Goal: Task Accomplishment & Management: Complete application form

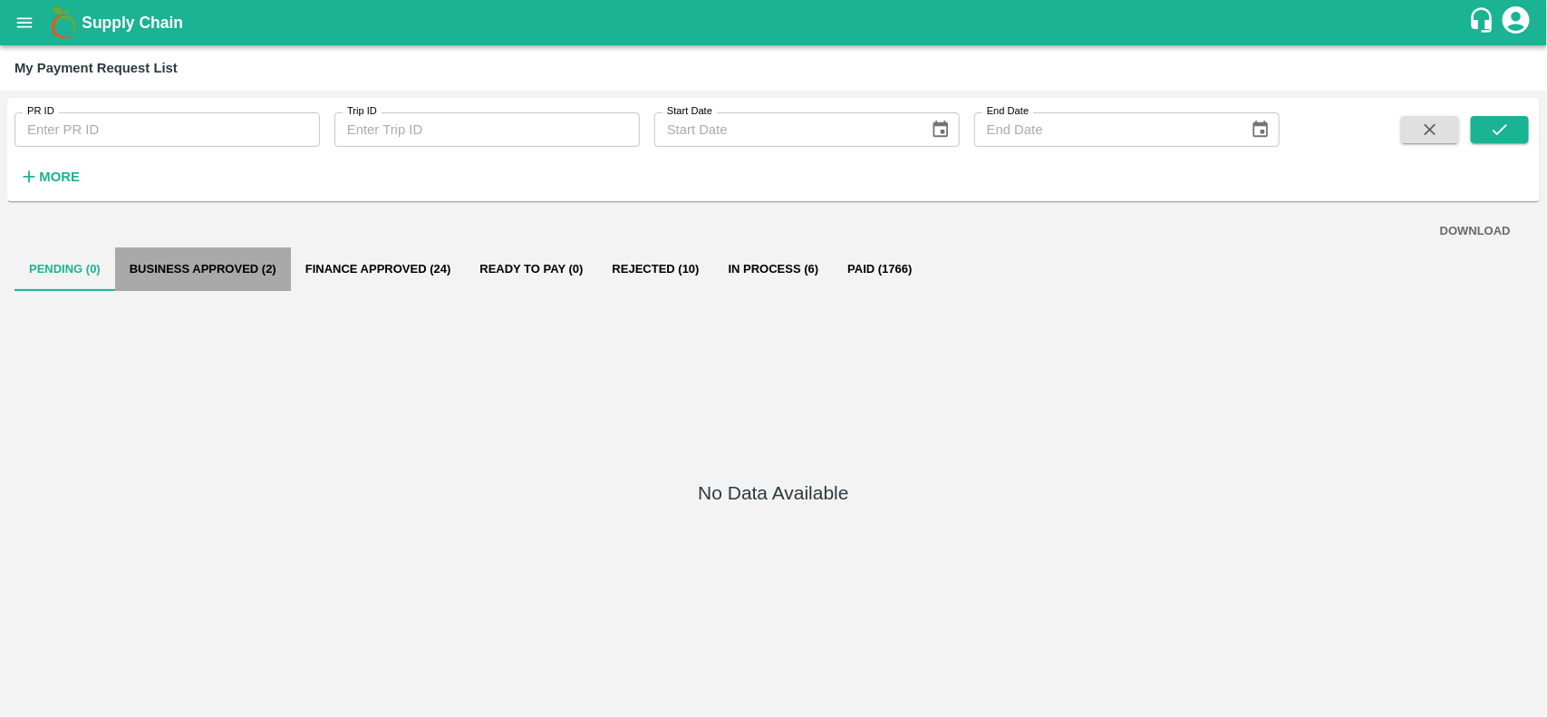
click at [170, 263] on button "Business Approved (2)" at bounding box center [203, 269] width 176 height 44
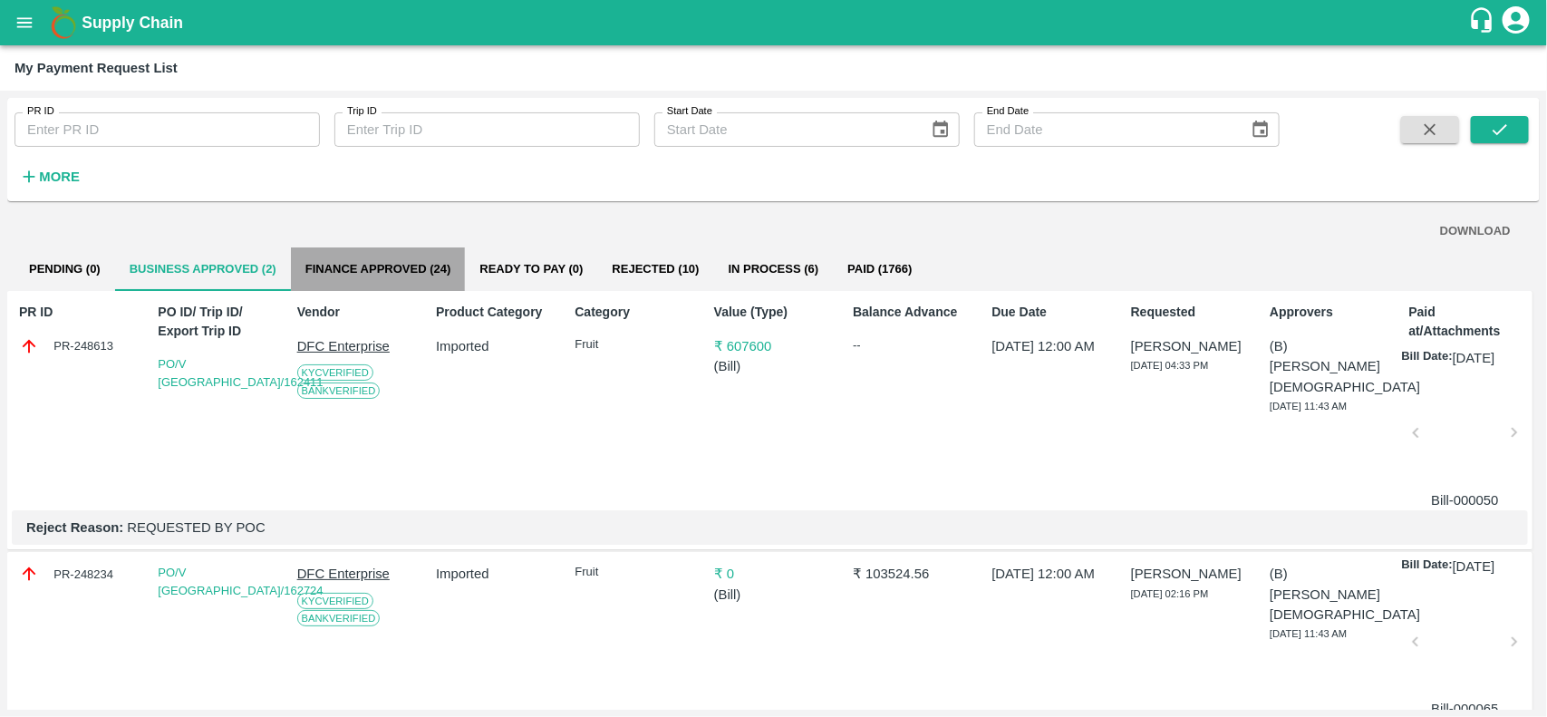
click at [351, 277] on button "Finance Approved (24)" at bounding box center [378, 269] width 175 height 44
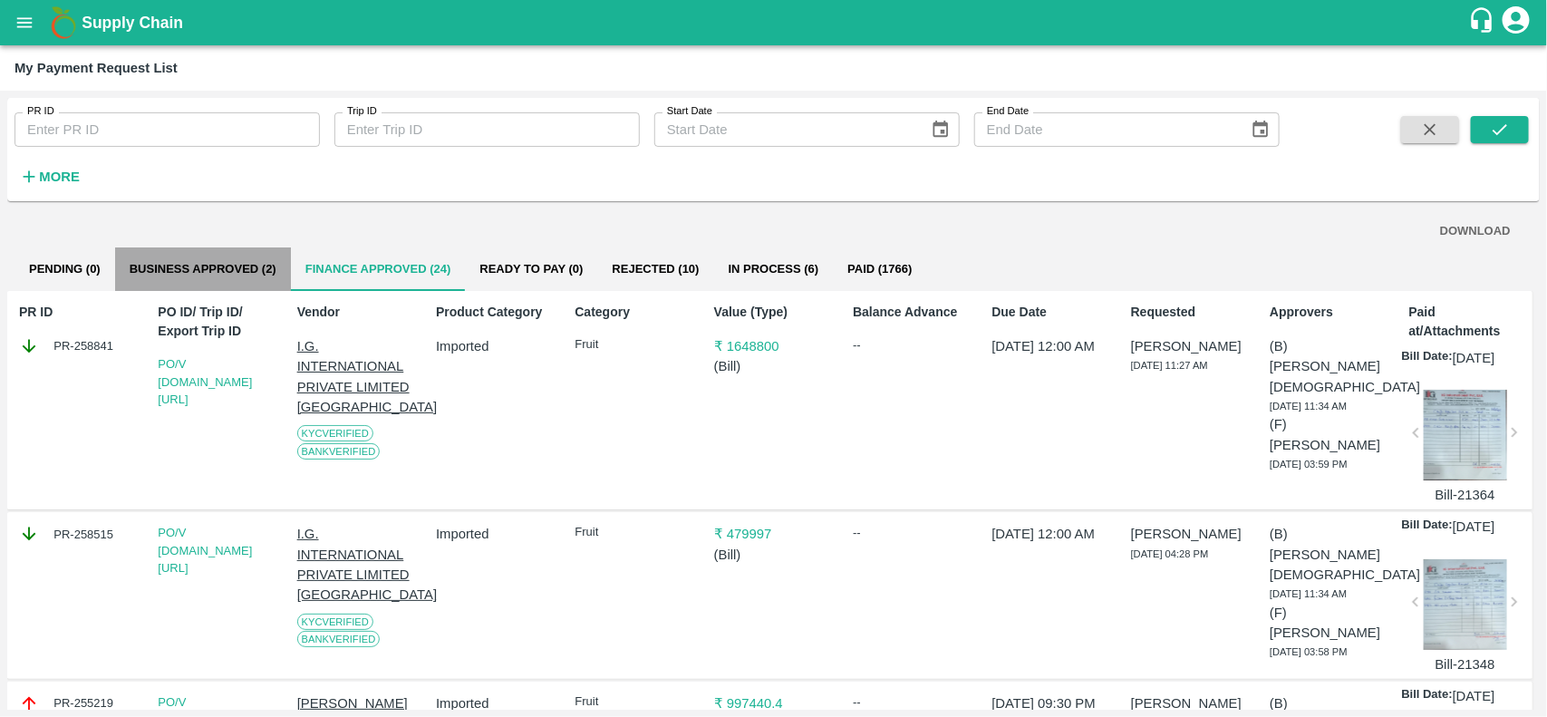
click at [198, 276] on button "Business Approved (2)" at bounding box center [203, 269] width 176 height 44
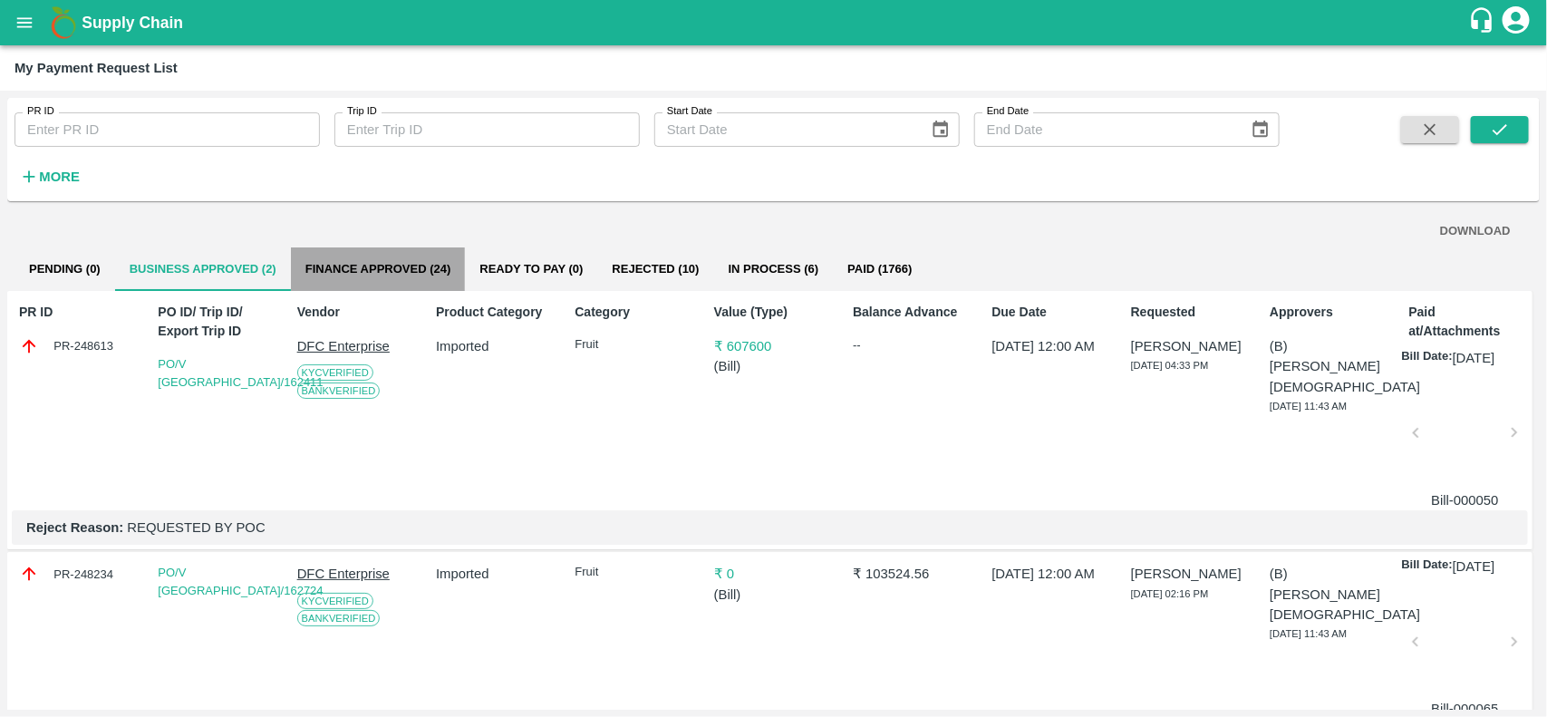
click at [350, 266] on button "Finance Approved (24)" at bounding box center [378, 269] width 175 height 44
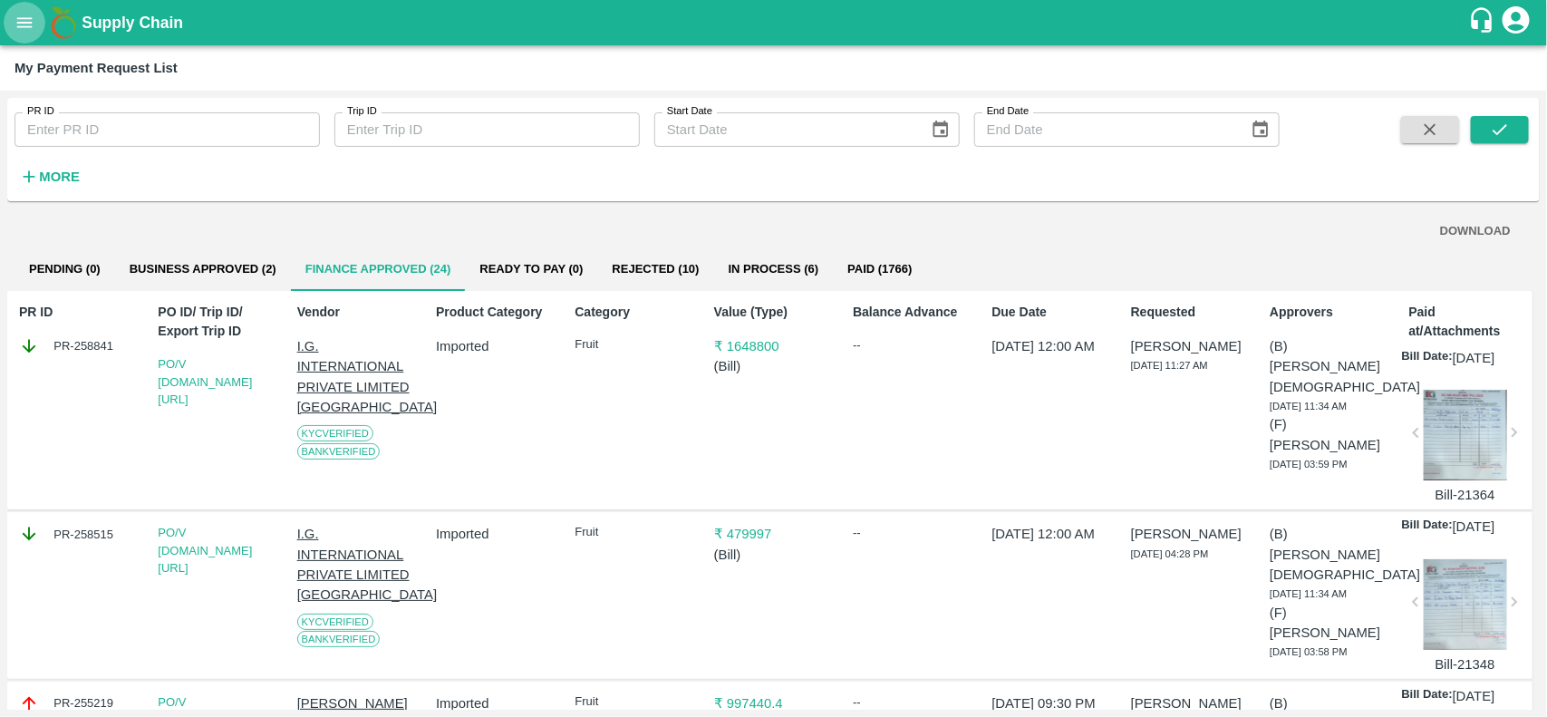
click at [10, 15] on button "open drawer" at bounding box center [25, 23] width 42 height 42
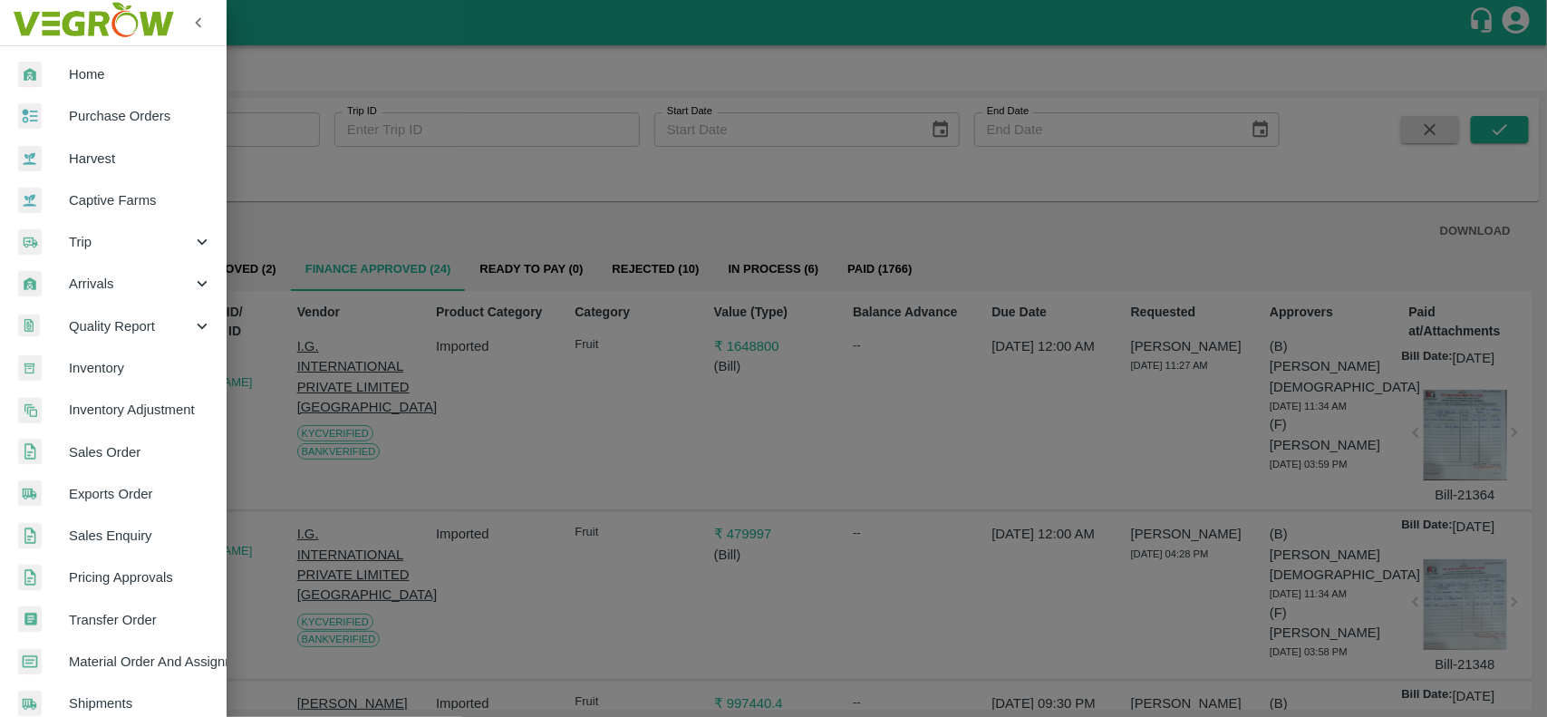
click at [87, 116] on span "Purchase Orders" at bounding box center [140, 116] width 143 height 20
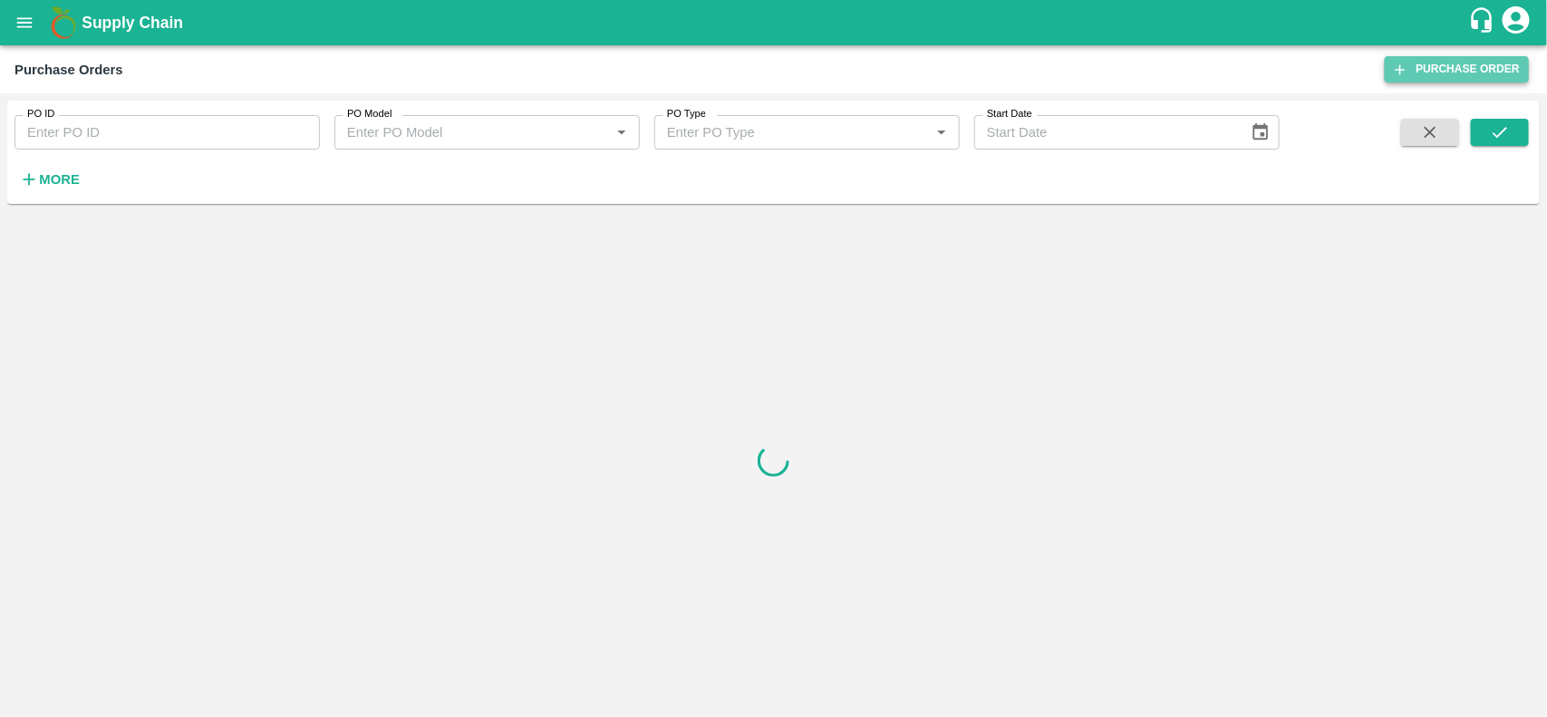
click at [1466, 61] on link "Purchase Order" at bounding box center [1457, 69] width 144 height 26
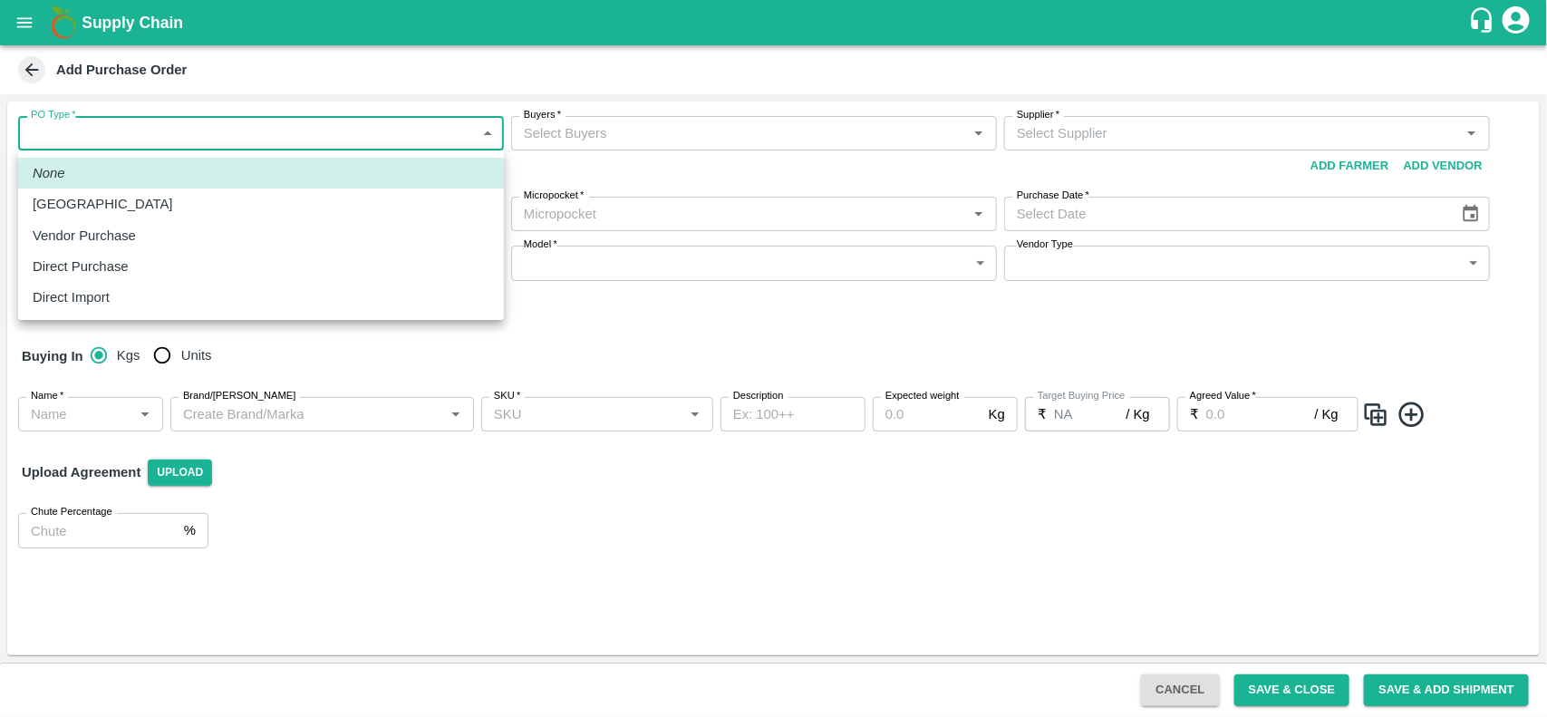
click at [102, 129] on body "Supply Chain Add Purchase Order PO Type   * ​ PO Type Buyers   * Buyers   * Sup…" at bounding box center [773, 358] width 1547 height 717
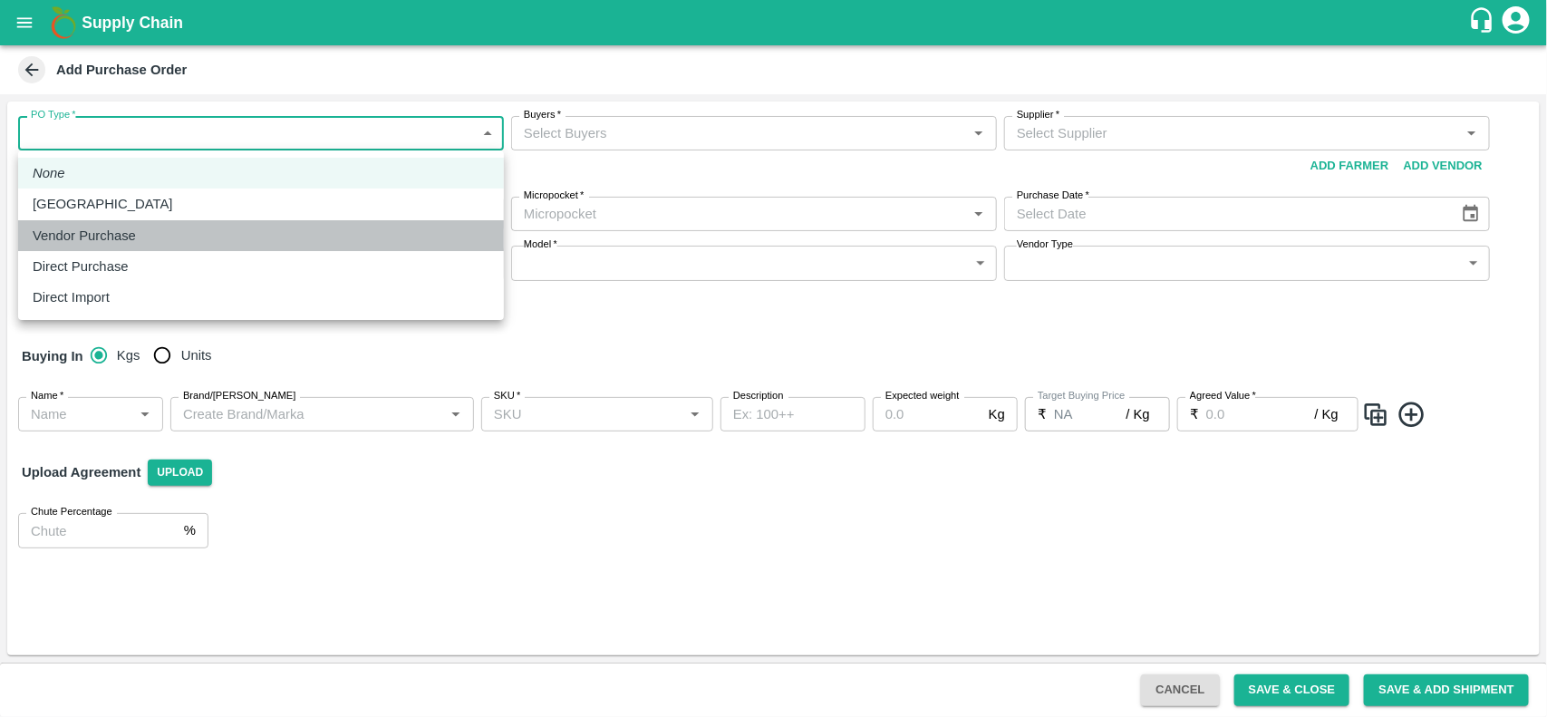
click at [79, 231] on p "Vendor Purchase" at bounding box center [84, 236] width 103 height 20
type input "2"
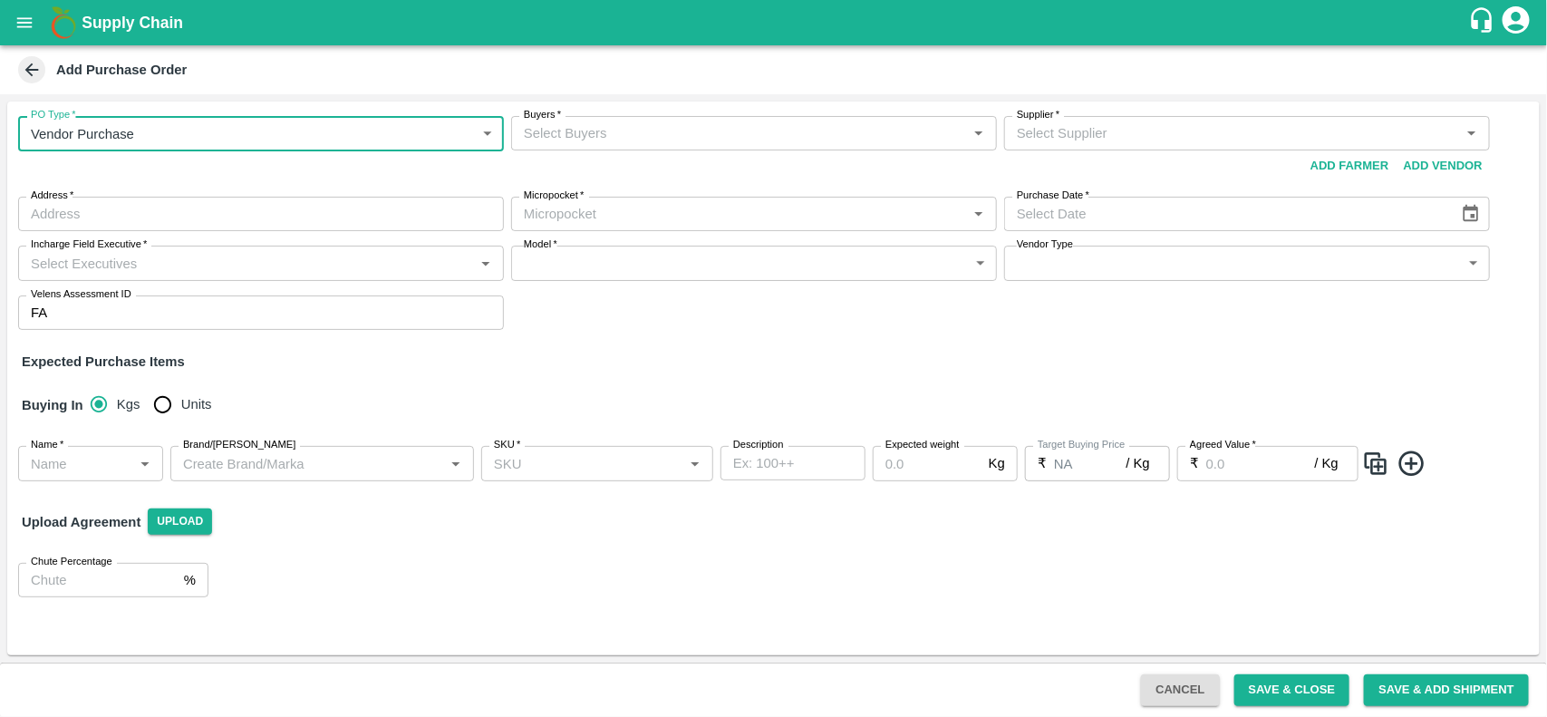
click at [626, 138] on input "Buyers   *" at bounding box center [739, 133] width 445 height 24
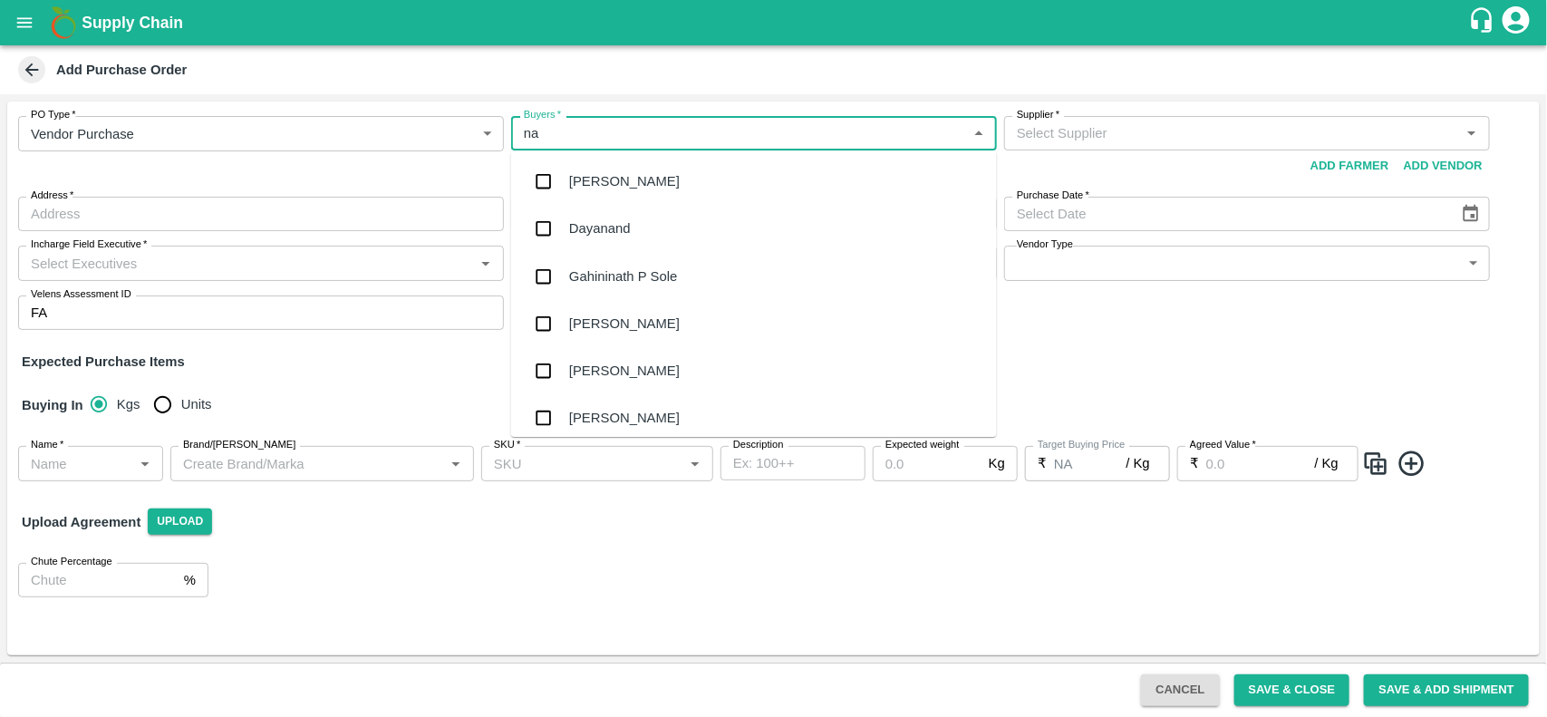
type input "nan"
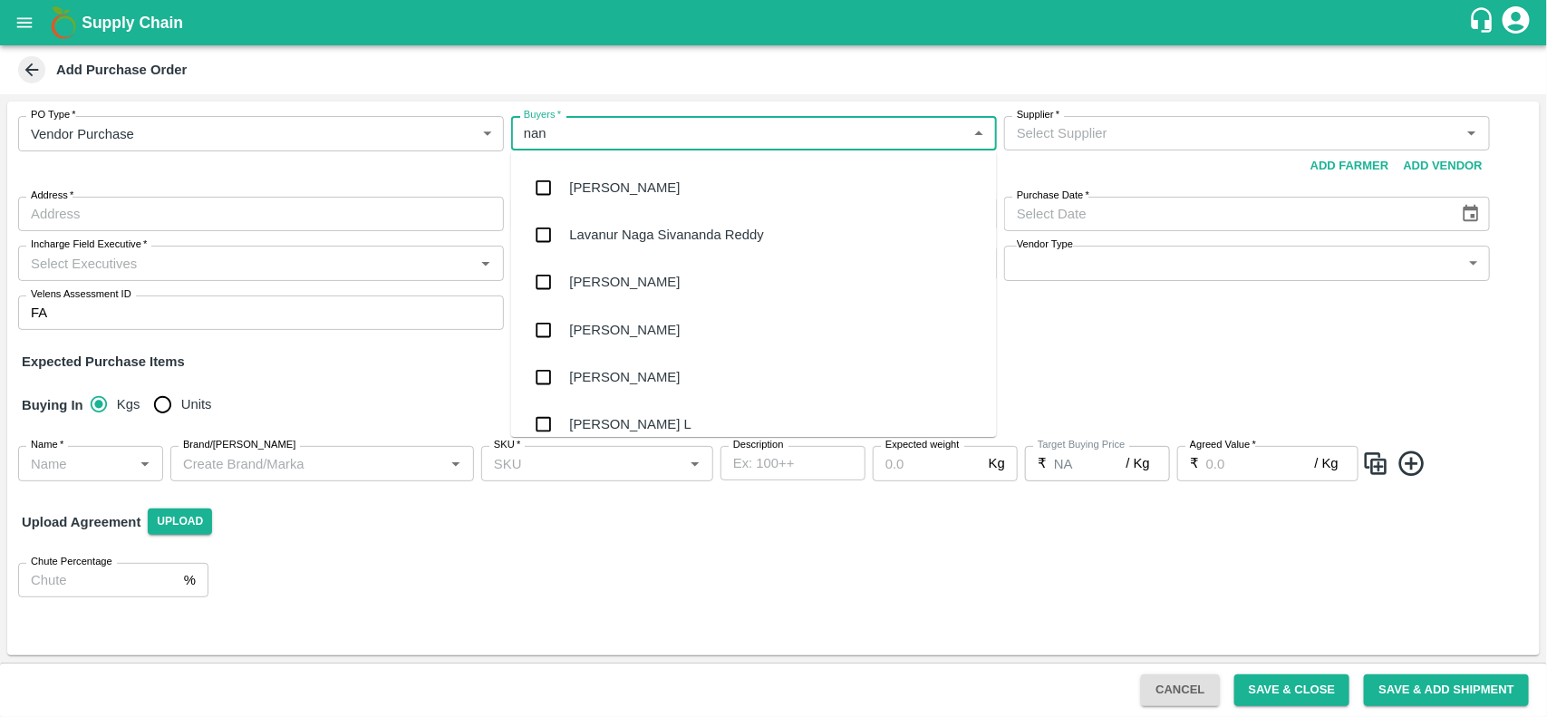
scroll to position [154, 0]
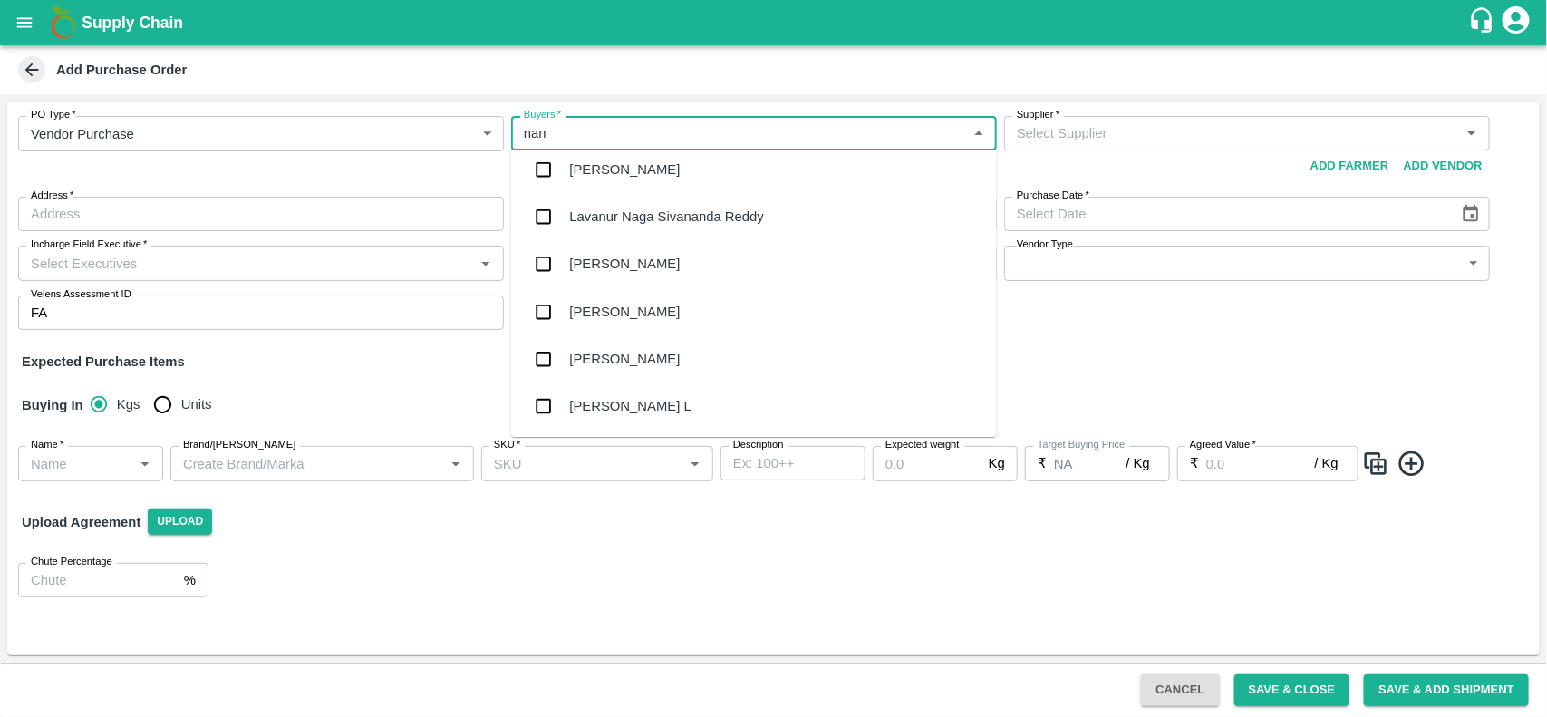
click at [587, 388] on div "[PERSON_NAME] L" at bounding box center [754, 406] width 486 height 47
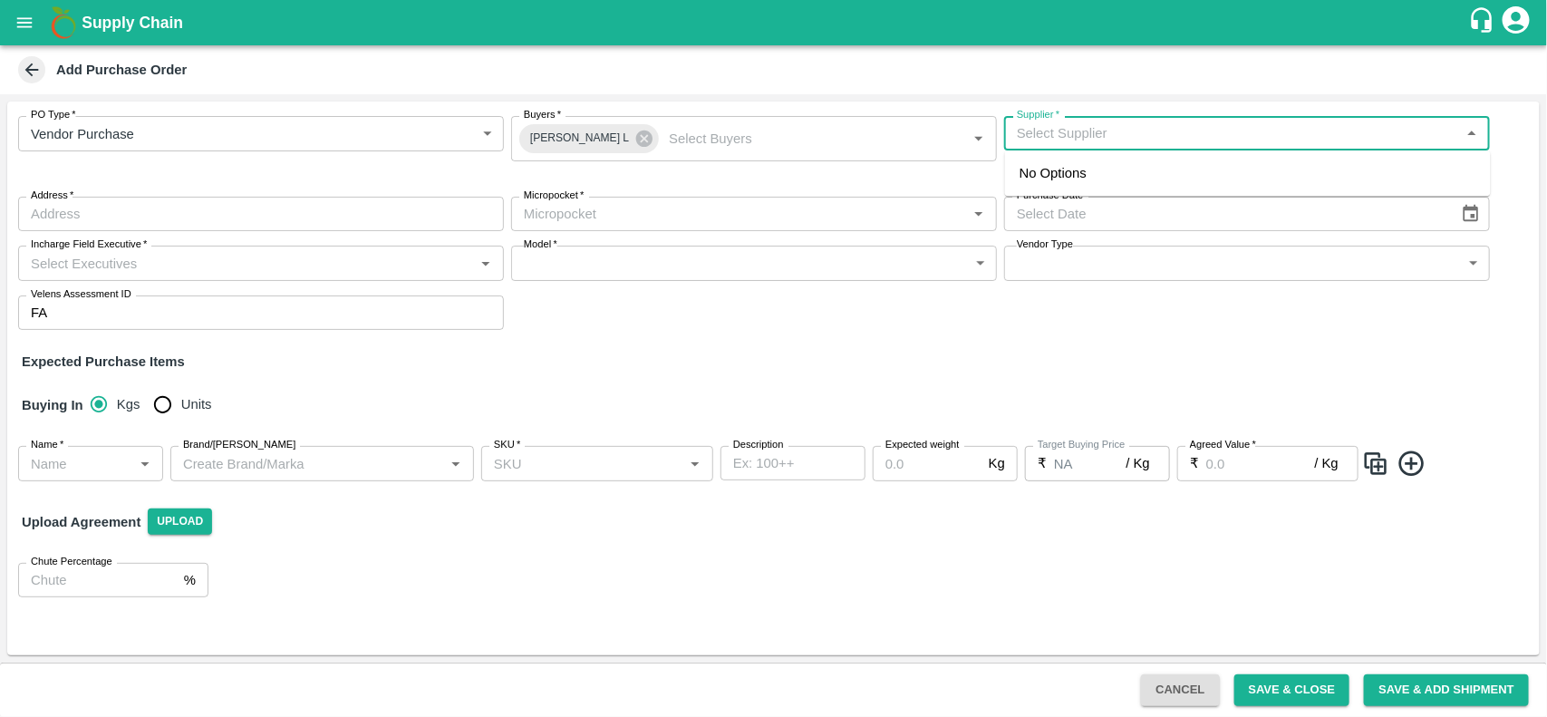
click at [1162, 130] on input "Supplier   *" at bounding box center [1232, 133] width 445 height 24
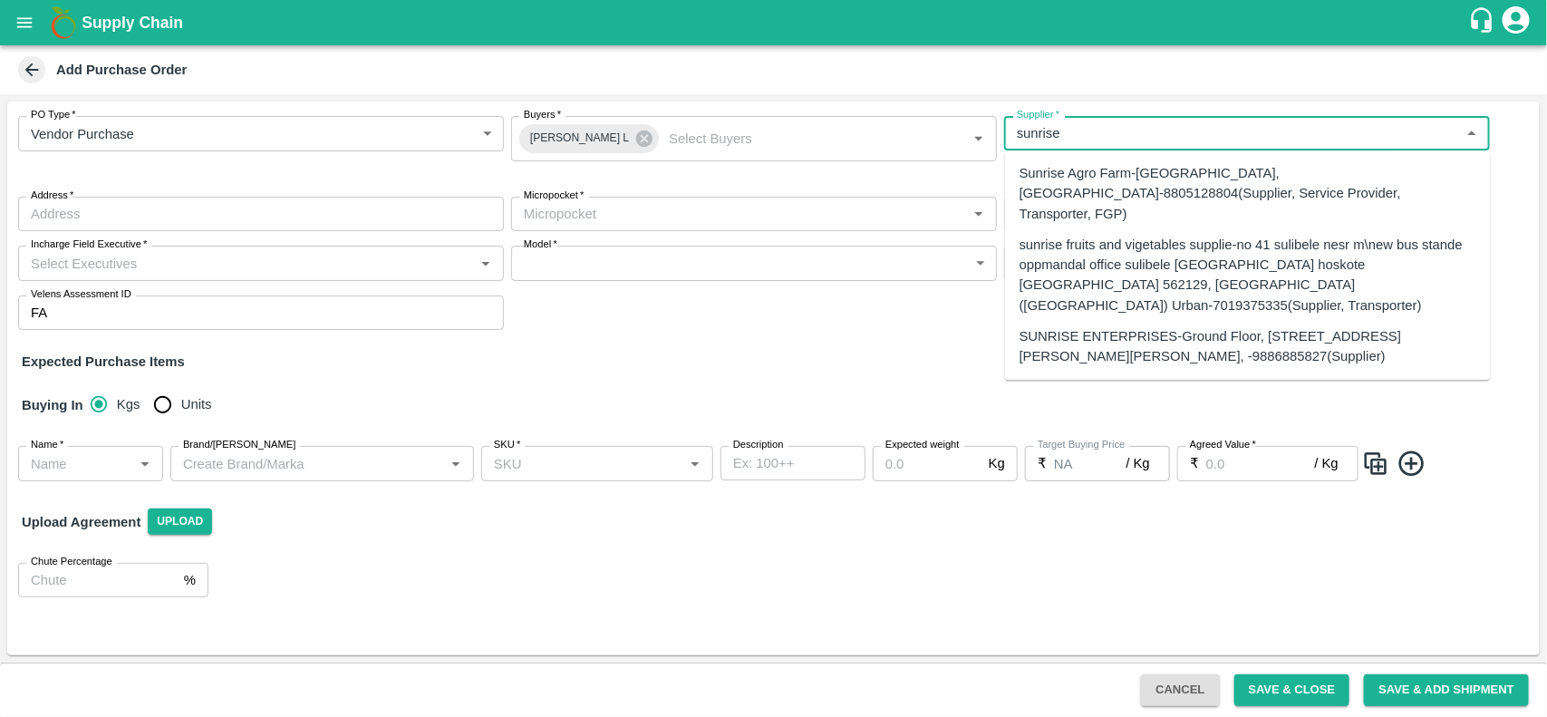
click at [1060, 249] on div "sunrise fruits and vigetables supplie-no 41 sulibele nesr m\new bus stande oppm…" at bounding box center [1248, 275] width 457 height 81
type input "sunrise fruits and vigetables supplie-no 41 sulibele nesr m\new bus stande oppm…"
type input "no 41 sulibele nesr m\new bus stande oppmandal office sulibele bangalore hoskot…"
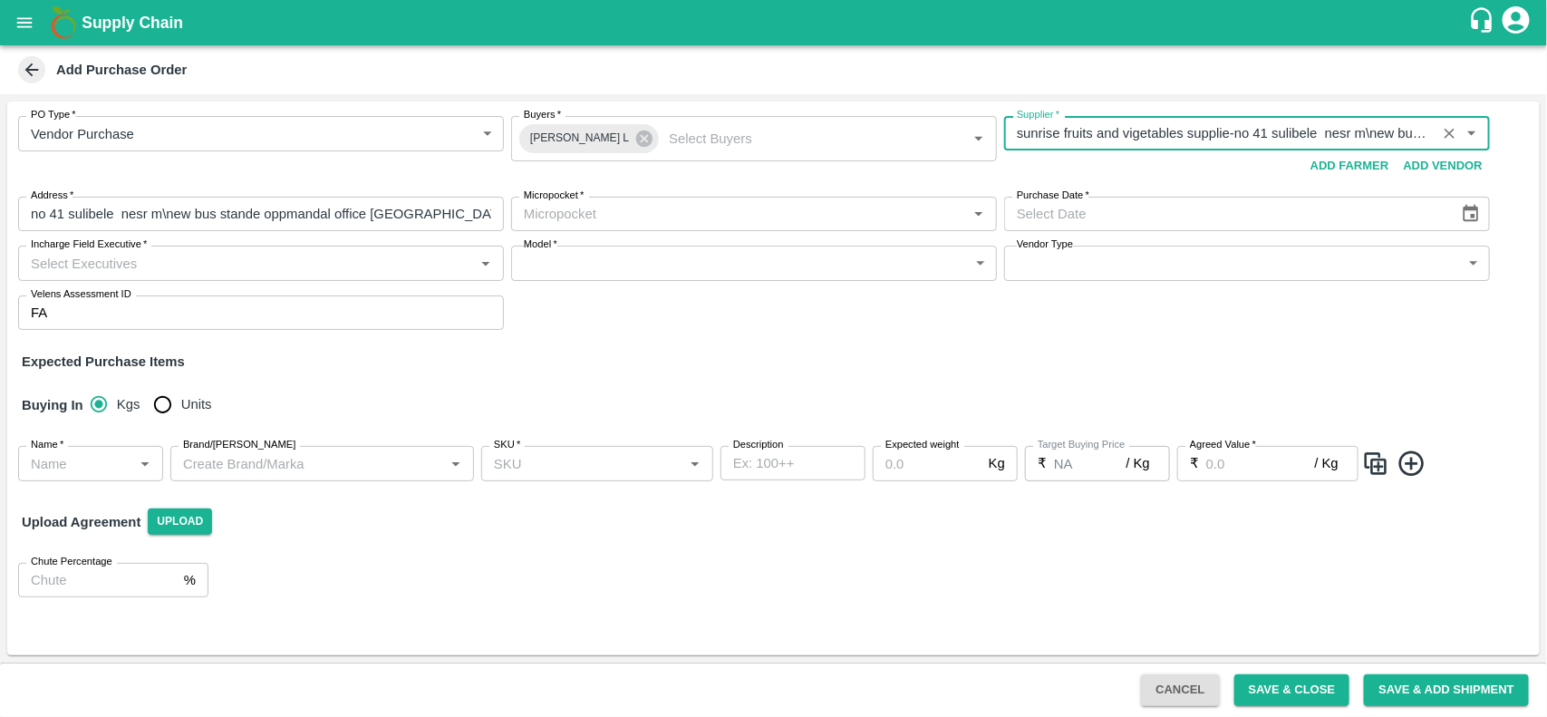
type input "sunrise fruits and vigetables supplie-no 41 sulibele nesr m\new bus stande oppm…"
click at [518, 219] on input "Micropocket   *" at bounding box center [739, 214] width 445 height 24
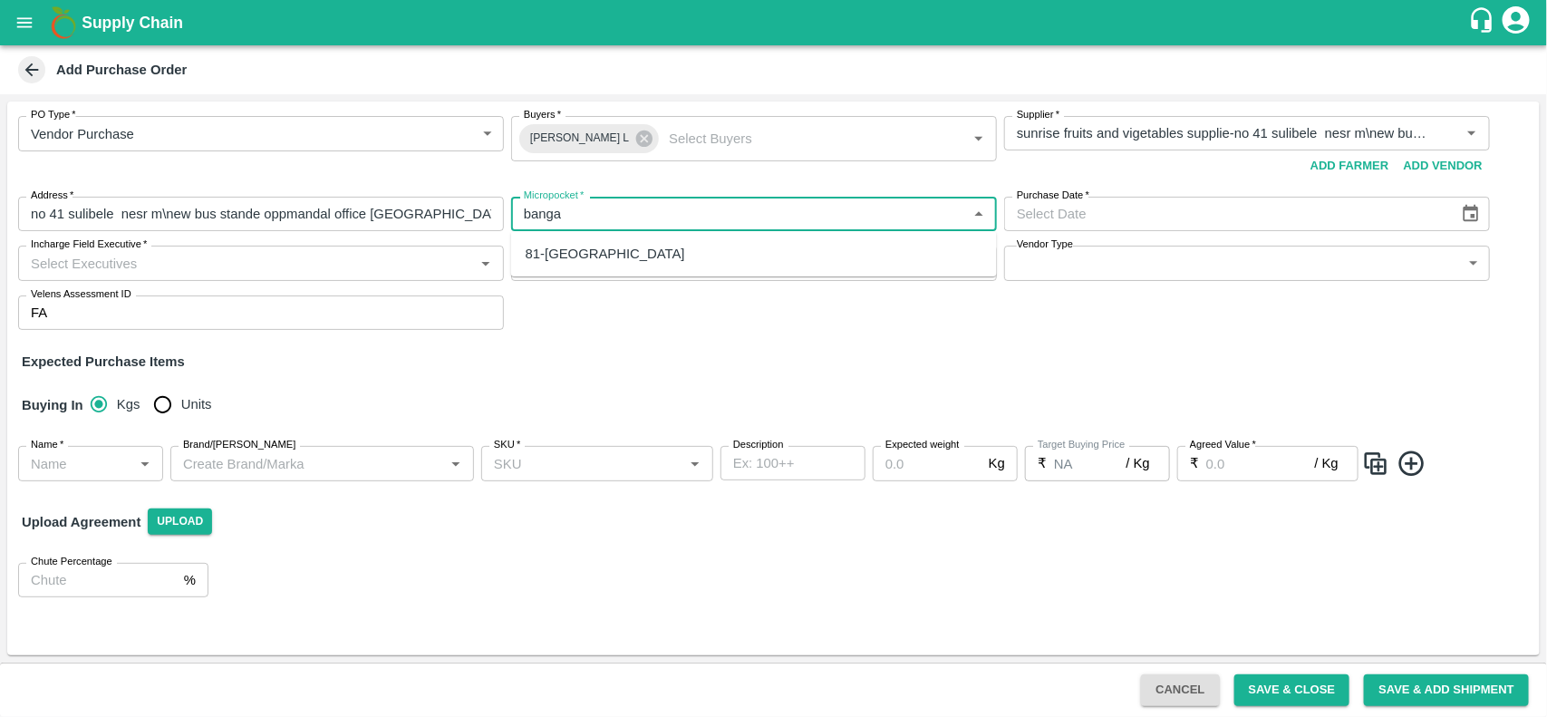
click at [577, 256] on div "81-Bangalore" at bounding box center [606, 254] width 160 height 20
type input "81-Bangalore"
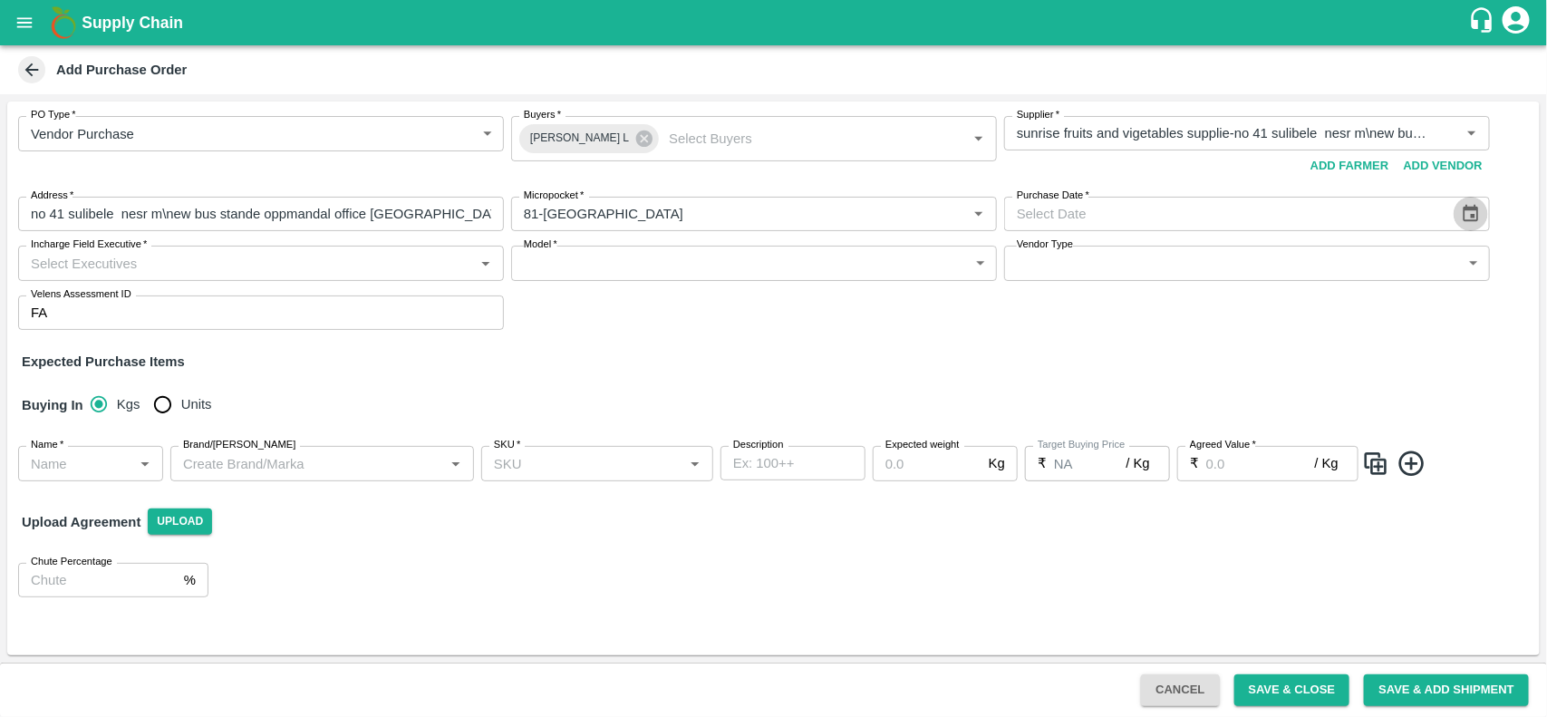
click at [1457, 224] on button "Choose date" at bounding box center [1471, 214] width 34 height 34
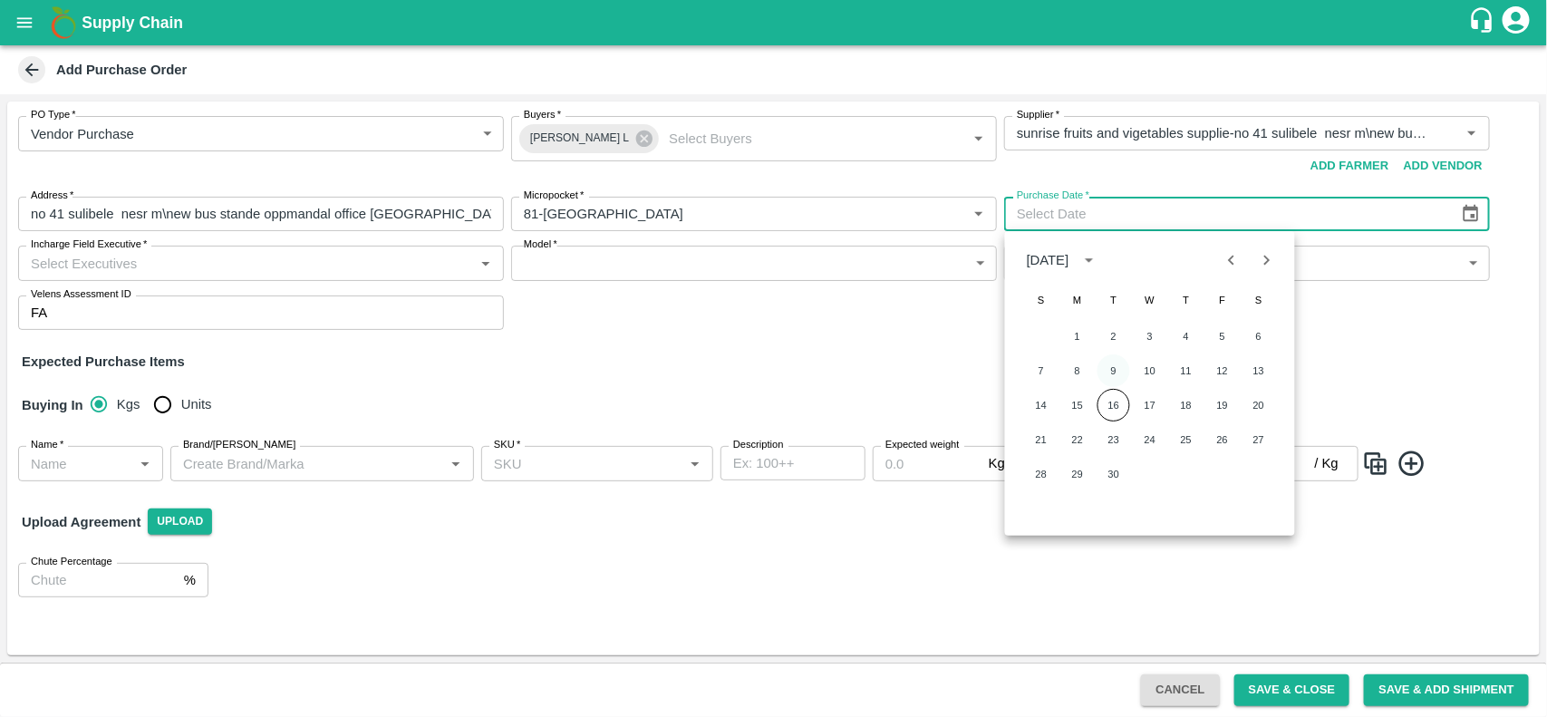
click at [1107, 377] on button "9" at bounding box center [1114, 370] width 33 height 33
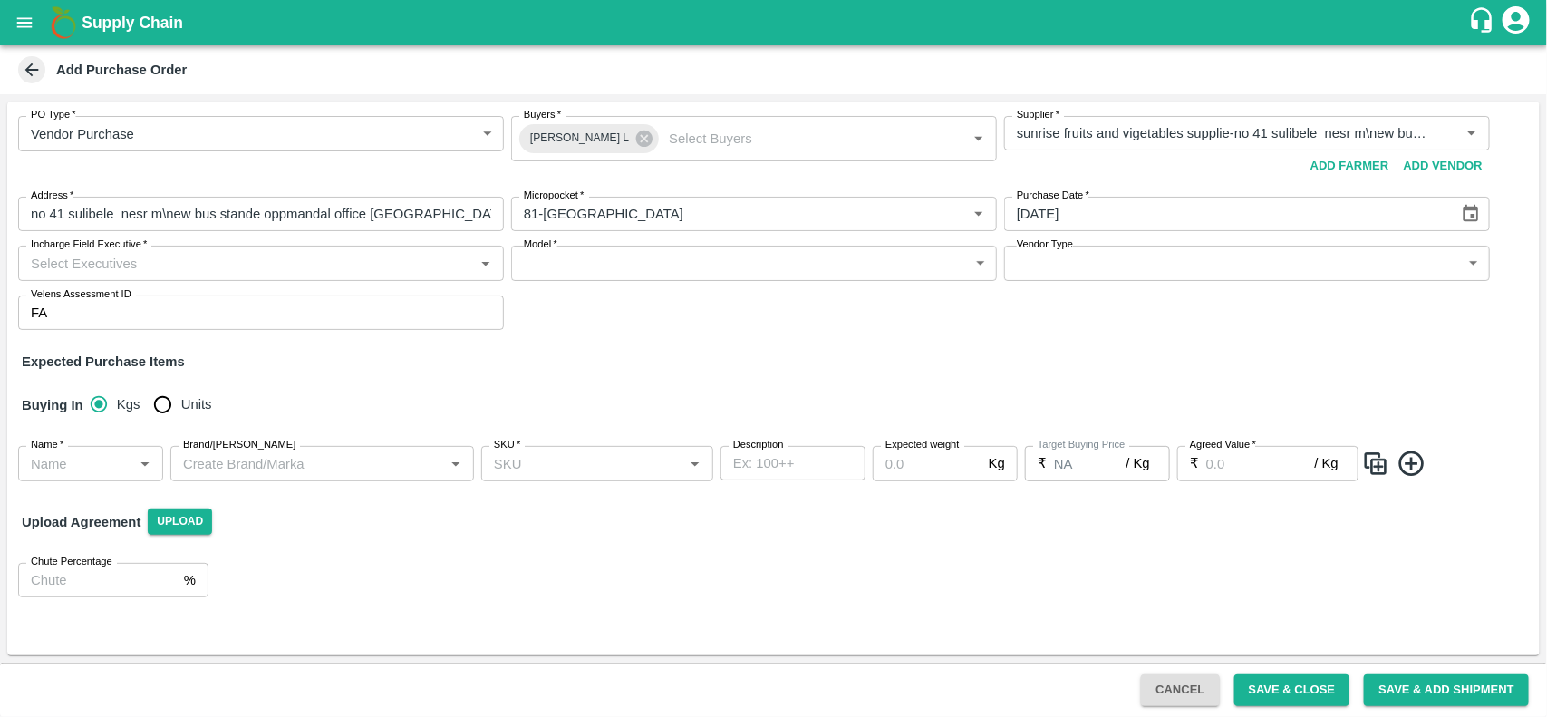
type input "09/09/2025"
click at [314, 249] on div "Incharge Field Executive   *" at bounding box center [261, 263] width 486 height 34
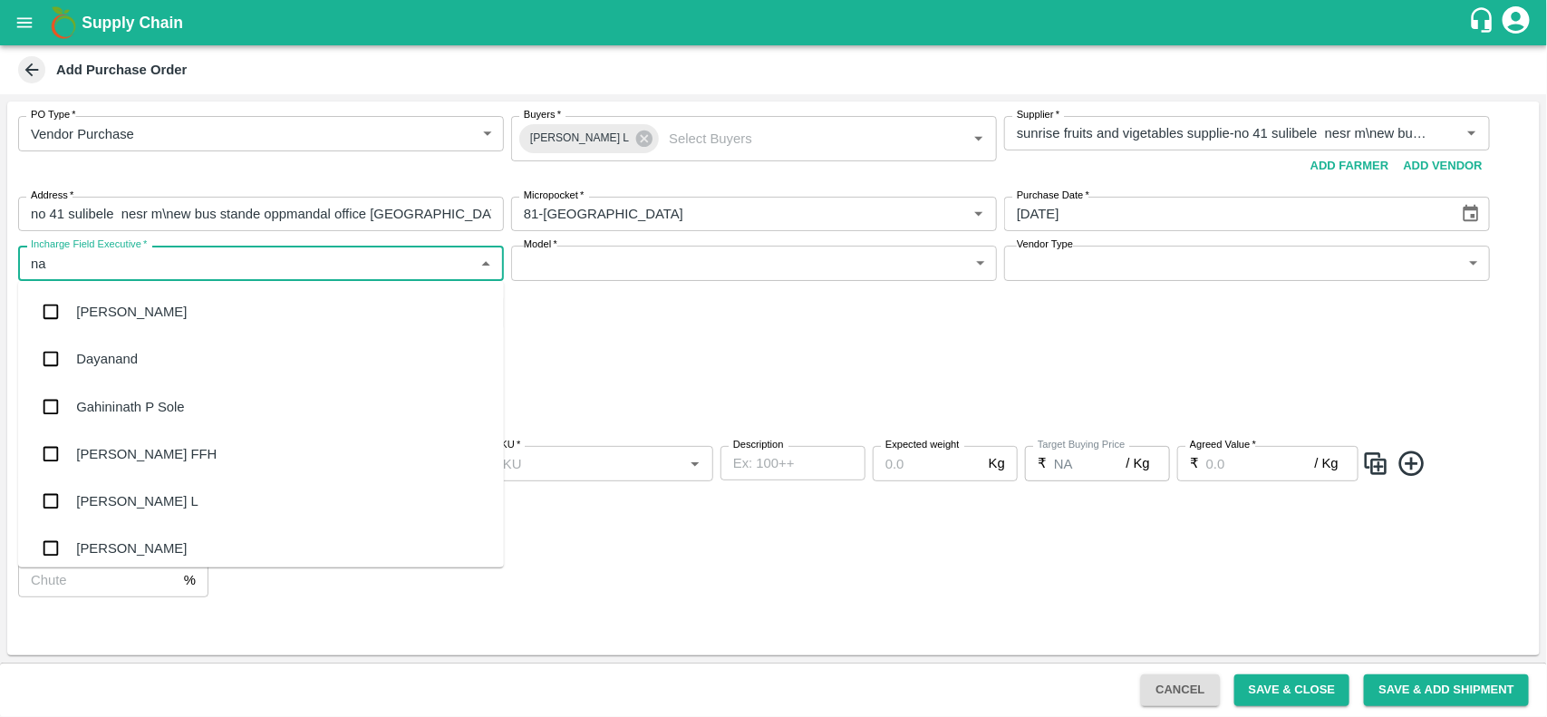
type input "nan"
click at [116, 355] on div "Nanda Kumar L" at bounding box center [136, 359] width 121 height 20
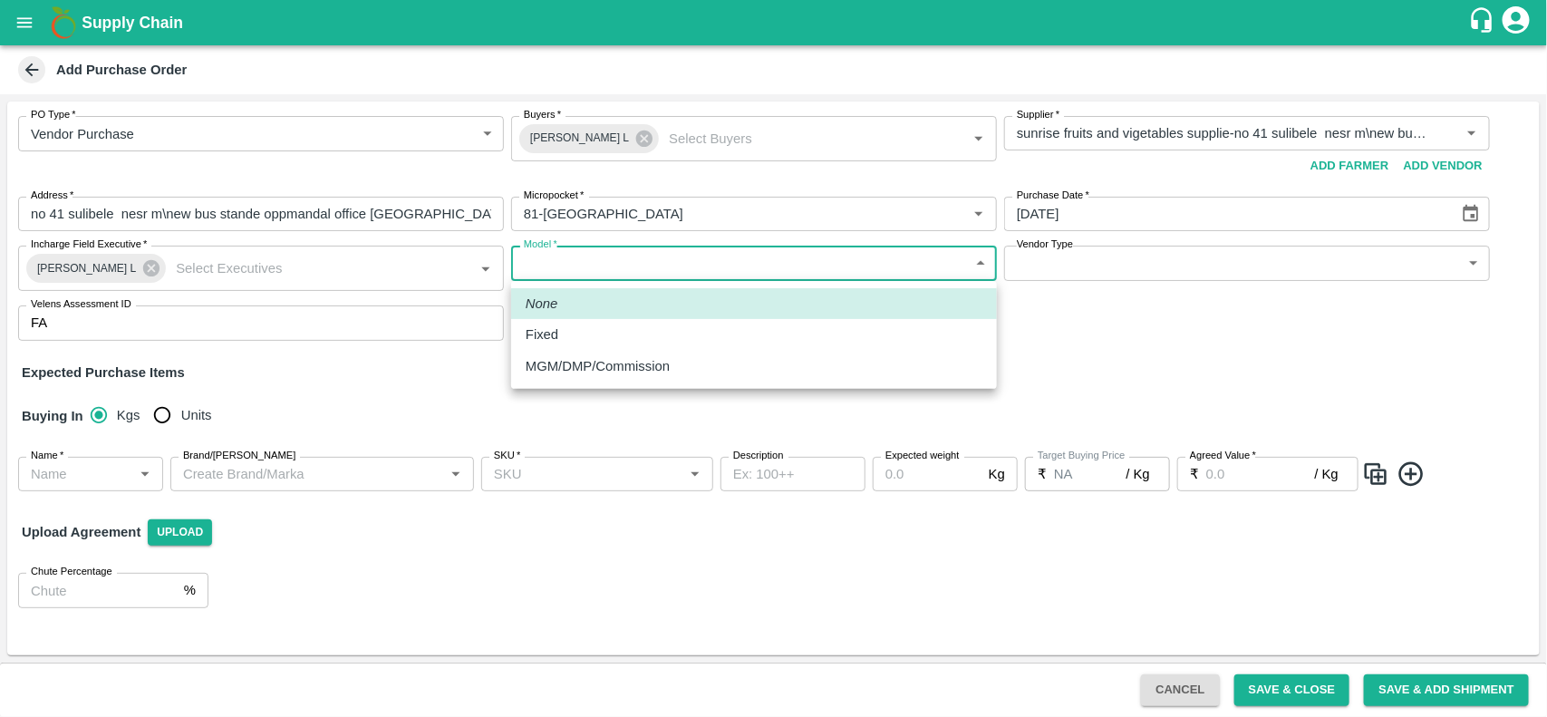
click at [590, 259] on body "Supply Chain Add Purchase Order PO Type   * Vendor Purchase 2 PO Type Buyers   …" at bounding box center [773, 358] width 1547 height 717
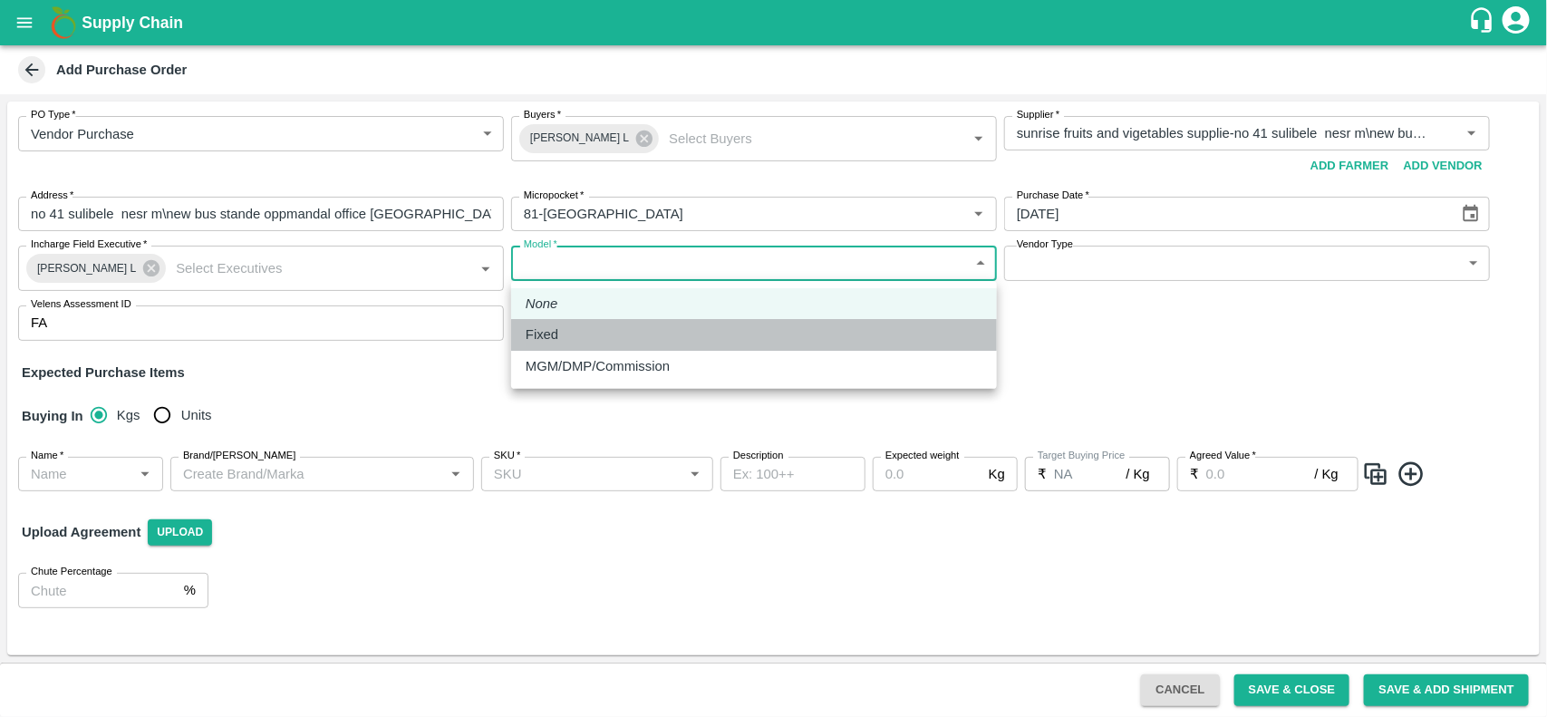
click at [551, 344] on p "Fixed" at bounding box center [542, 334] width 33 height 20
type input "Fixed"
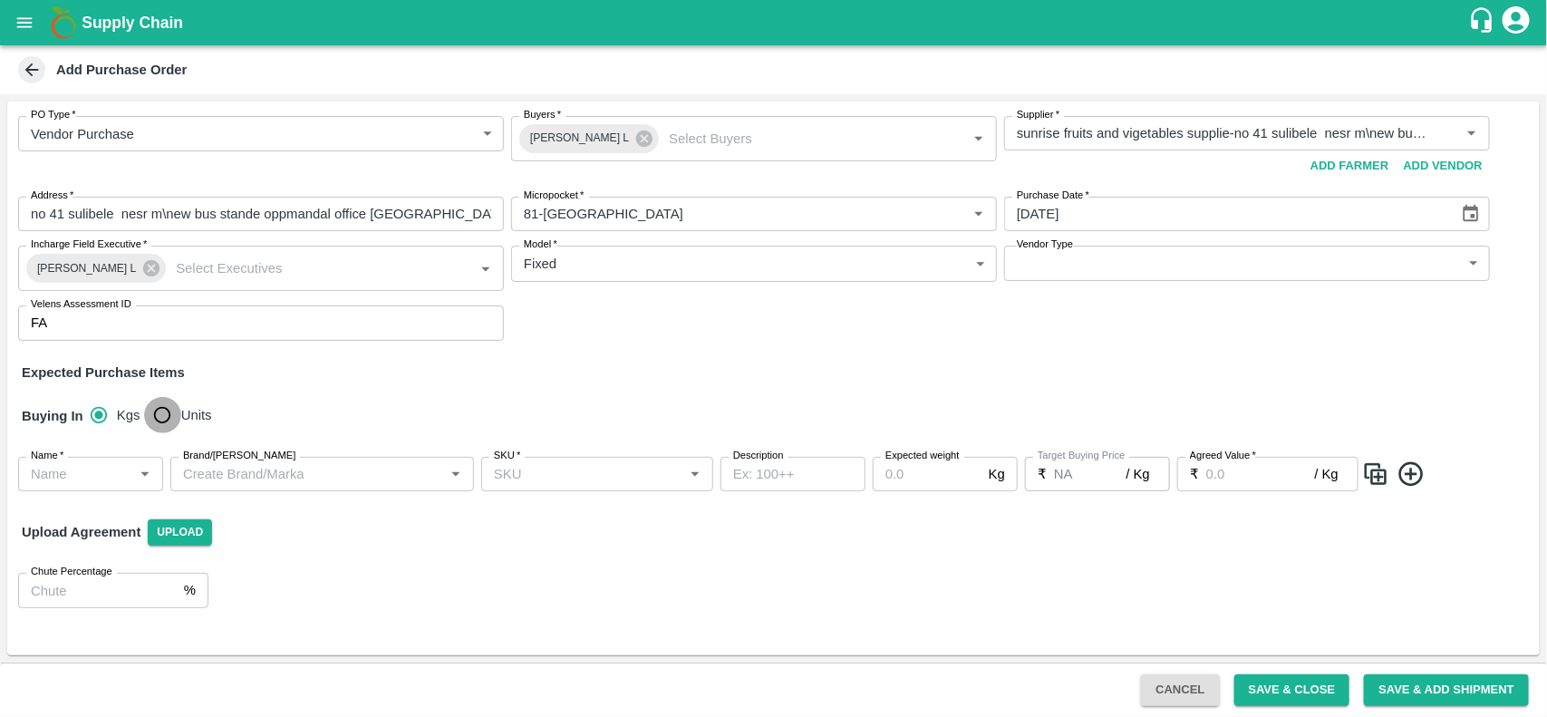
click at [169, 418] on input "Units" at bounding box center [162, 415] width 36 height 36
radio input "true"
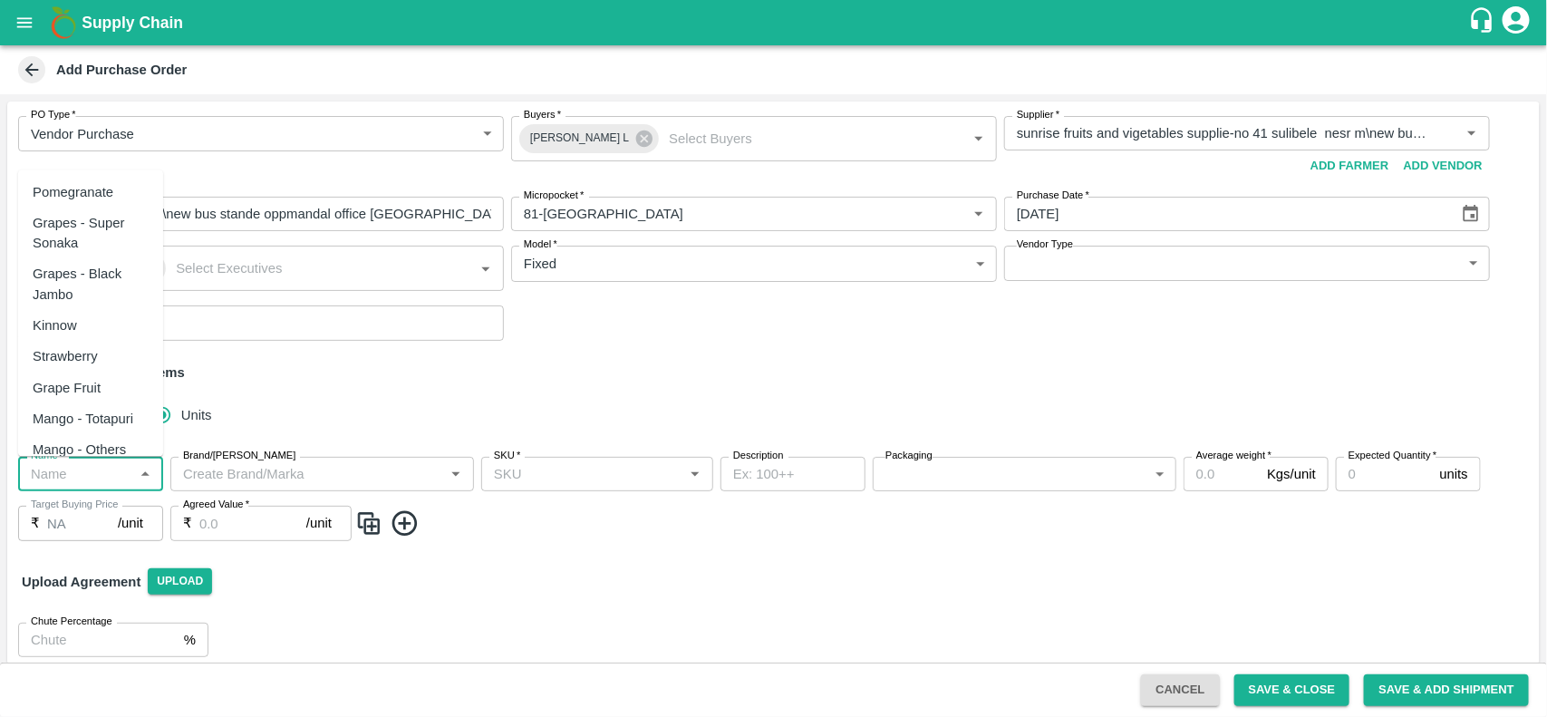
click at [64, 480] on input "Name   *" at bounding box center [76, 474] width 104 height 24
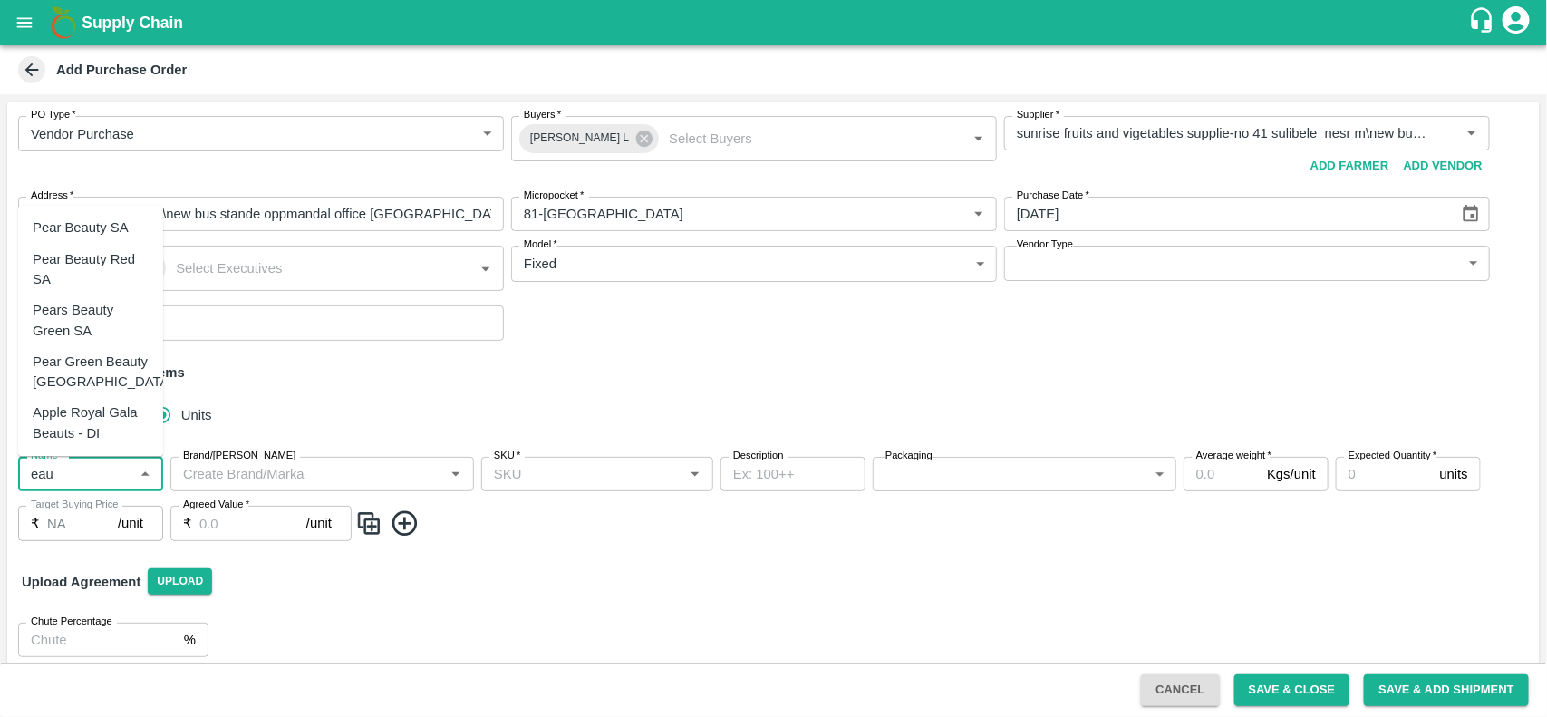
click at [73, 225] on div "Pear Beauty SA" at bounding box center [81, 228] width 96 height 20
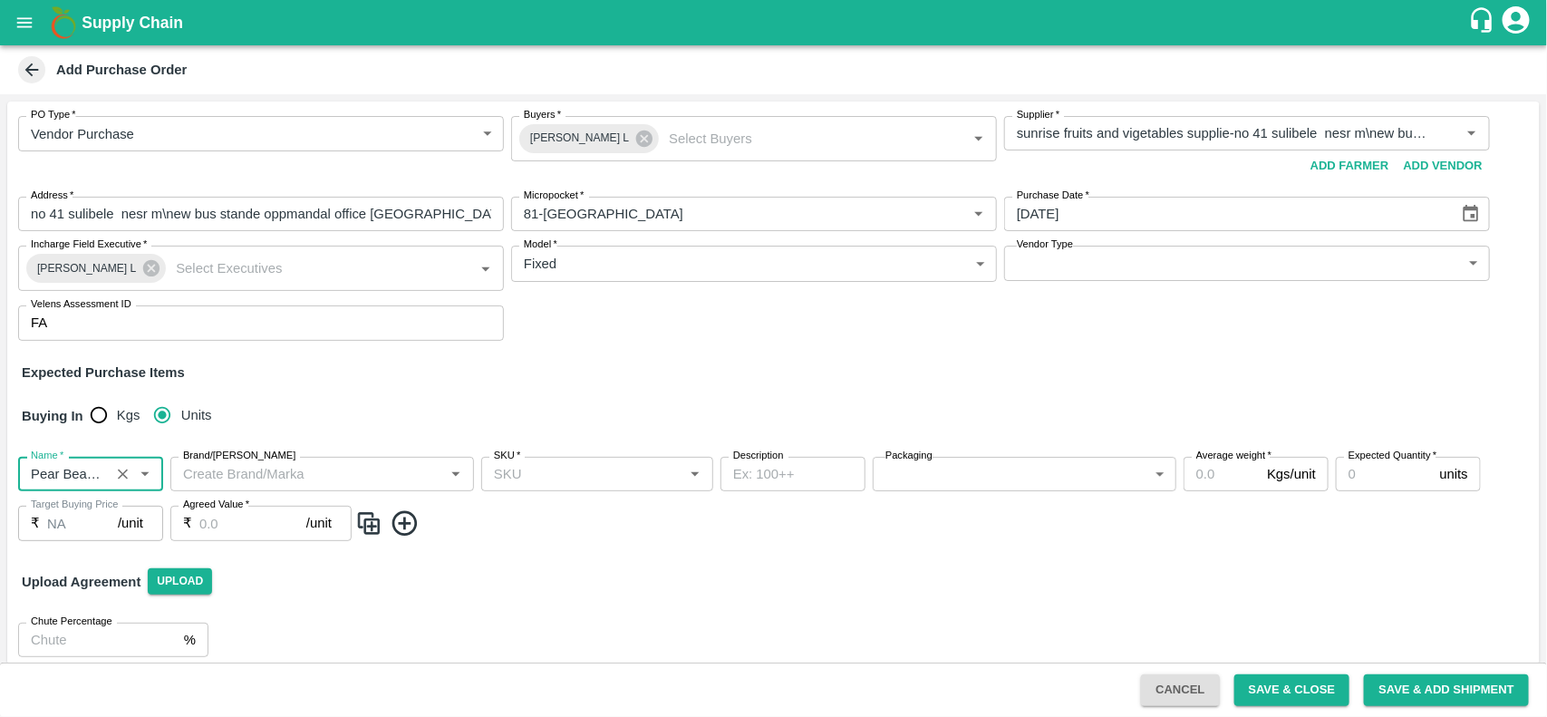
click at [572, 458] on div "SKU   *" at bounding box center [597, 474] width 232 height 34
type input "Pear Beauty SA"
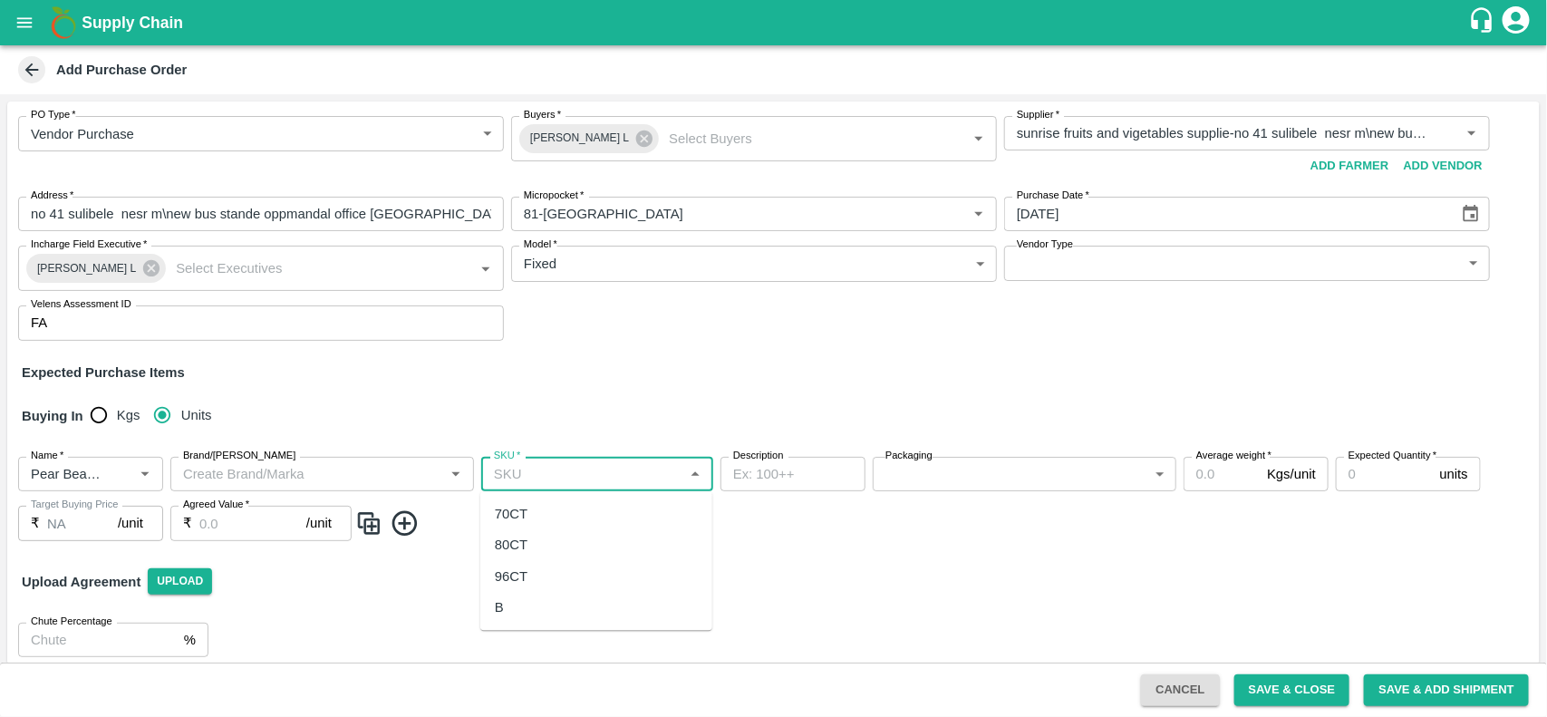
click at [546, 518] on div "70CT" at bounding box center [596, 514] width 232 height 31
type input "70CT"
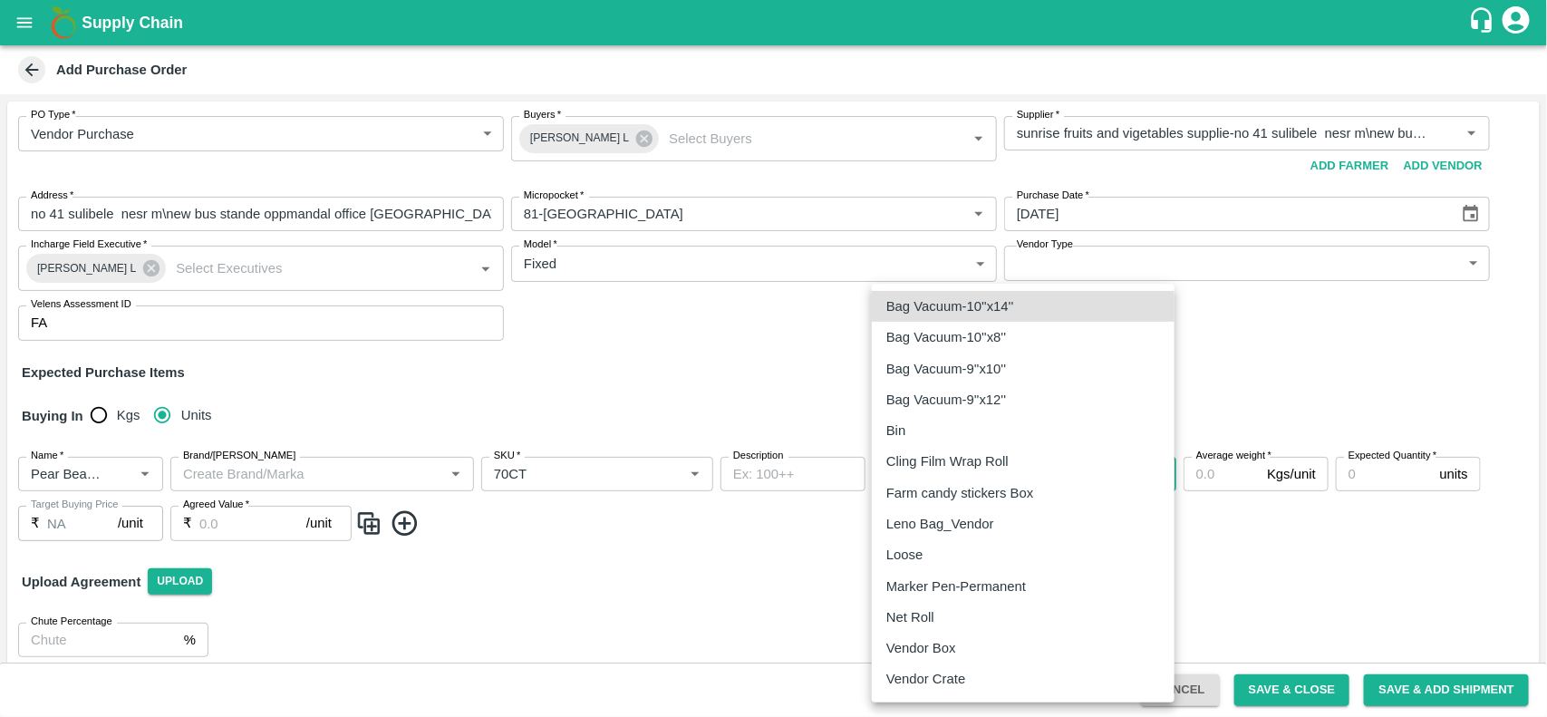
click at [953, 473] on body "Supply Chain Add Purchase Order PO Type   * Vendor Purchase 2 PO Type Buyers   …" at bounding box center [773, 358] width 1547 height 717
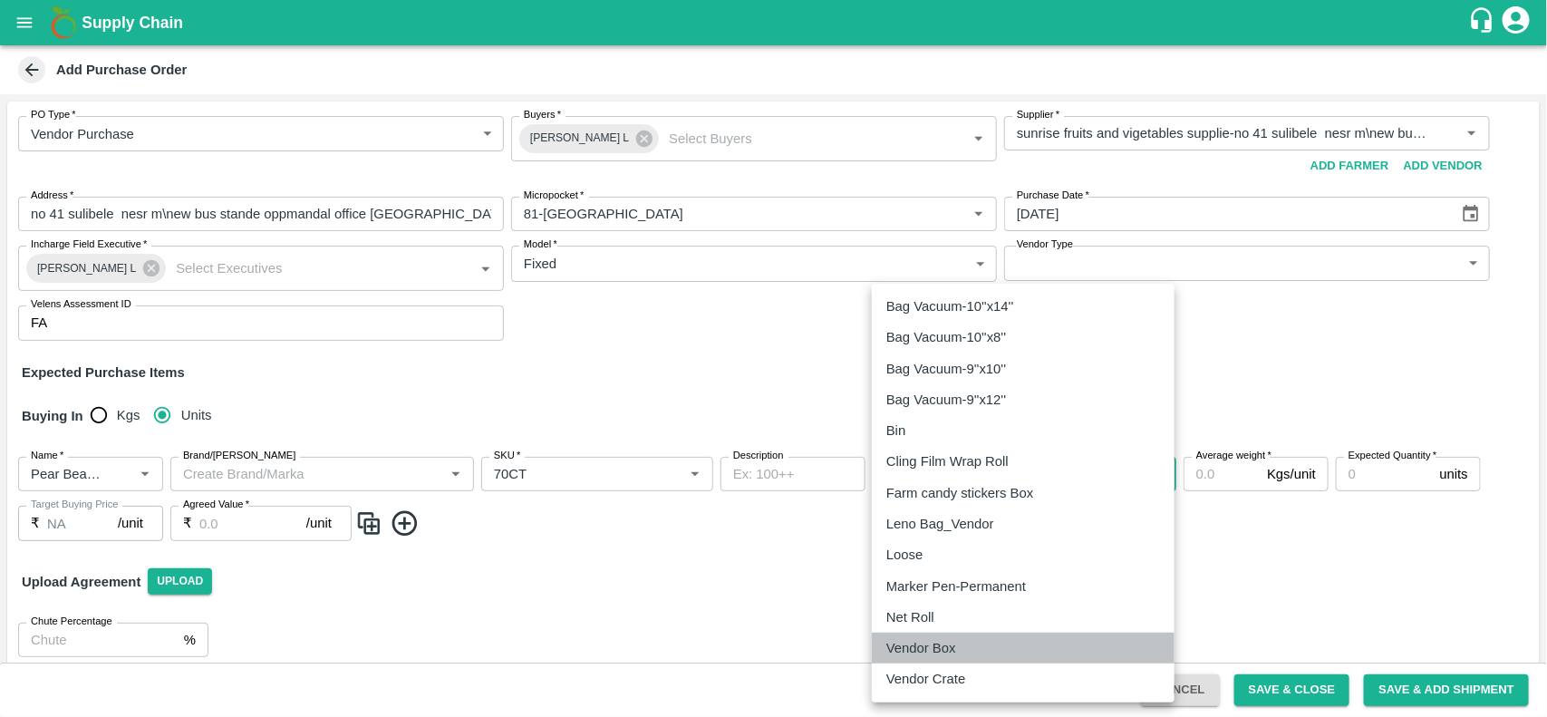
click at [916, 644] on p "Vendor Box" at bounding box center [921, 648] width 70 height 20
type input "276"
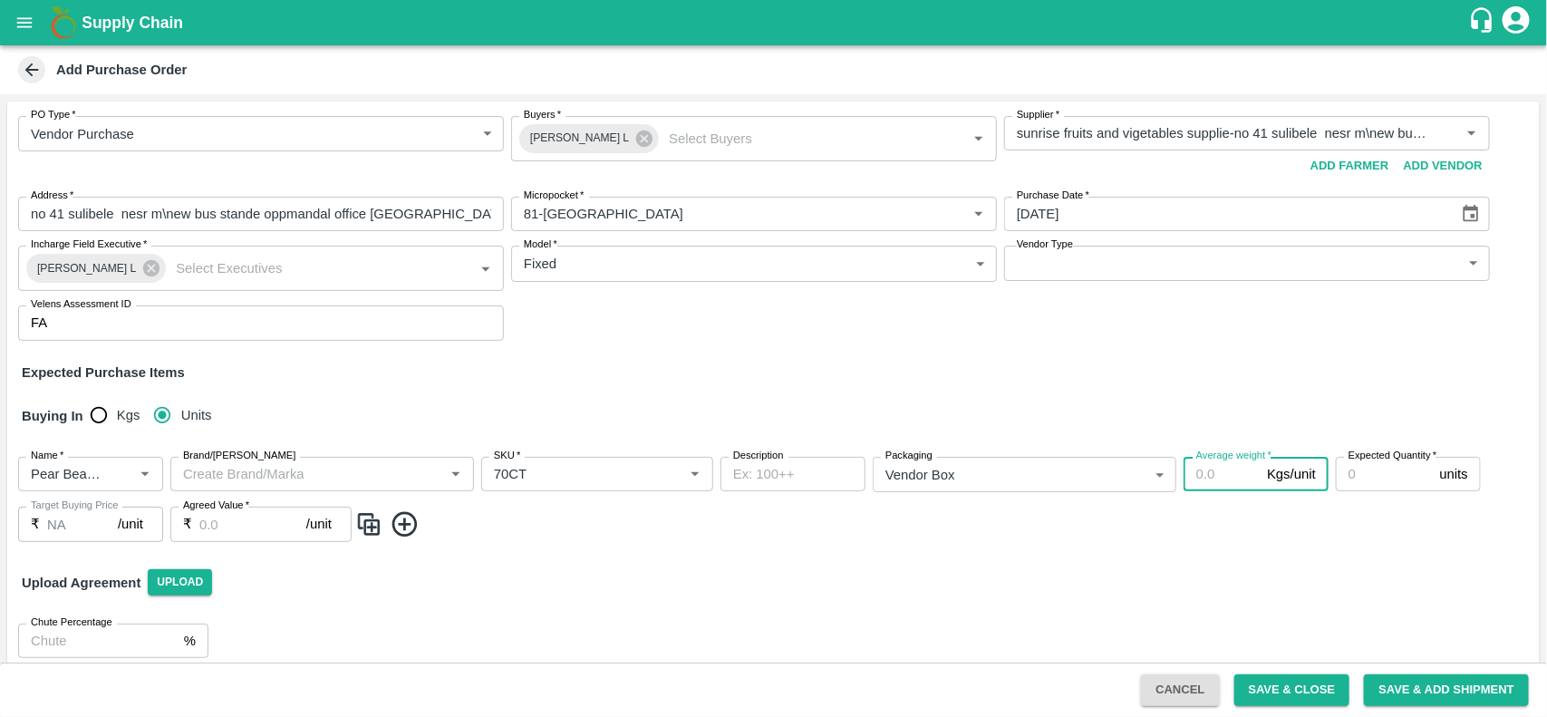
click at [1194, 483] on input "Average weight   *" at bounding box center [1222, 474] width 76 height 34
type input "12.5"
click at [1376, 485] on input "Expected Quantity   *" at bounding box center [1384, 474] width 97 height 34
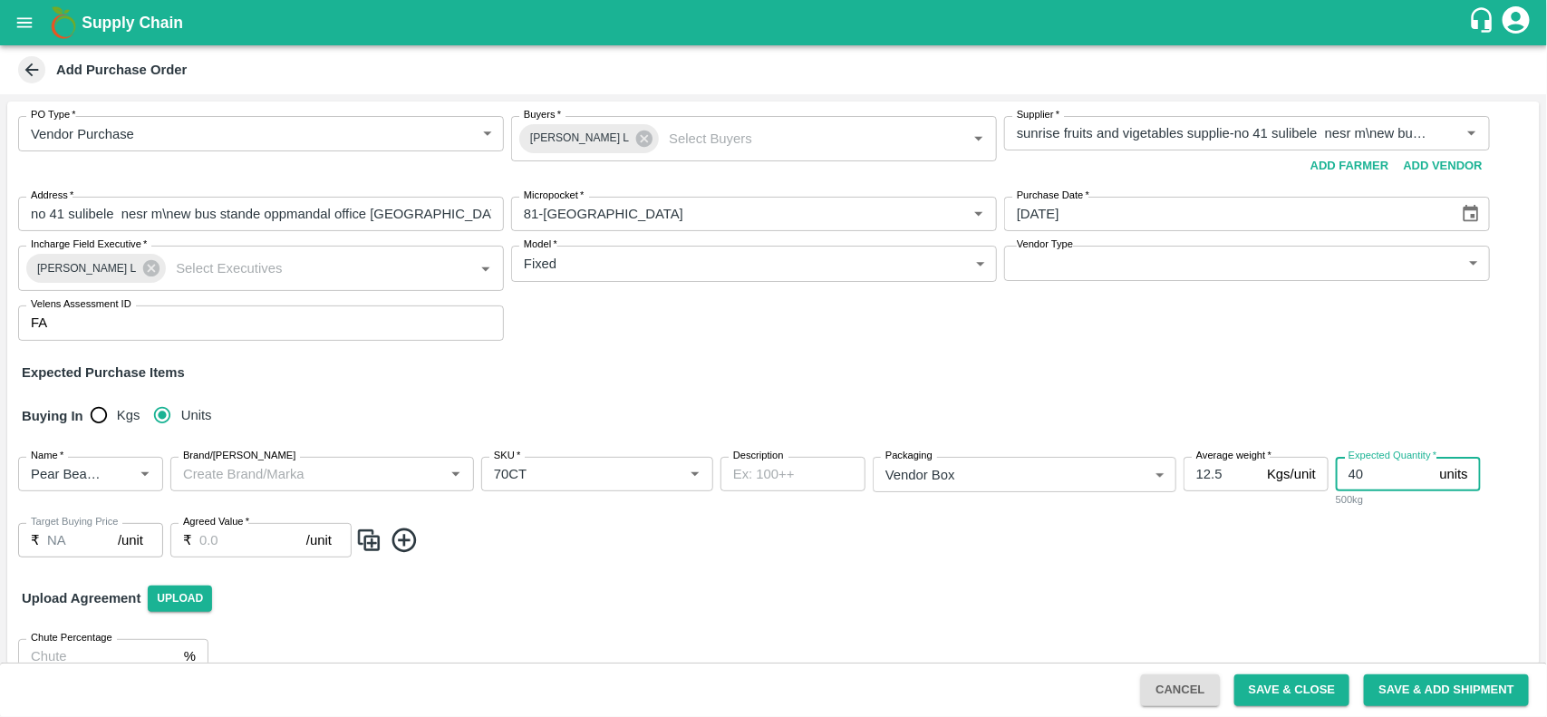
type input "40"
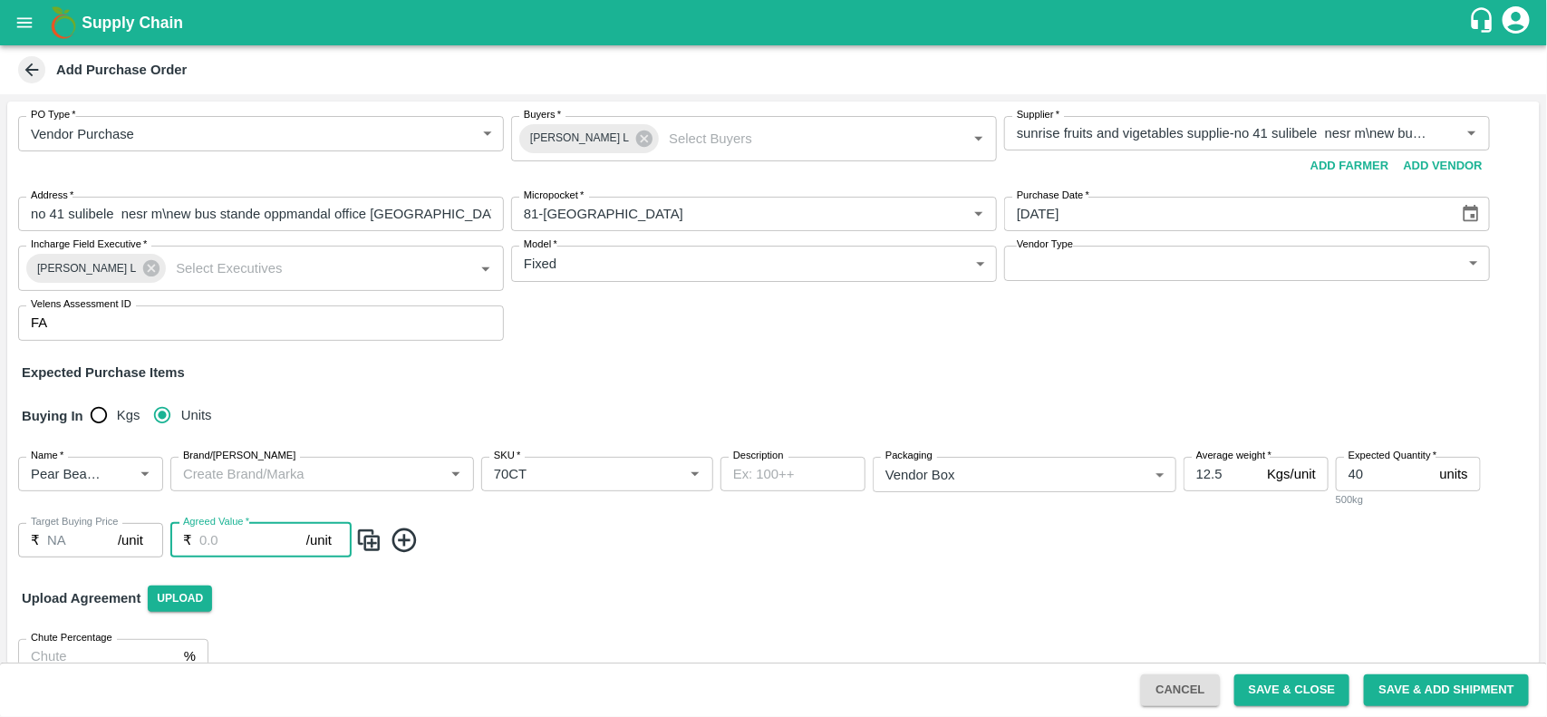
click at [236, 549] on input "Agreed Value   *" at bounding box center [252, 540] width 107 height 34
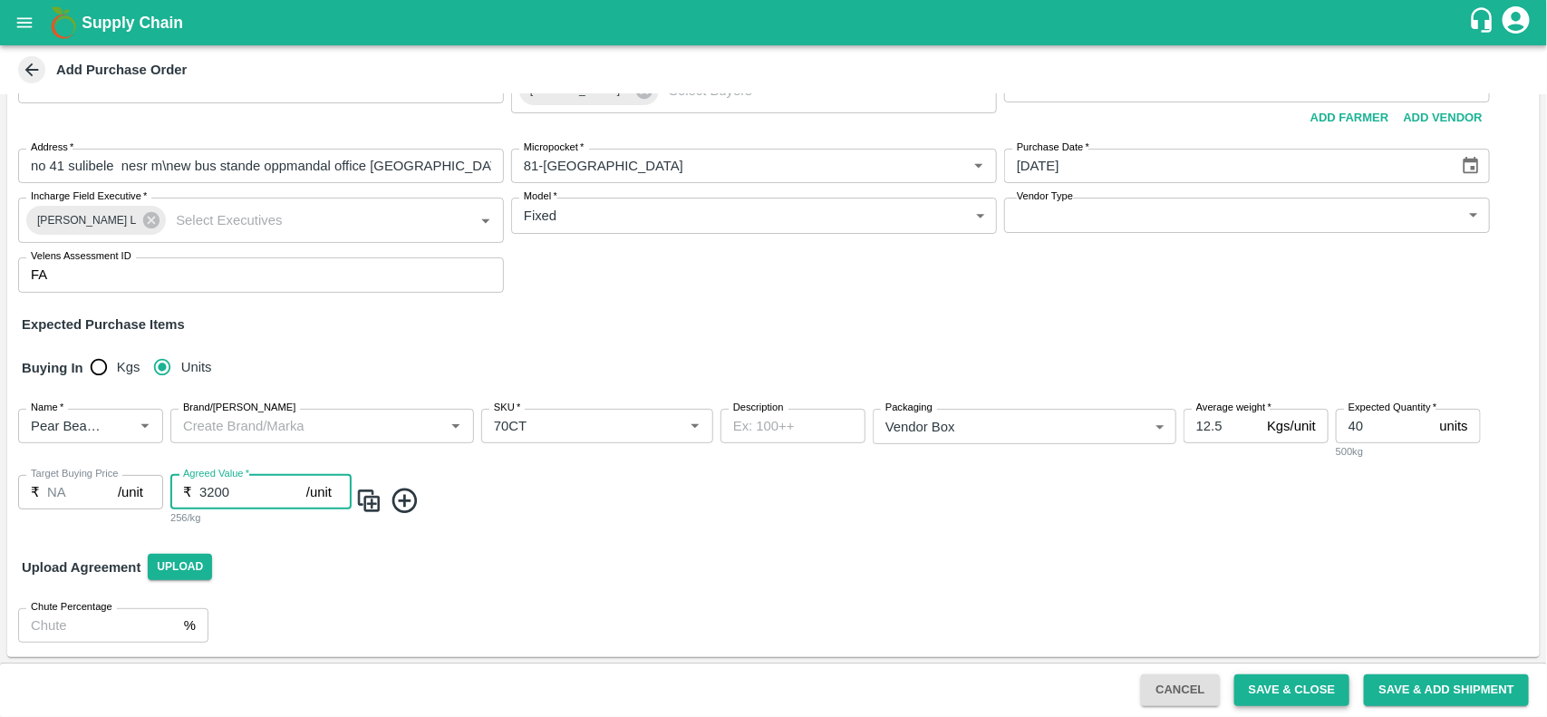
type input "3200"
click at [1291, 689] on button "Save & Close" at bounding box center [1292, 690] width 116 height 32
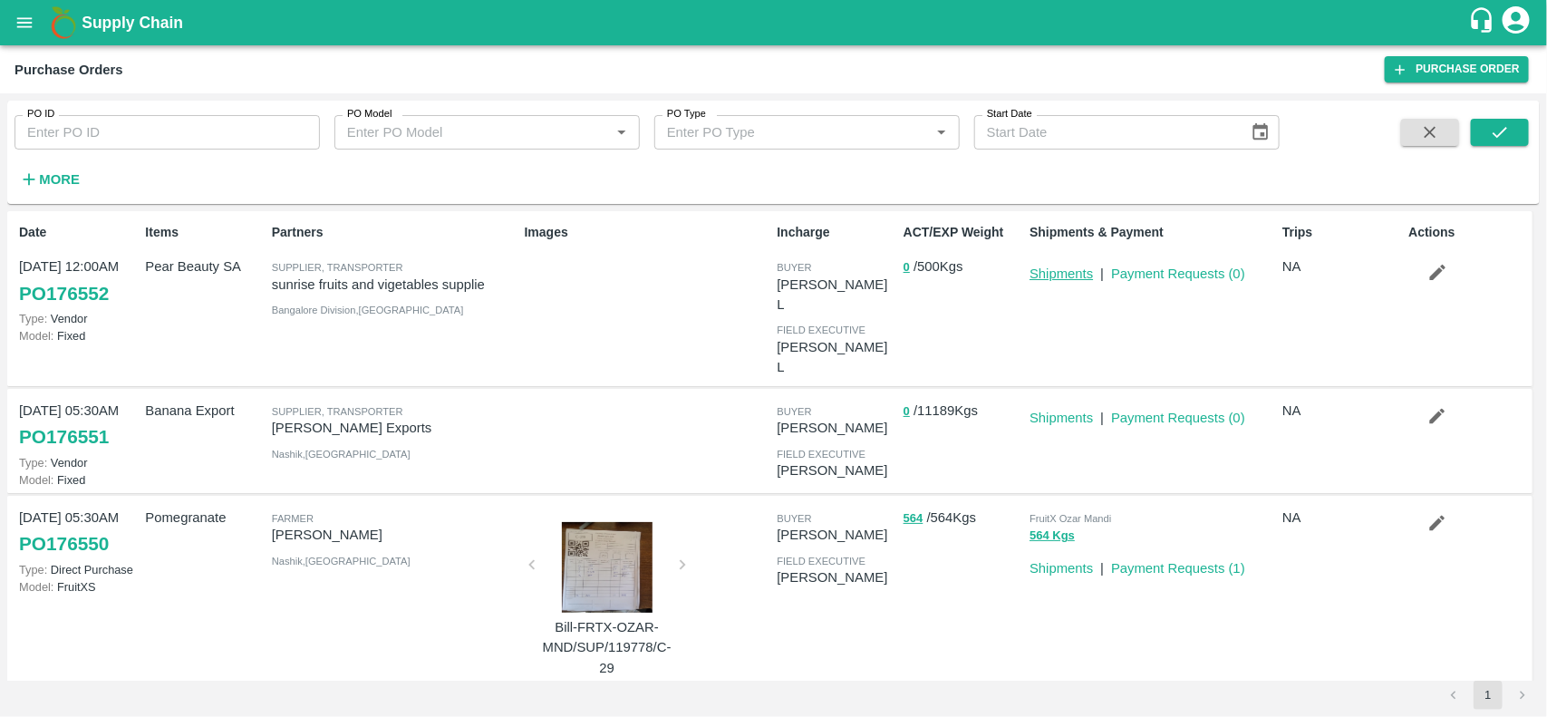
click at [1047, 276] on link "Shipments" at bounding box center [1061, 273] width 63 height 15
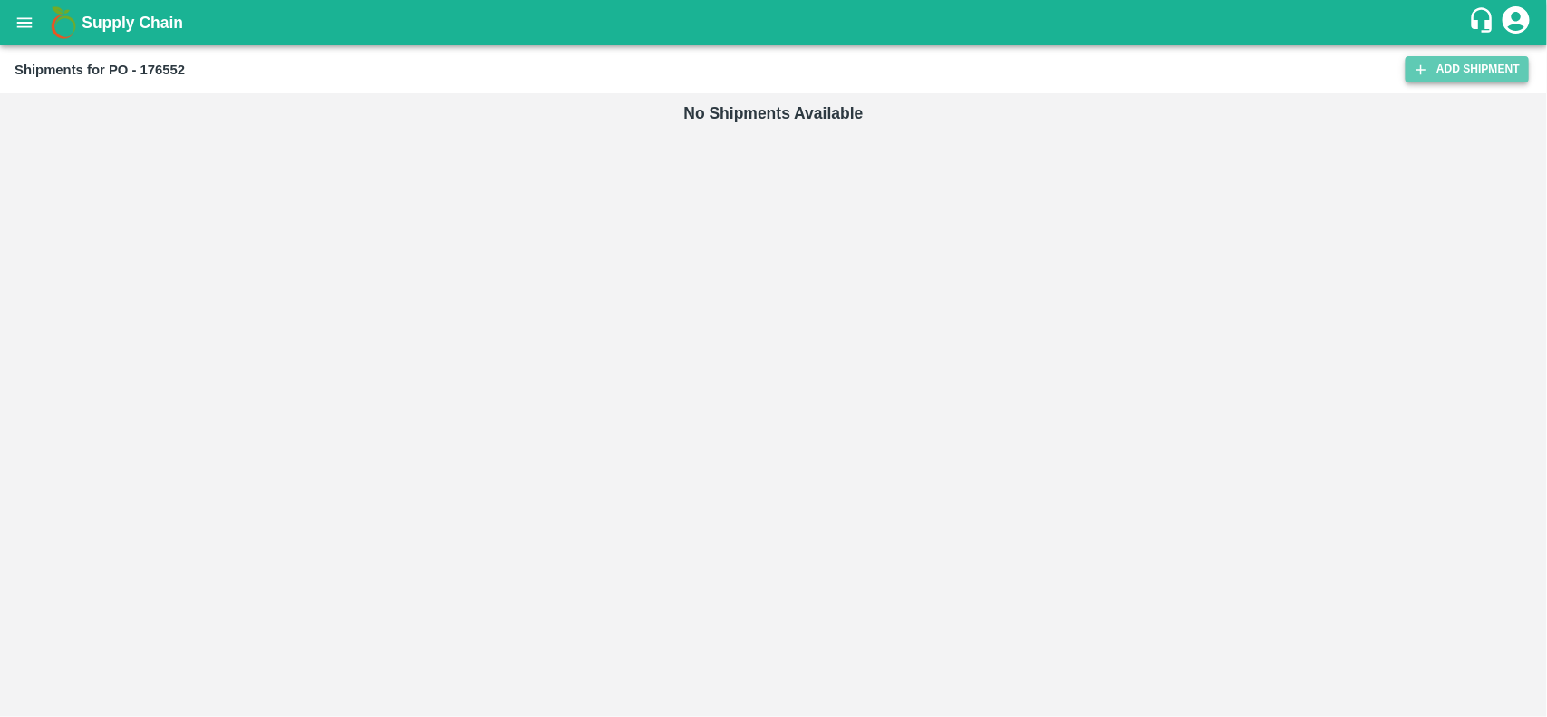
click at [1435, 82] on link "Add Shipment" at bounding box center [1467, 69] width 123 height 26
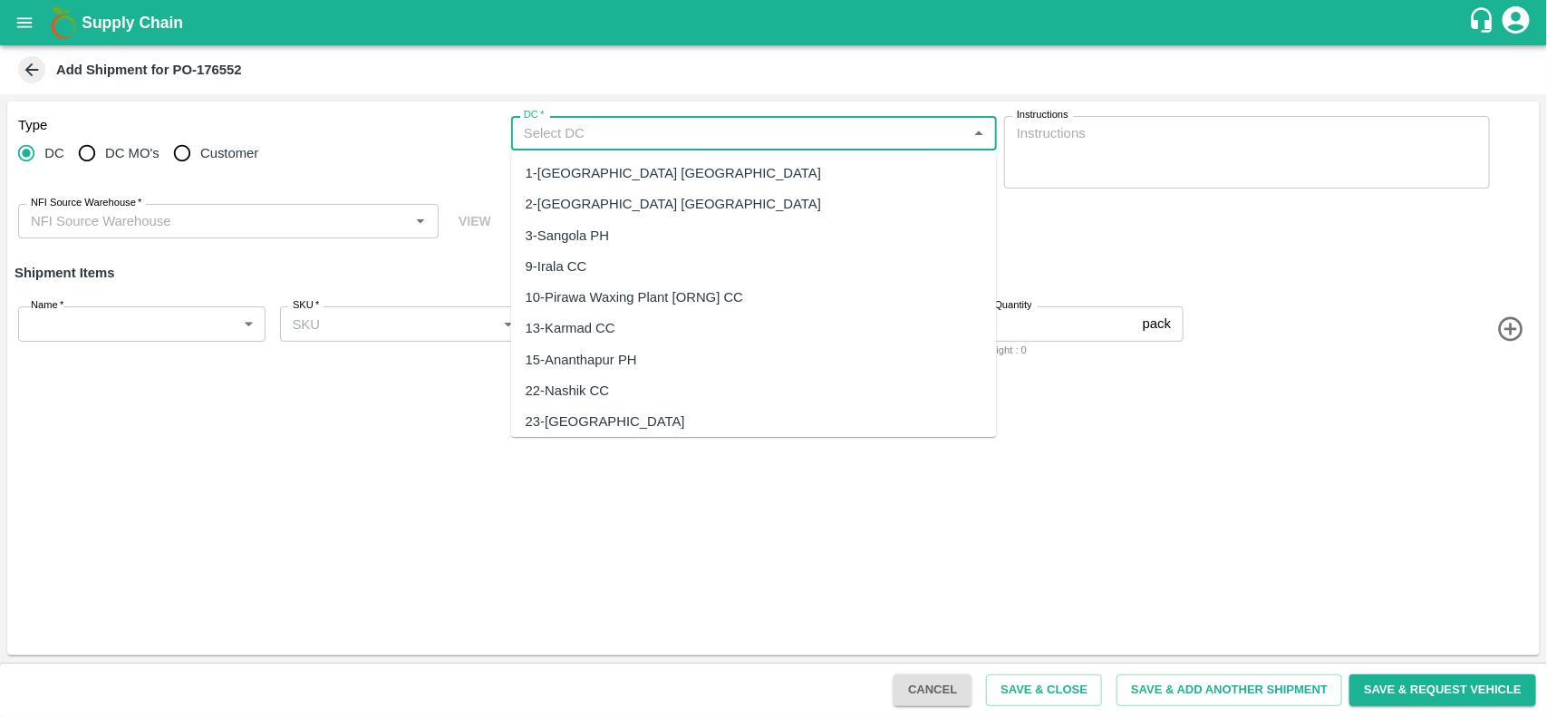
click at [585, 125] on input "DC   *" at bounding box center [739, 133] width 445 height 24
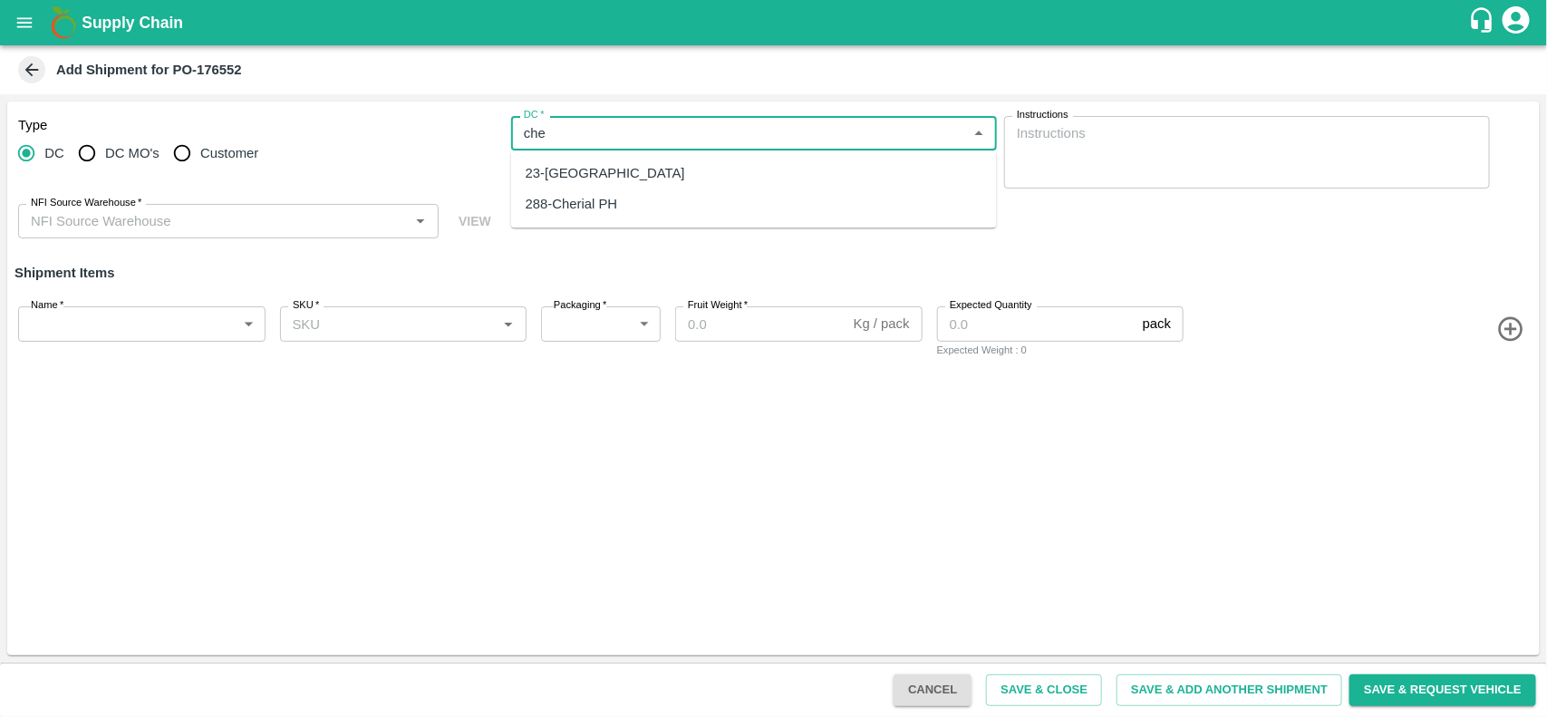
click at [576, 178] on div "23-Chennai DC" at bounding box center [606, 173] width 160 height 20
type input "23-Chennai DC"
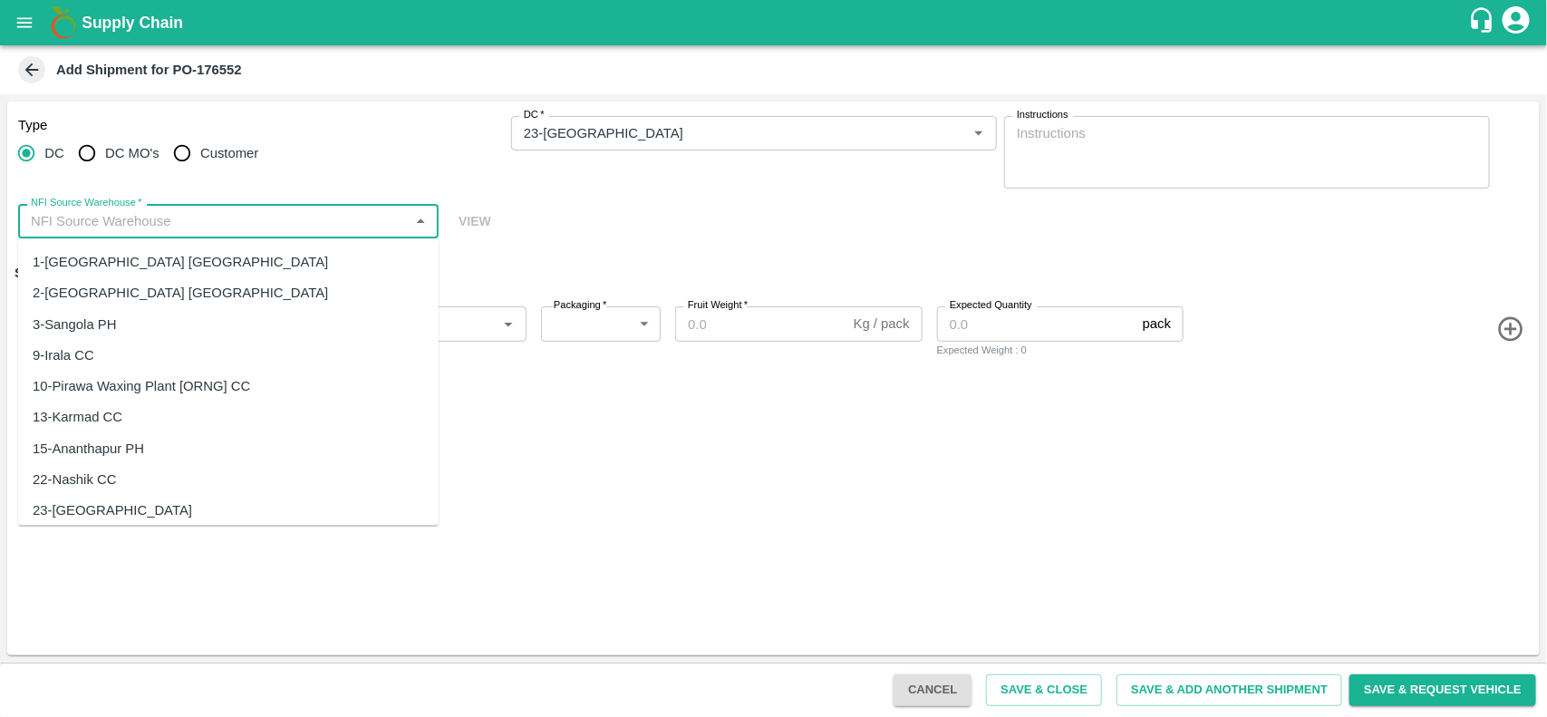
click at [210, 224] on input "NFI Source Warehouse   *" at bounding box center [214, 221] width 380 height 24
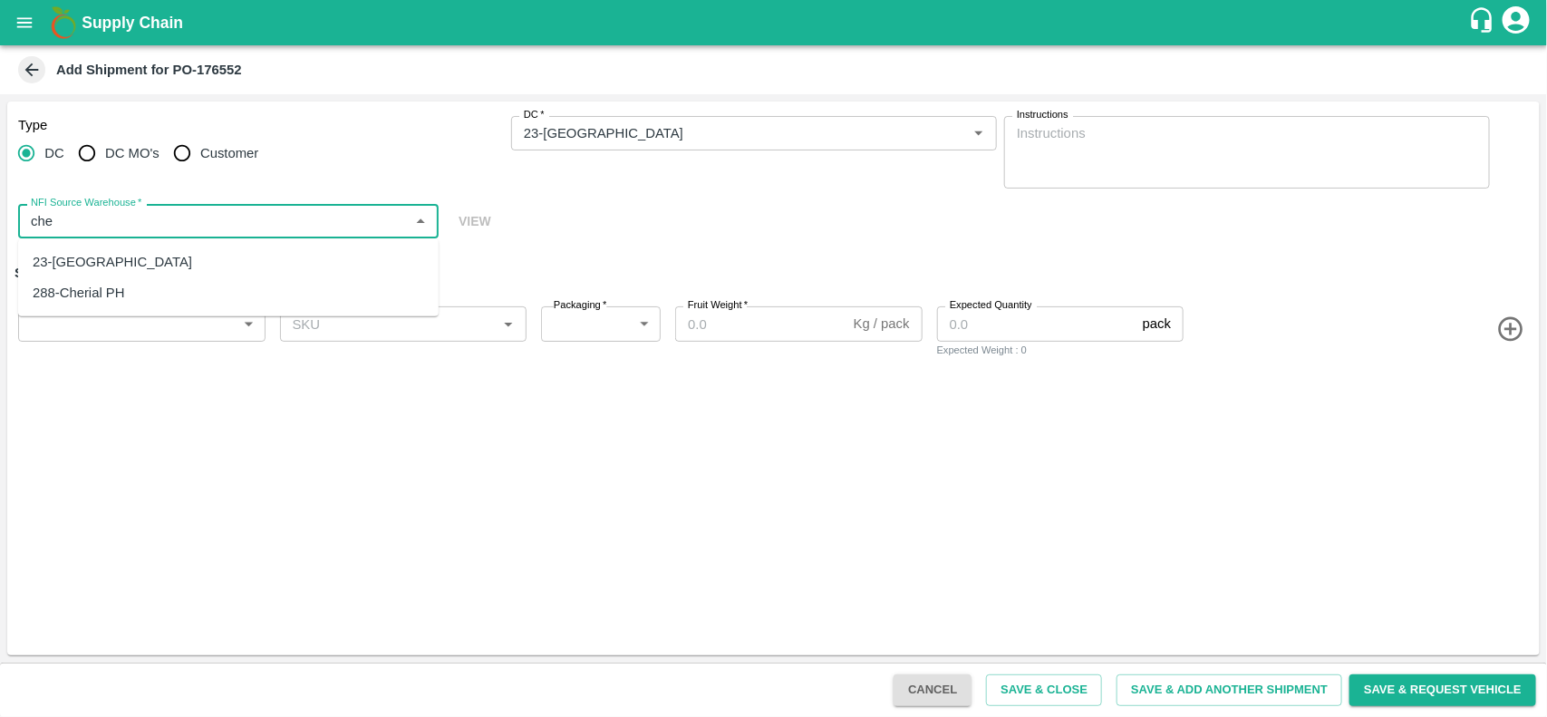
click at [121, 264] on div "23-Chennai DC" at bounding box center [113, 262] width 160 height 20
type input "23-Chennai DC"
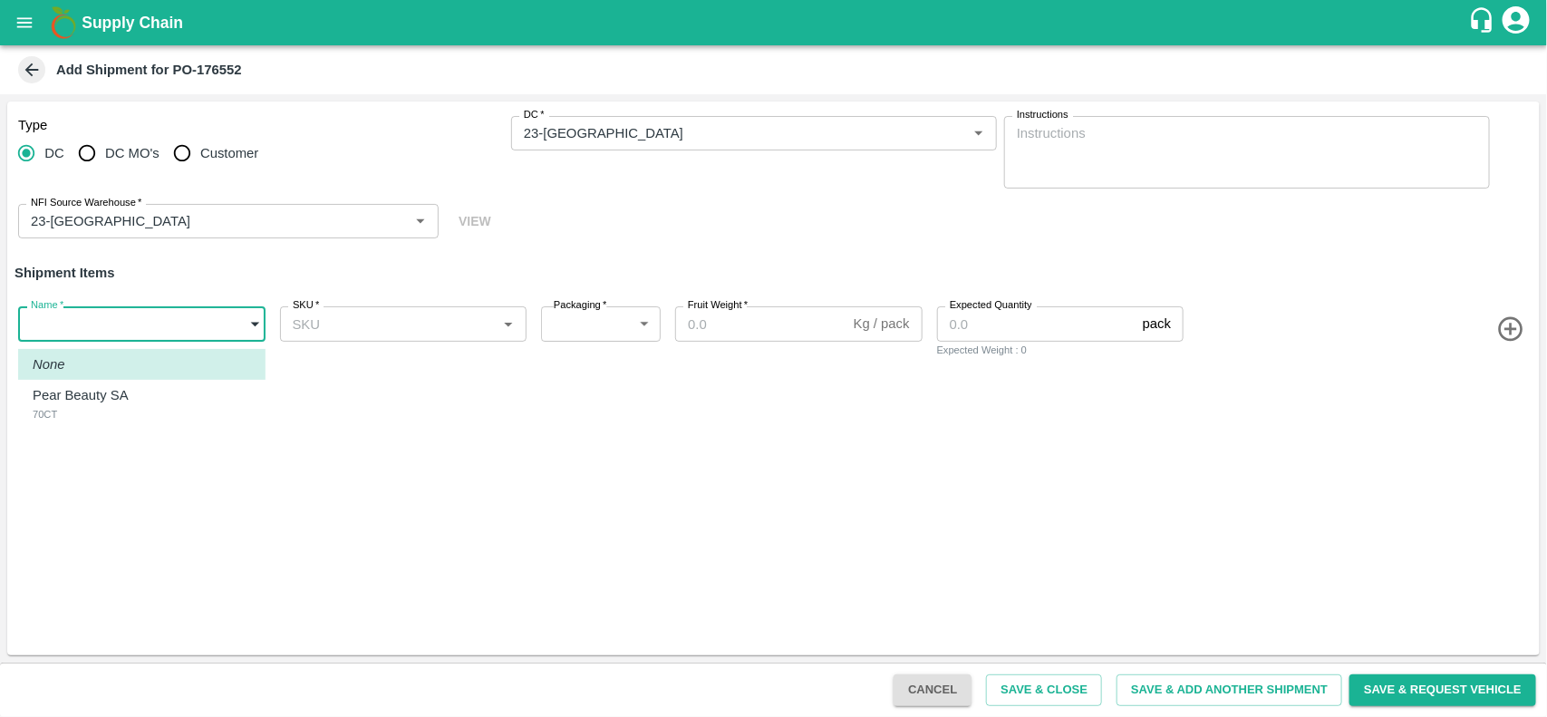
click at [115, 337] on body "Supply Chain Add Shipment for PO-176552 Type DC DC MO's Customer DC   * DC   * …" at bounding box center [773, 358] width 1547 height 717
click at [101, 387] on p "Pear Beauty SA" at bounding box center [81, 395] width 96 height 20
type input "2043222"
type input "276"
type input "12.5"
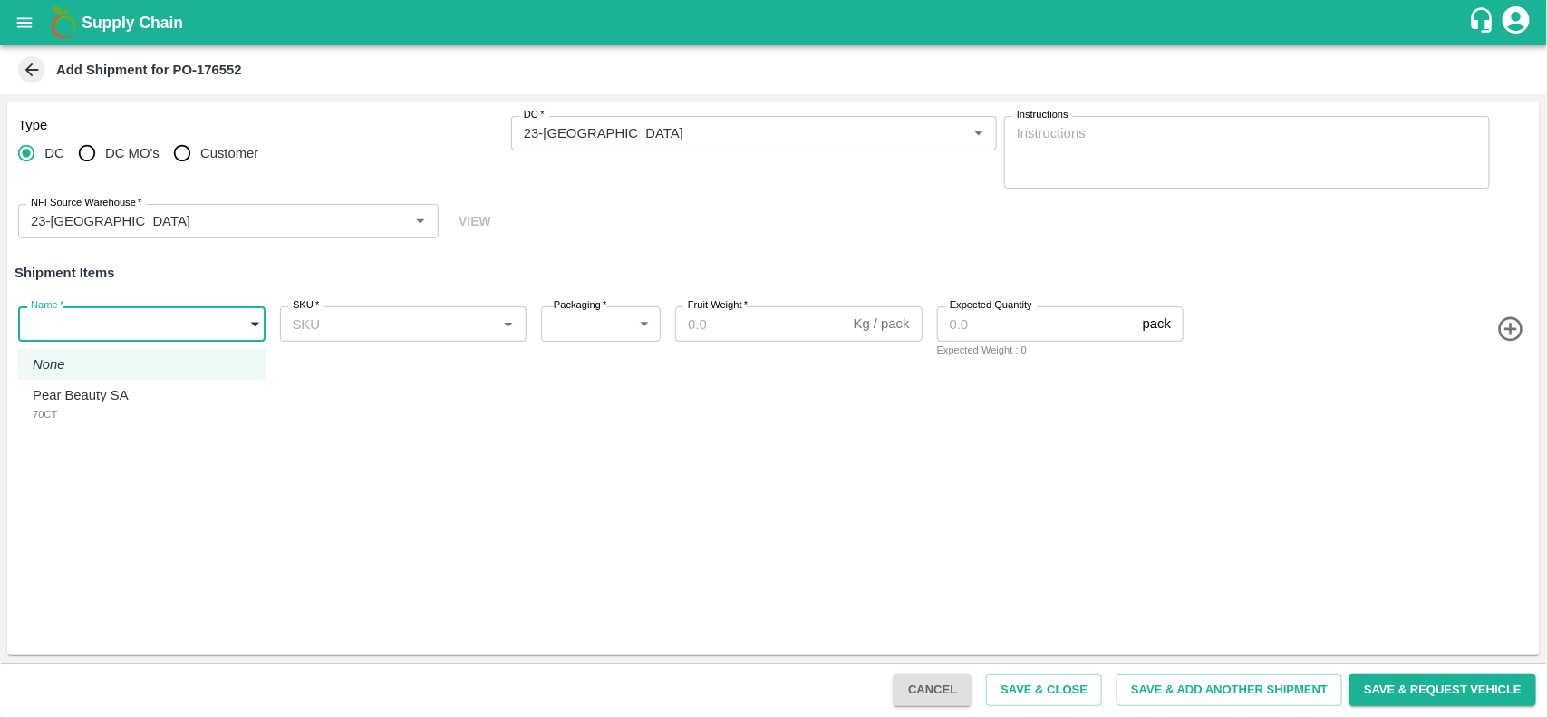
type input "40"
click at [335, 306] on div "SKU   *" at bounding box center [403, 323] width 247 height 34
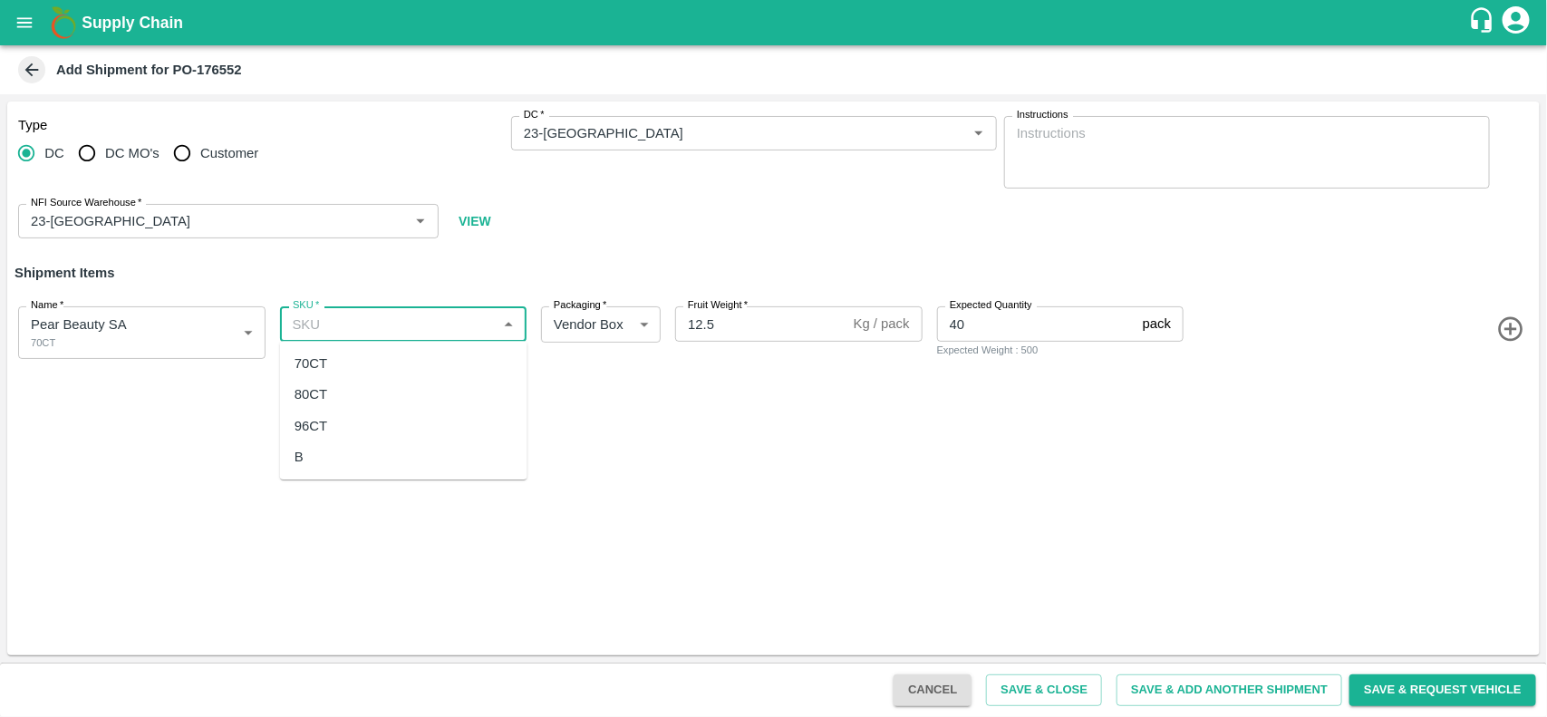
click at [329, 367] on div "70CT" at bounding box center [403, 363] width 247 height 31
type input "70CT"
click at [1009, 696] on button "Save & Close" at bounding box center [1044, 690] width 116 height 32
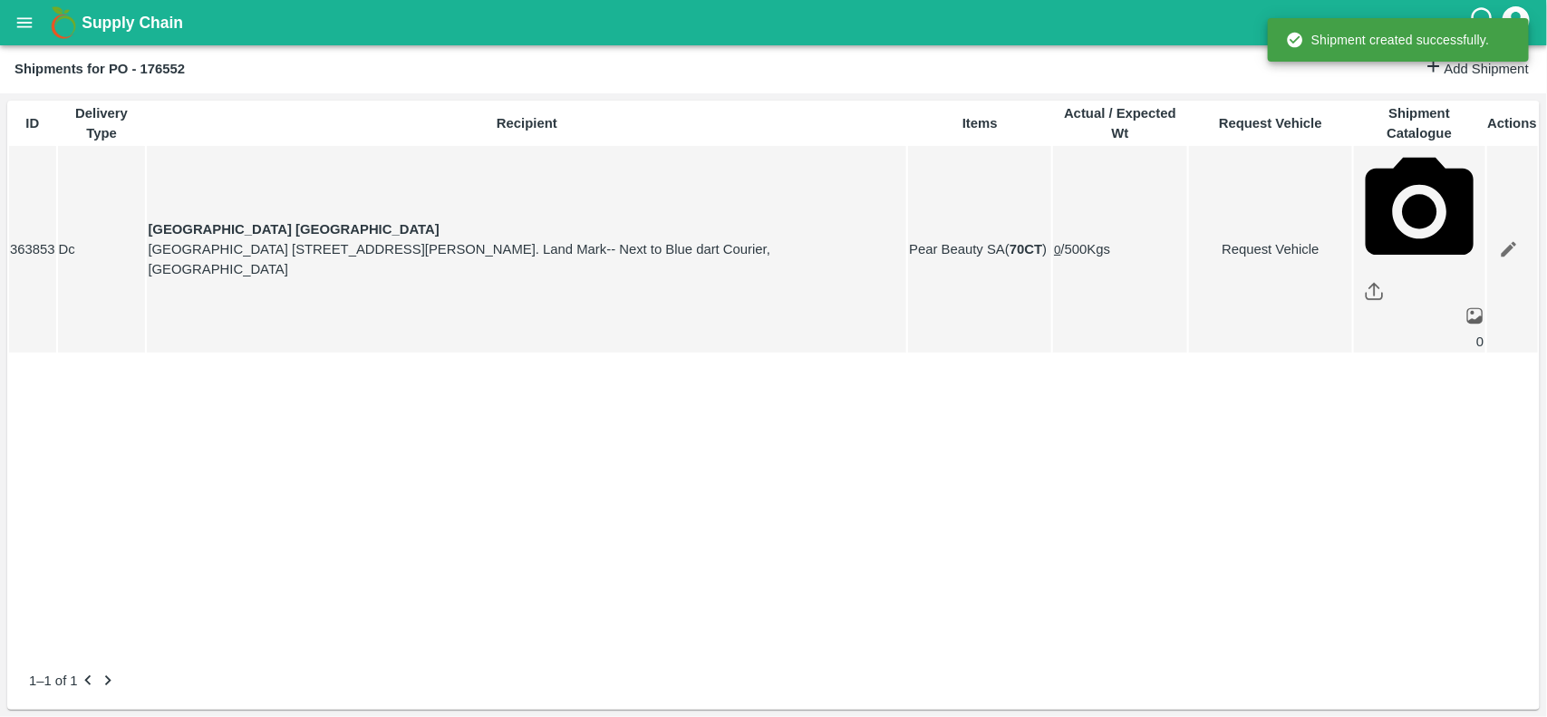
click at [10, 7] on button "open drawer" at bounding box center [25, 23] width 42 height 42
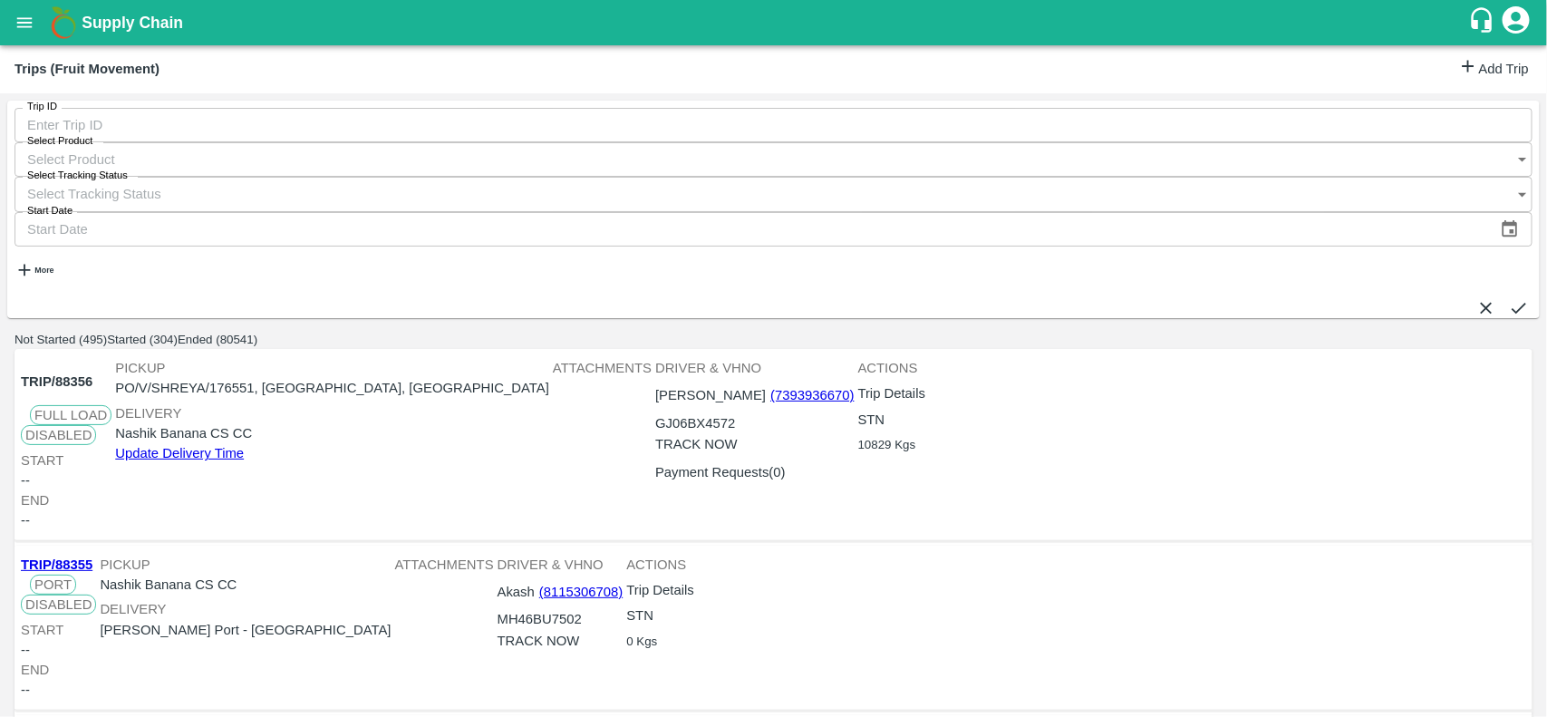
click at [1473, 83] on div "Trips (Fruit Movement) Add Trip" at bounding box center [773, 69] width 1547 height 48
click at [1471, 77] on link "Add Trip" at bounding box center [1493, 69] width 71 height 26
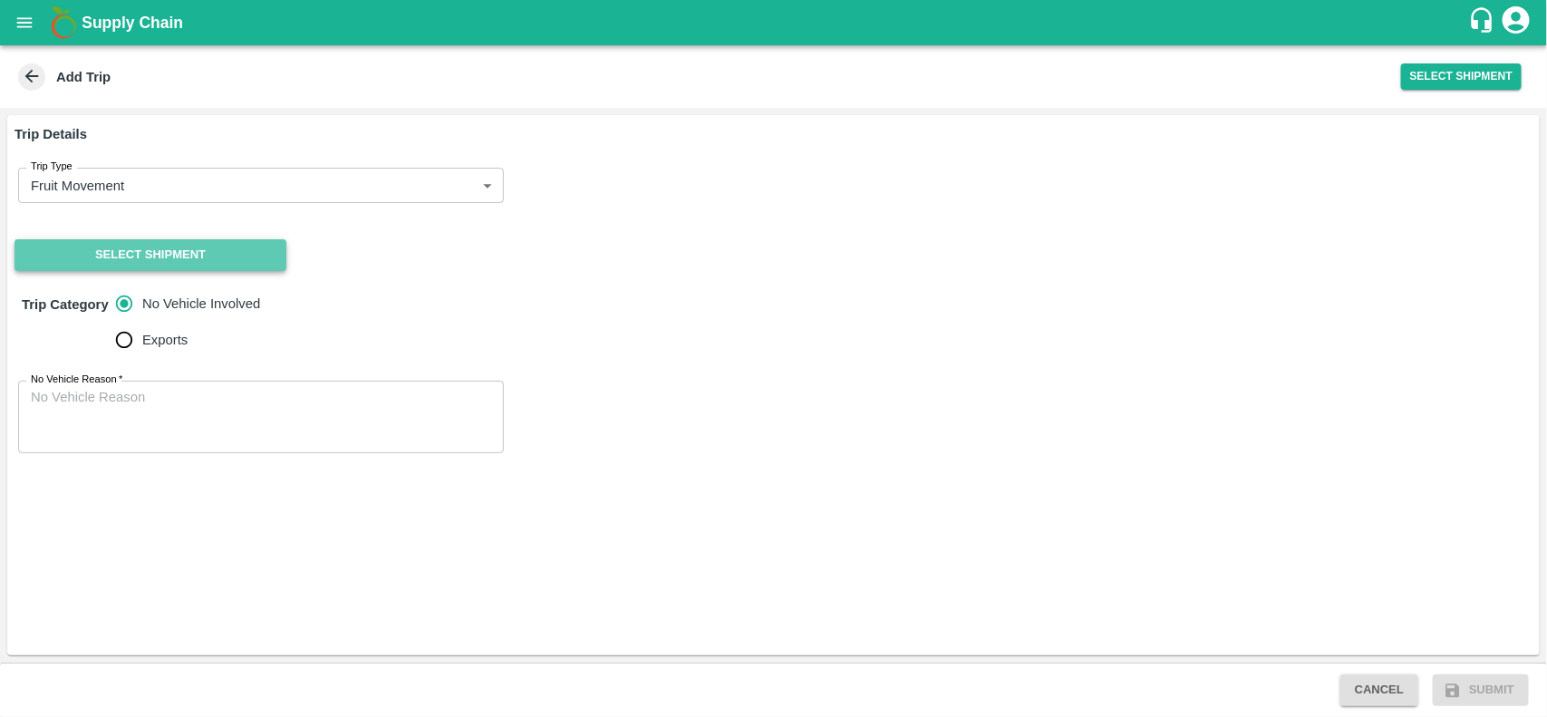
click at [145, 247] on button "Select Shipment" at bounding box center [151, 255] width 272 height 32
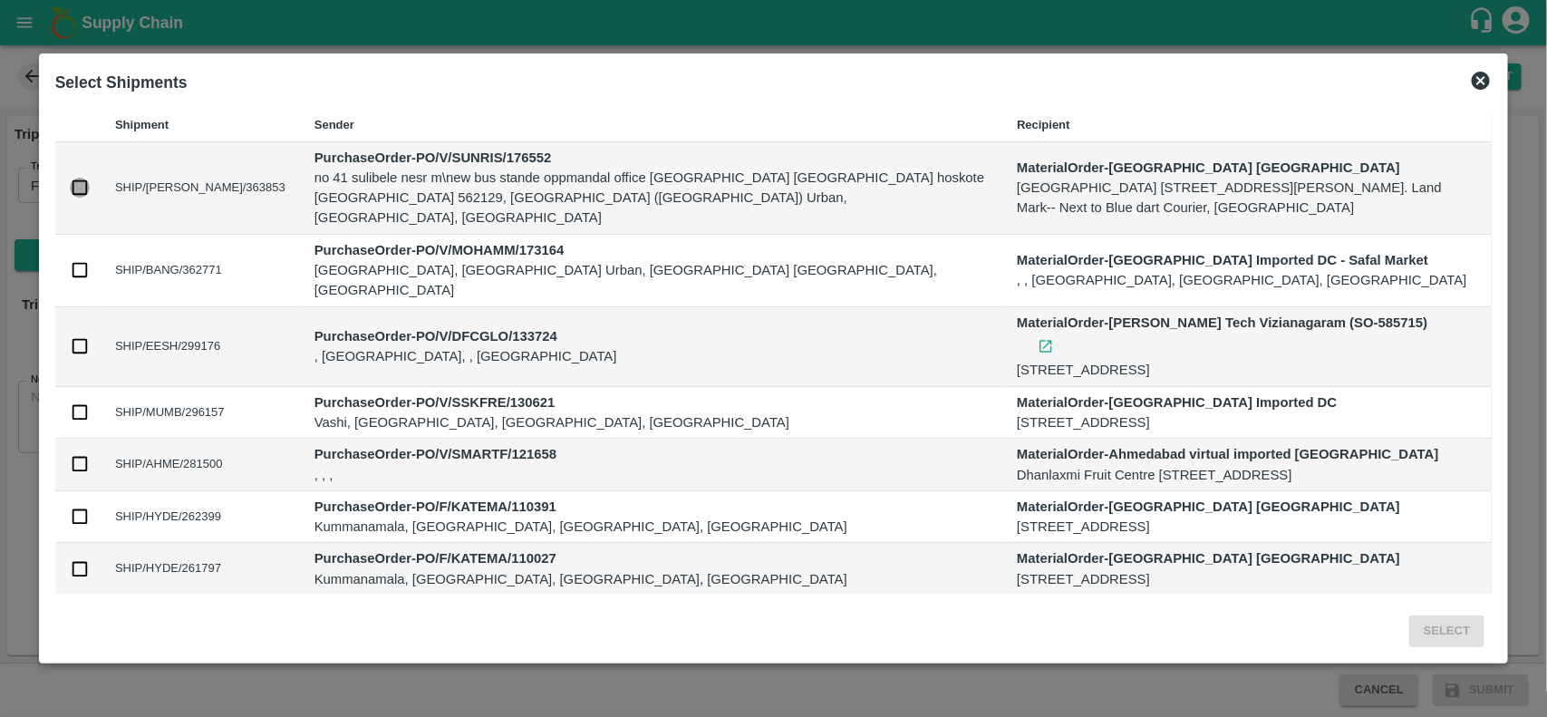
click at [78, 178] on input "checkbox" at bounding box center [80, 188] width 20 height 20
checkbox input "true"
click at [1456, 625] on button "Select" at bounding box center [1446, 631] width 75 height 32
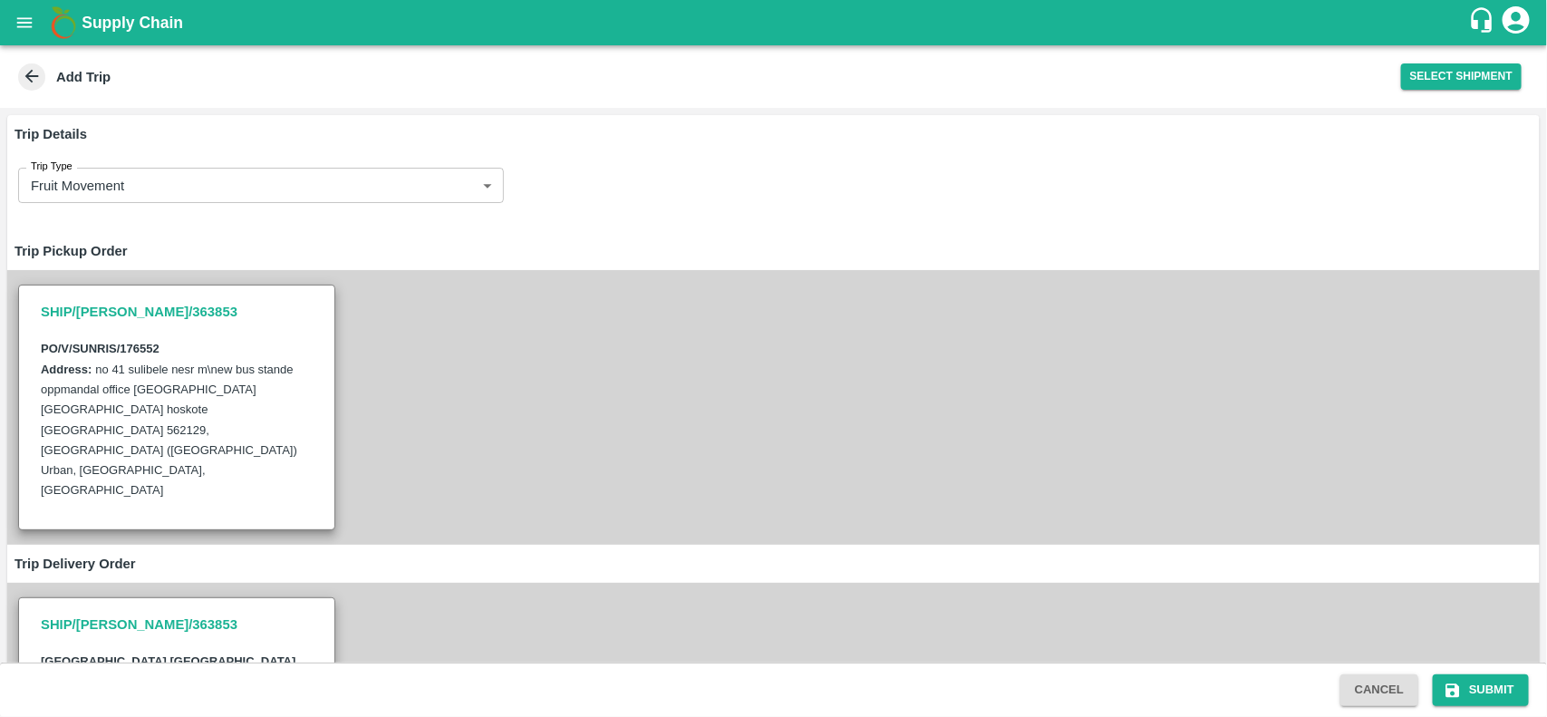
scroll to position [285, 0]
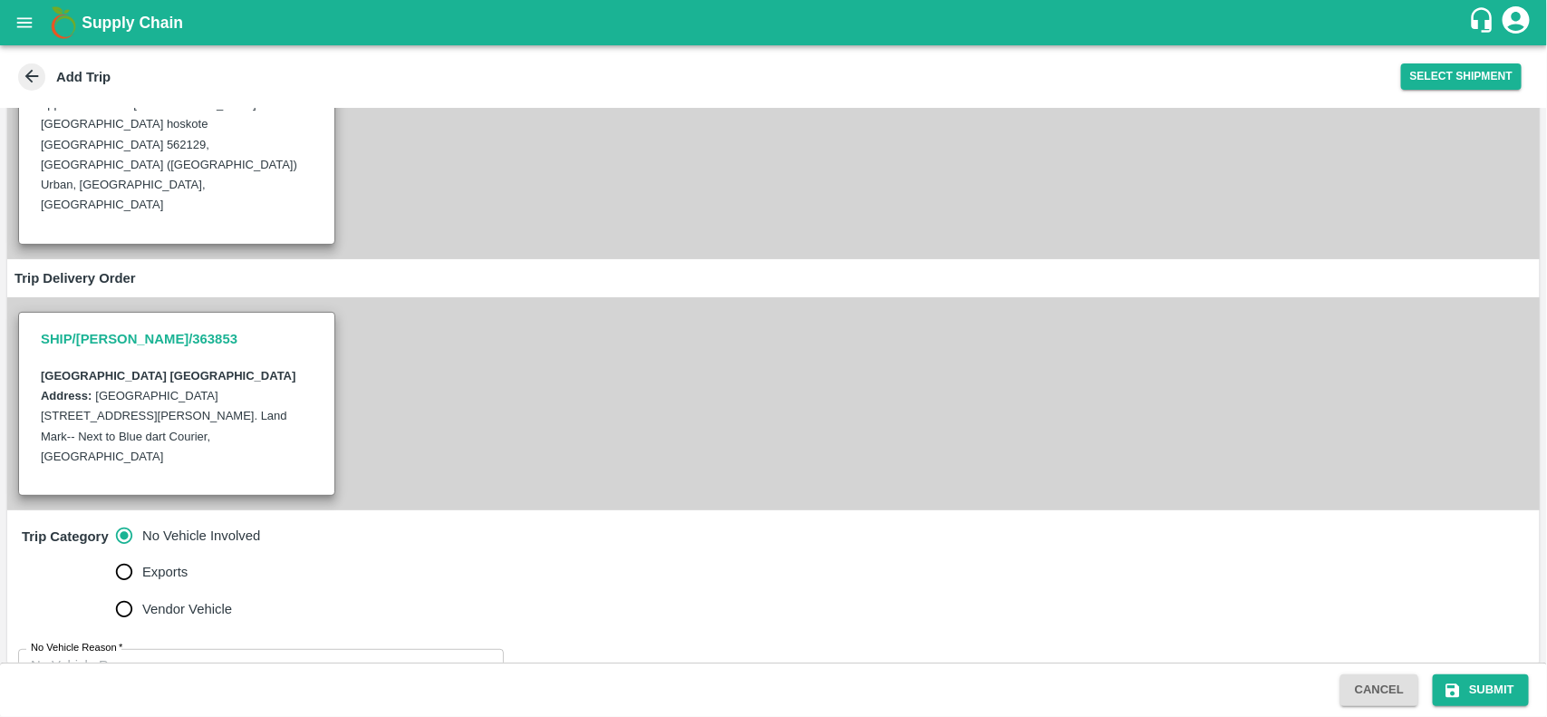
click at [106, 641] on label "No Vehicle Reason   *" at bounding box center [77, 648] width 92 height 15
click at [106, 656] on textarea "No Vehicle Reason   *" at bounding box center [261, 684] width 460 height 57
type textarea "na"
click at [1475, 693] on button "Submit" at bounding box center [1481, 690] width 96 height 32
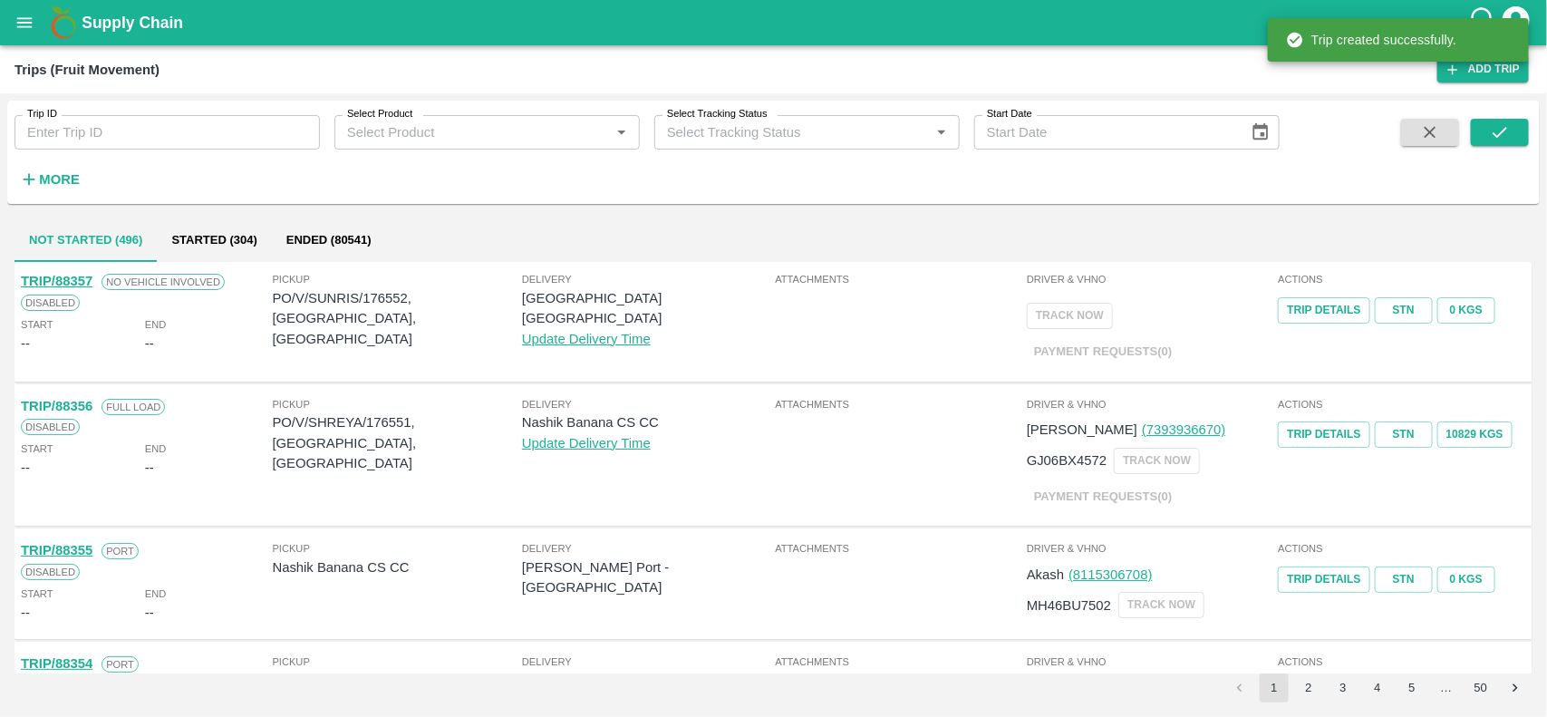
click at [387, 295] on p "PO/V/SUNRIS/176552, Bangalore Division, Karnataka" at bounding box center [397, 318] width 249 height 61
copy p "176552"
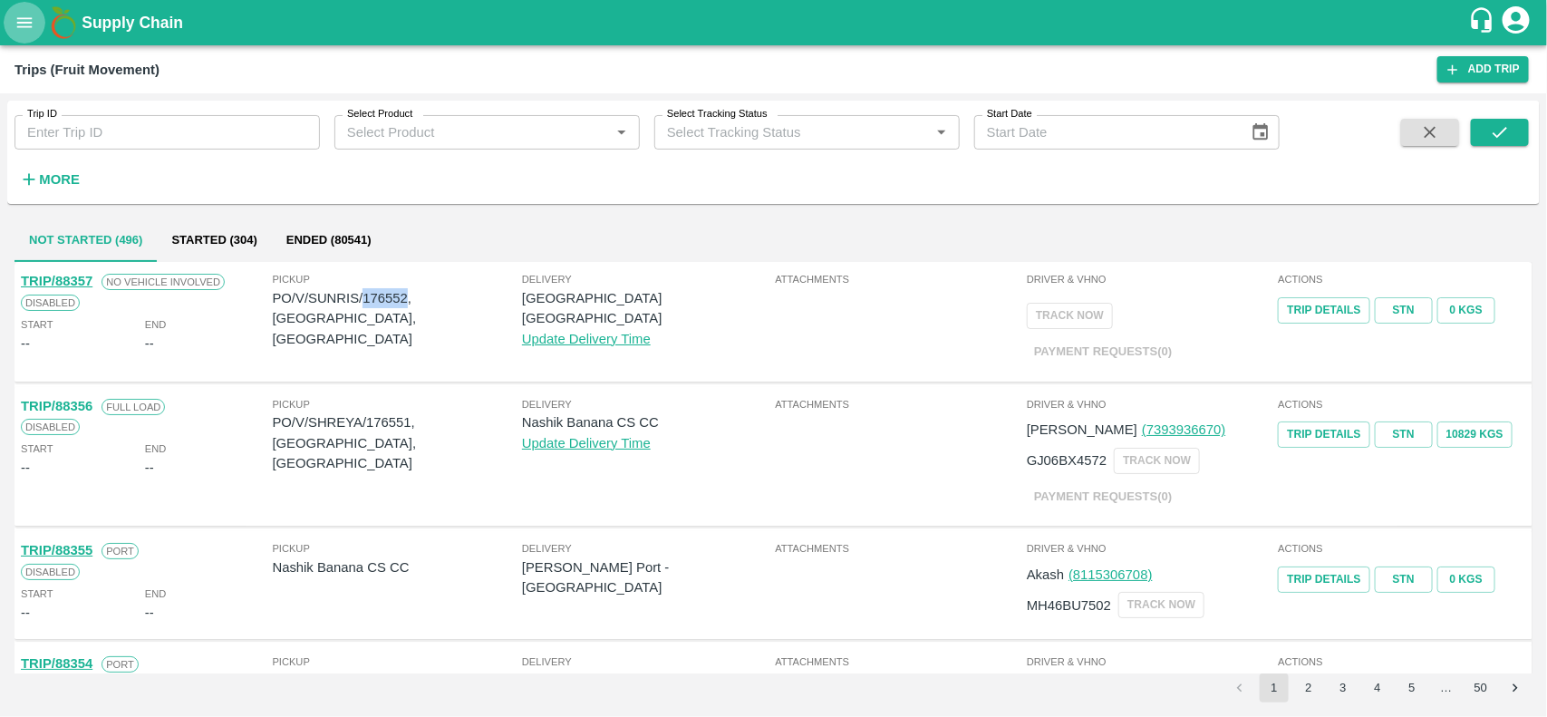
click at [29, 24] on icon "open drawer" at bounding box center [25, 23] width 20 height 20
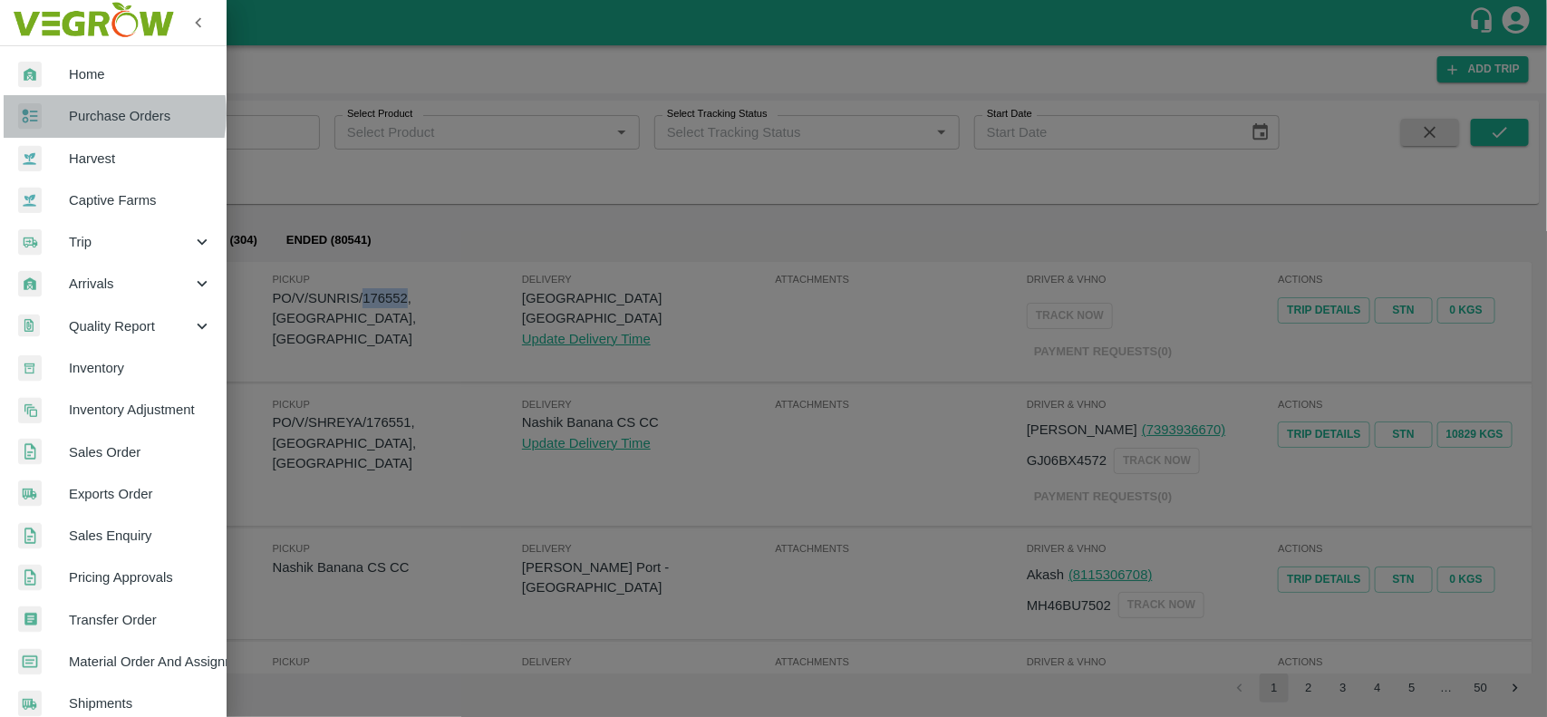
click at [92, 113] on span "Purchase Orders" at bounding box center [140, 116] width 143 height 20
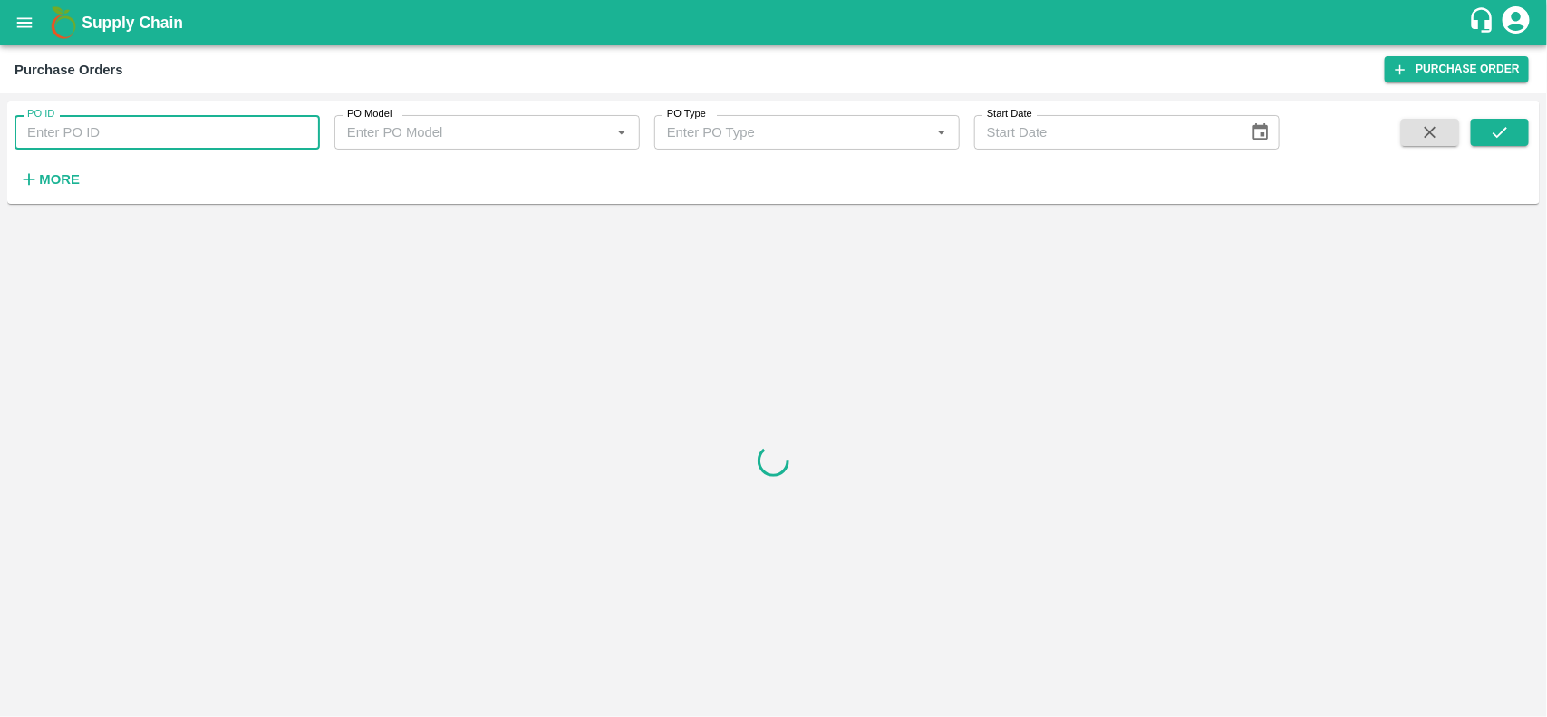
click at [96, 122] on input "PO ID" at bounding box center [167, 132] width 305 height 34
paste input "176552"
type input "176552"
click at [1506, 142] on button "submit" at bounding box center [1500, 132] width 58 height 27
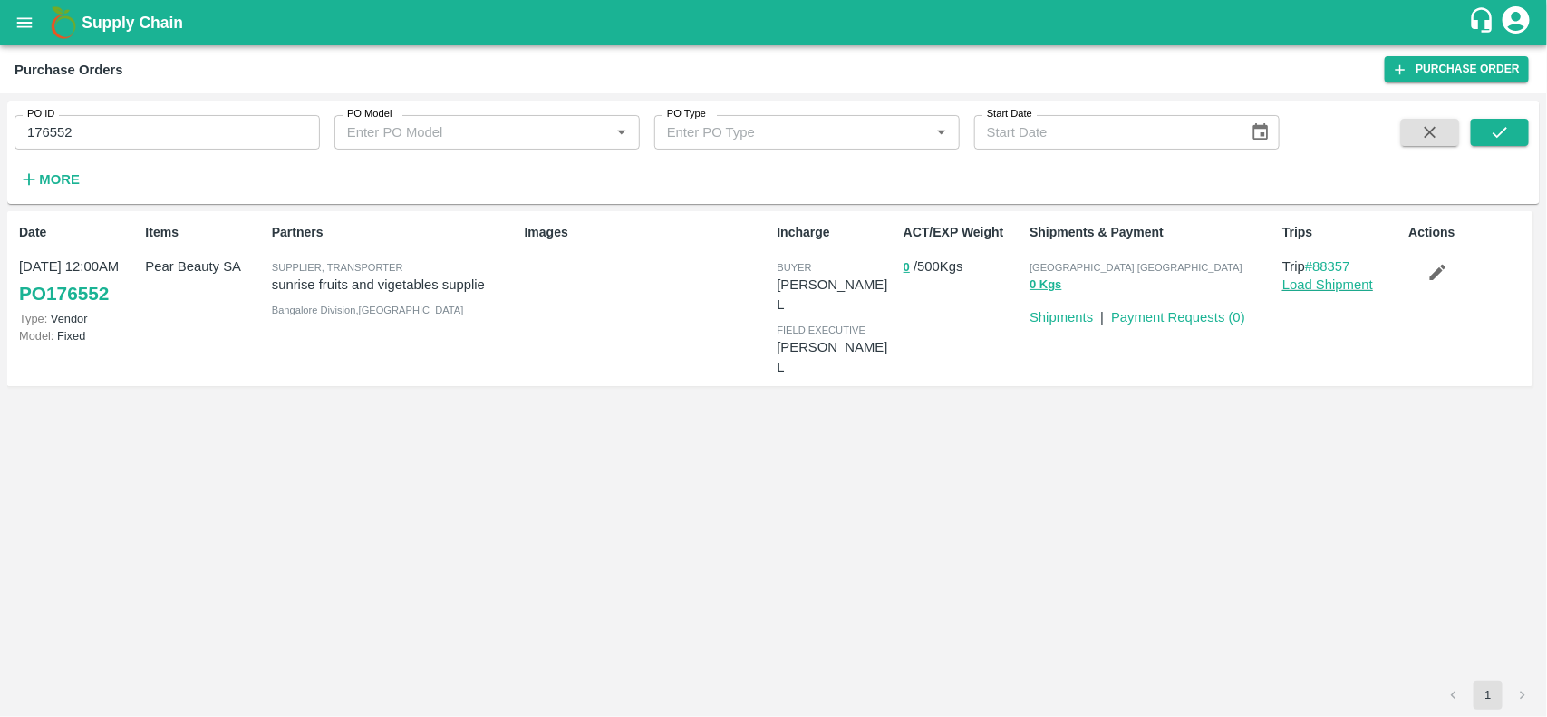
click at [1359, 277] on link "Load Shipment" at bounding box center [1327, 284] width 91 height 15
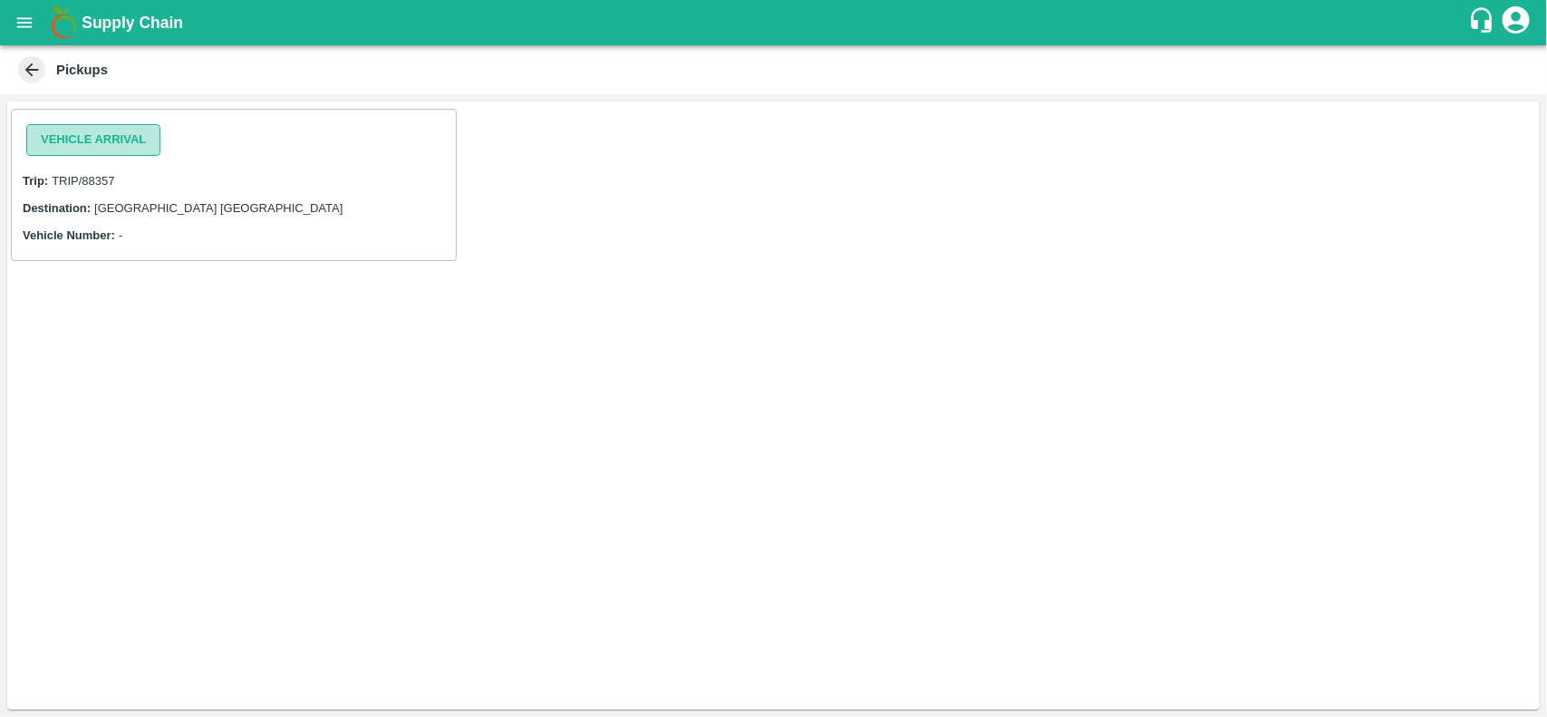
click at [43, 139] on button "Vehicle Arrival" at bounding box center [93, 140] width 134 height 32
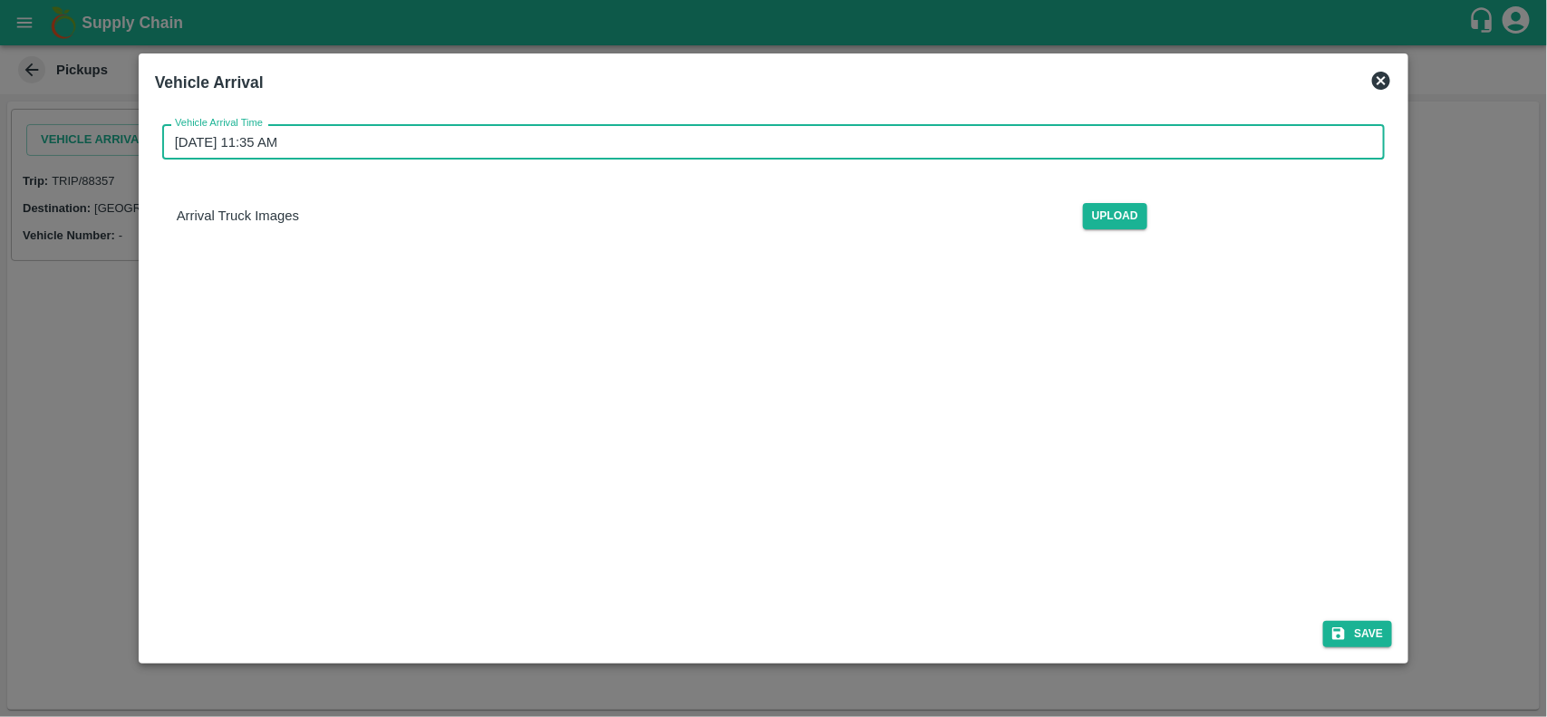
click at [498, 124] on input "[DATE] 11:35 AM" at bounding box center [767, 141] width 1211 height 34
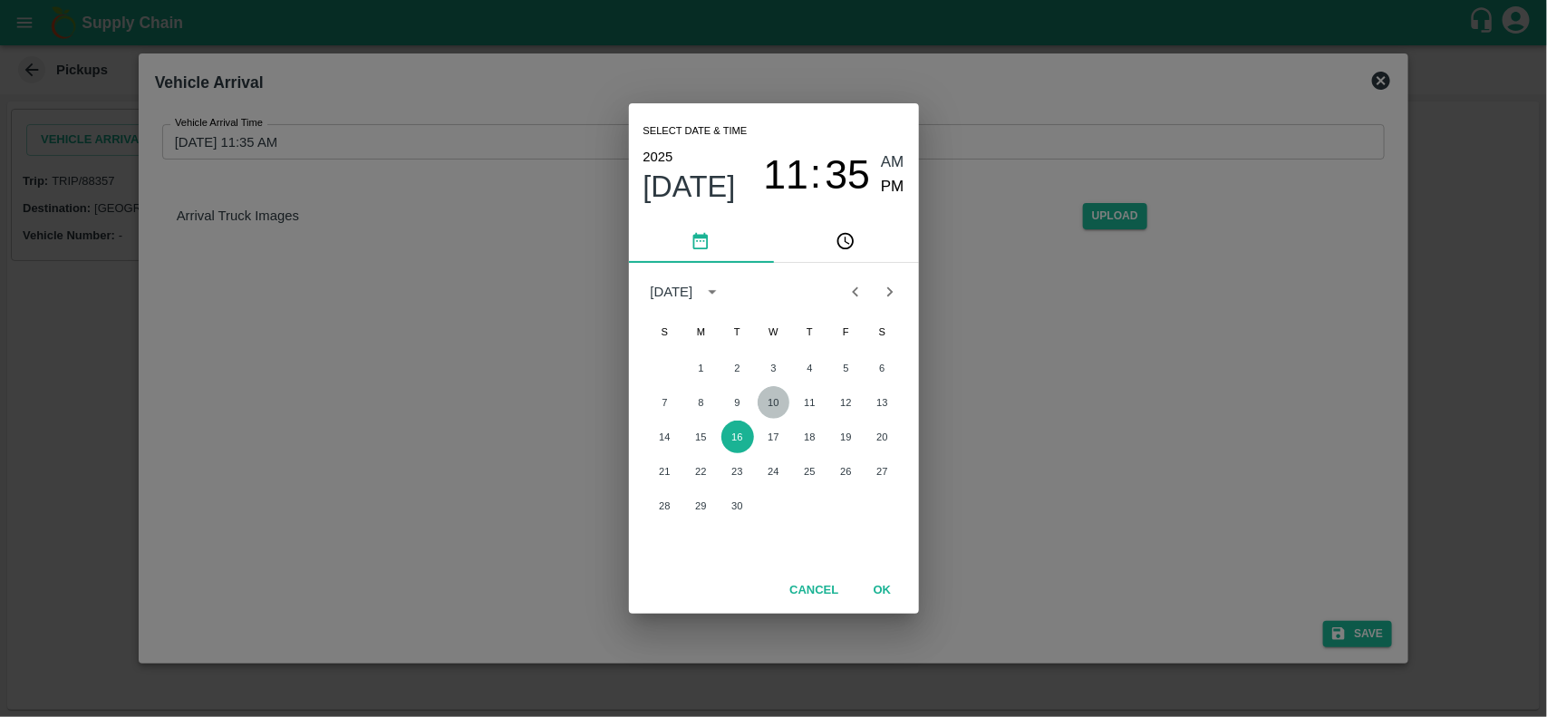
click at [779, 395] on button "10" at bounding box center [774, 402] width 33 height 33
type input "[DATE] 11:35 AM"
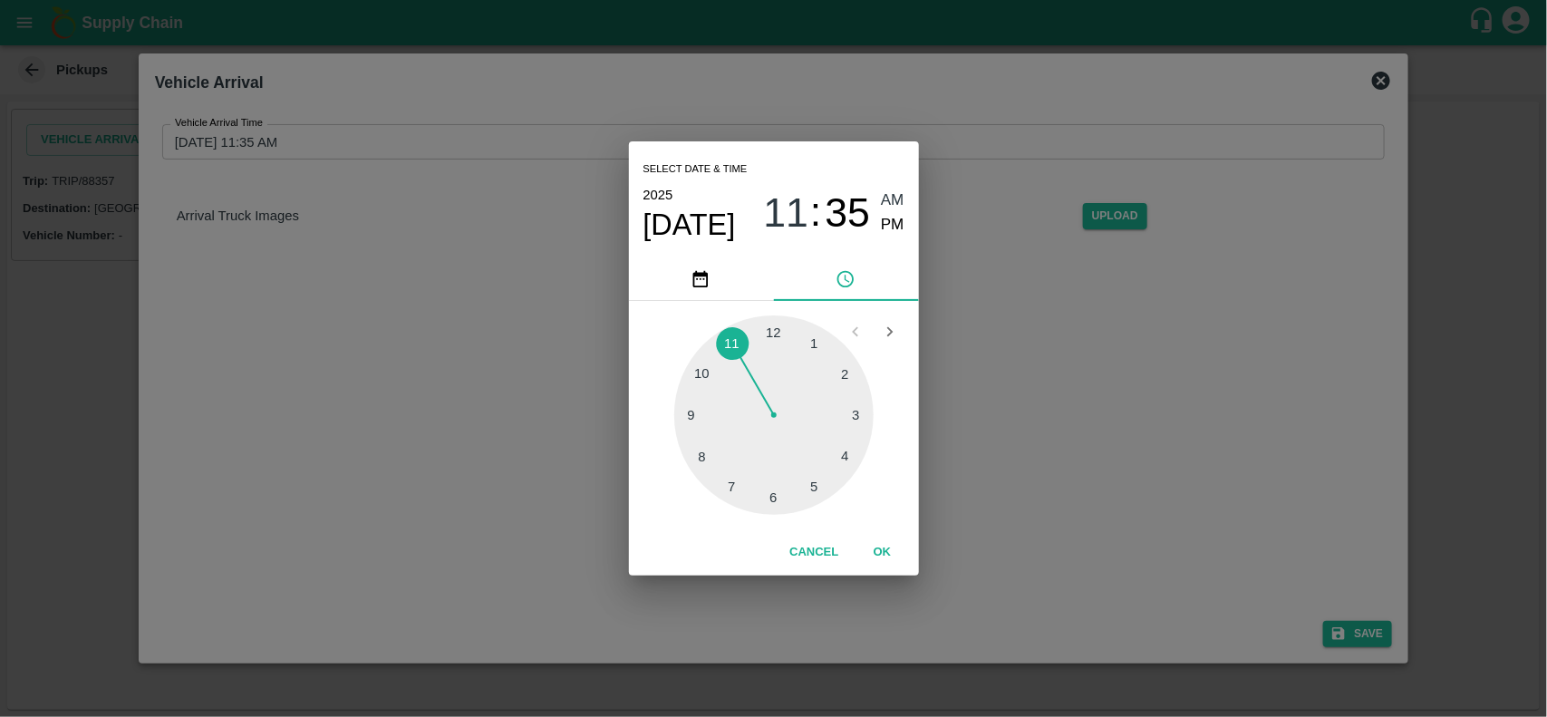
click at [1353, 624] on div "Select date & time [DATE] 11 : 35 AM PM 1 2 3 4 5 6 7 8 9 10 11 12 Cancel OK" at bounding box center [773, 358] width 1547 height 717
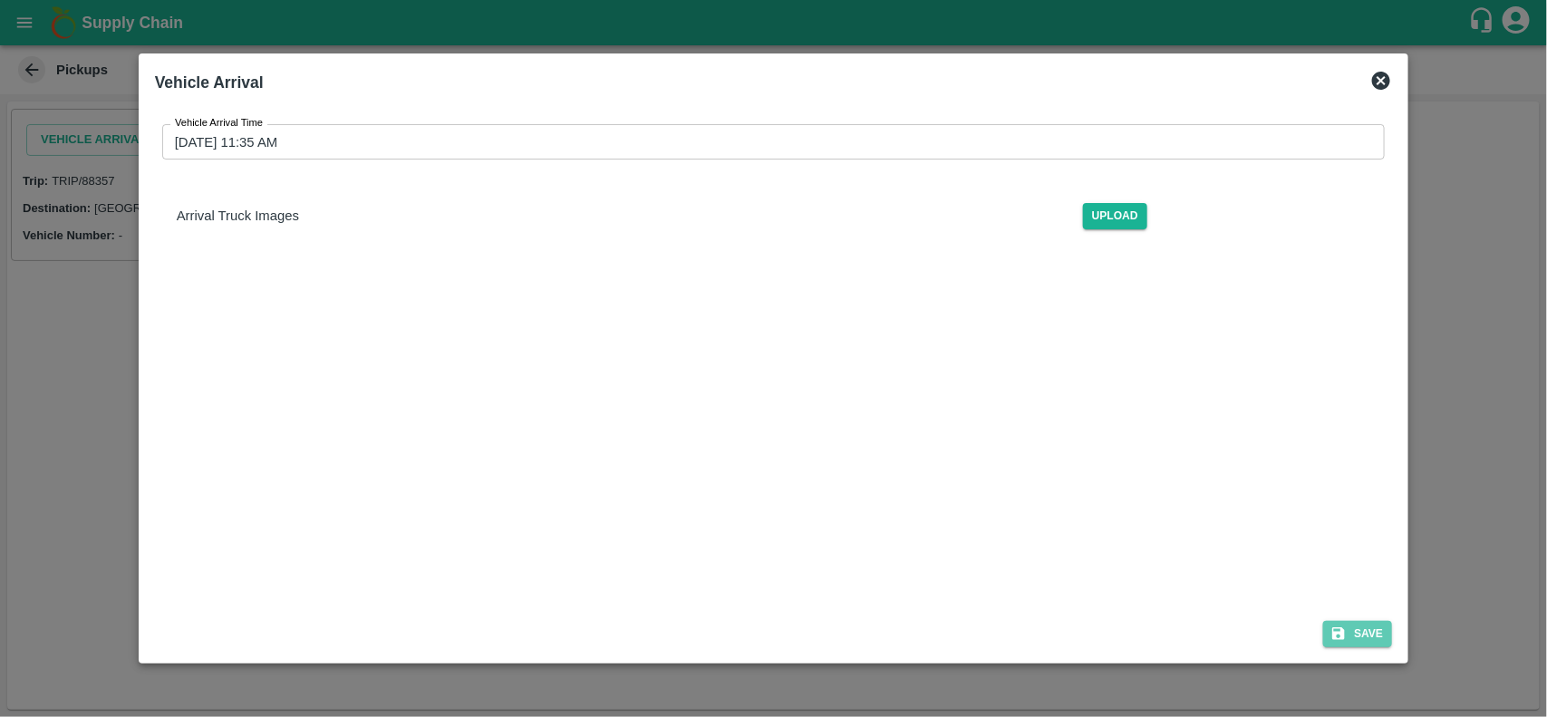
click at [1353, 624] on button "Save" at bounding box center [1357, 634] width 69 height 26
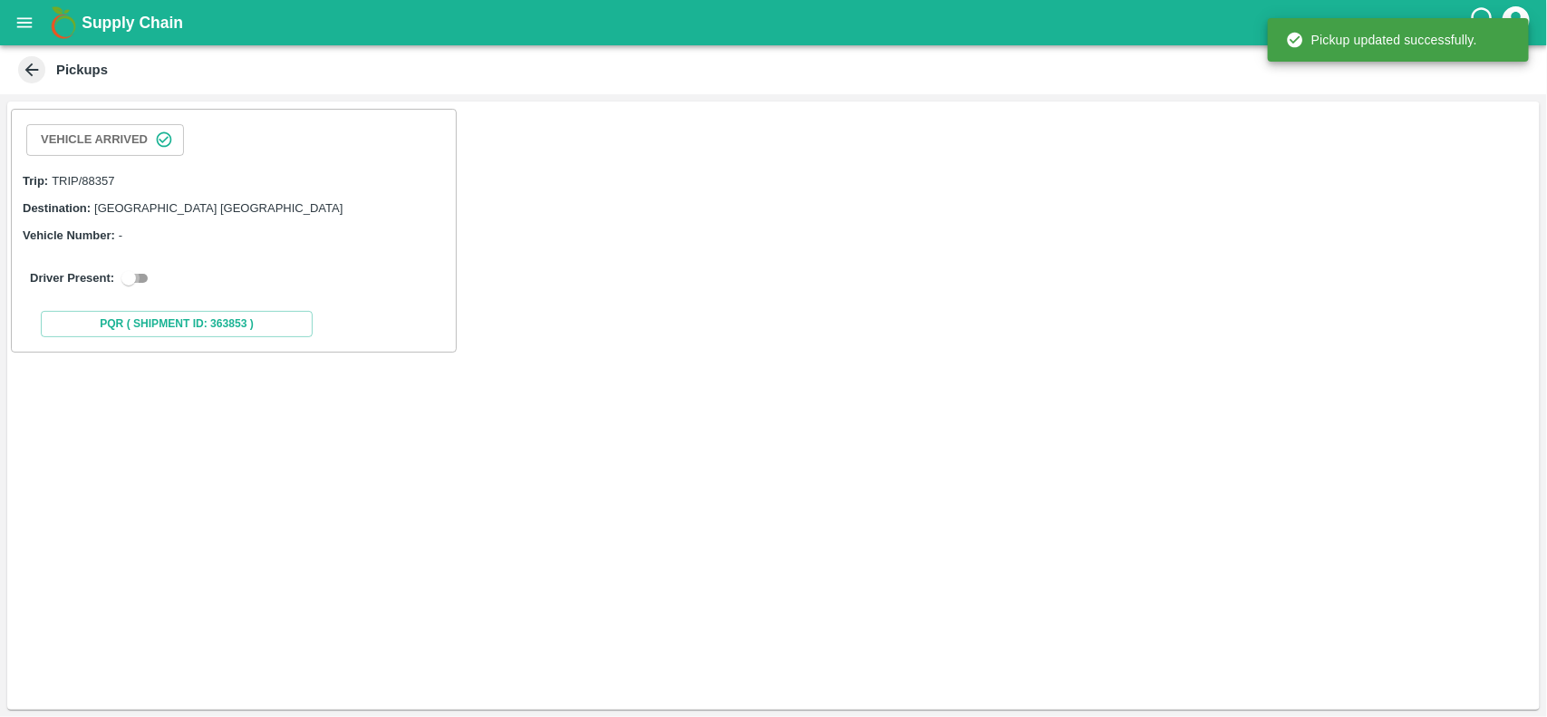
click at [152, 277] on input "checkbox" at bounding box center [128, 278] width 65 height 22
checkbox input "true"
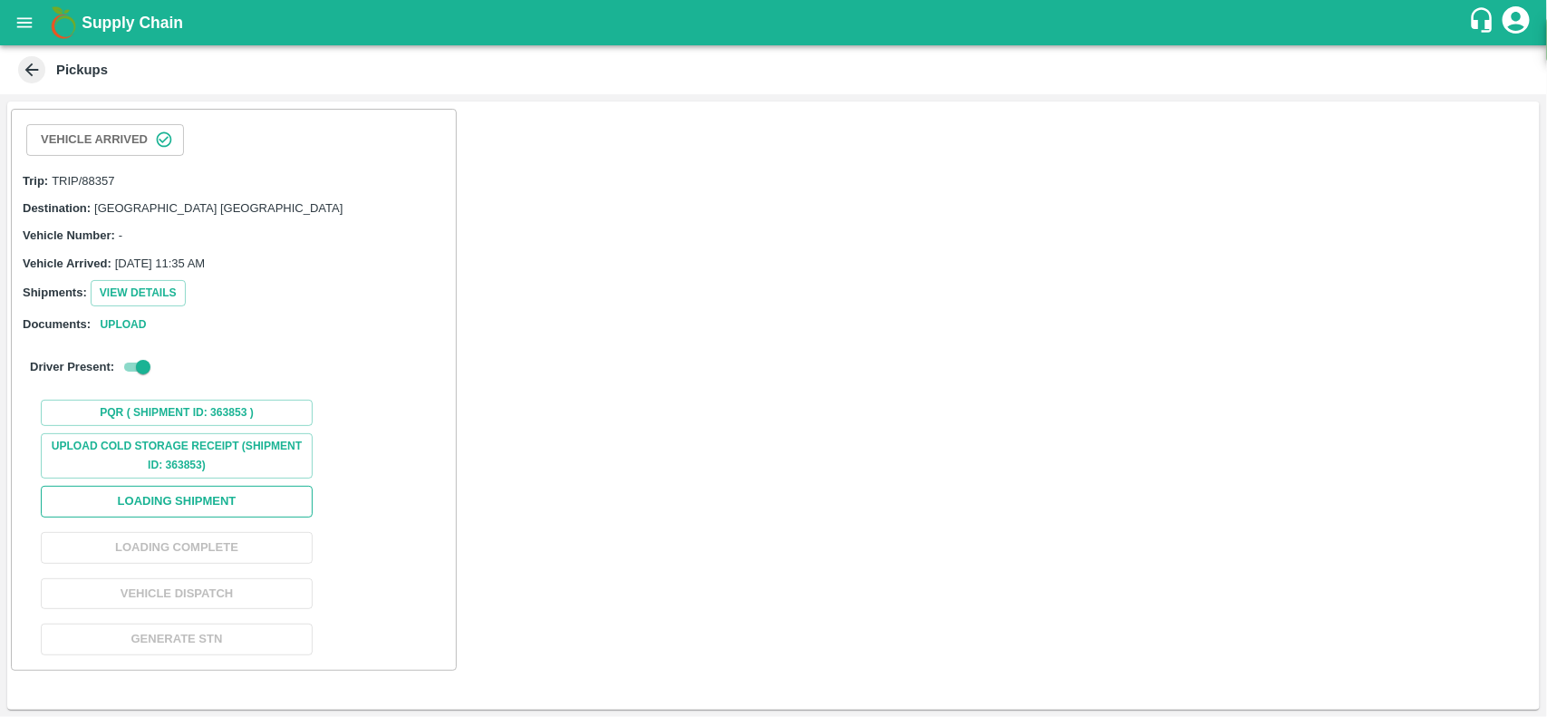
click at [150, 500] on button "Loading Shipment" at bounding box center [177, 502] width 272 height 32
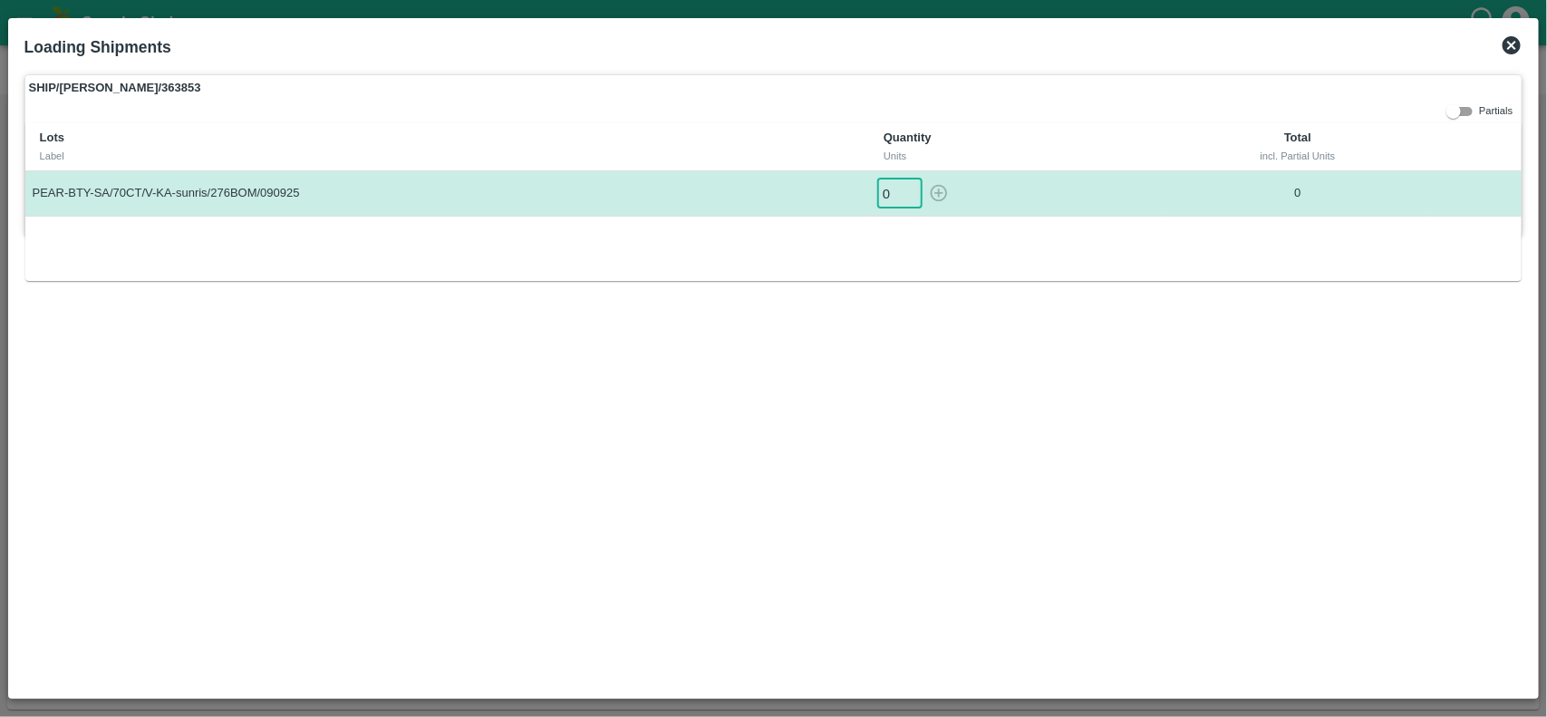
click at [882, 197] on input "0" at bounding box center [899, 194] width 45 height 30
click at [938, 196] on icon "button" at bounding box center [939, 193] width 20 height 20
type input "0"
click at [1504, 47] on icon at bounding box center [1512, 45] width 18 height 18
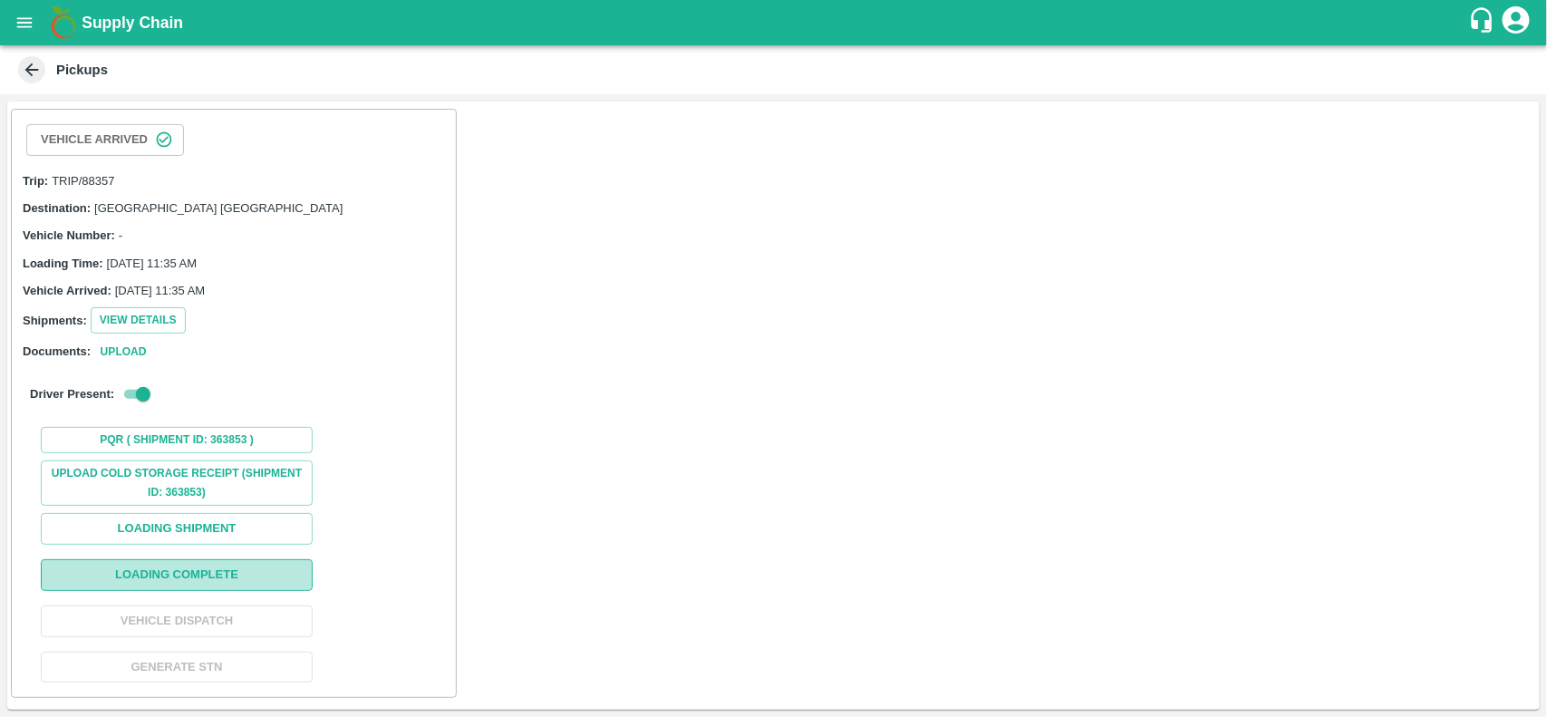
click at [187, 587] on button "Loading Complete" at bounding box center [177, 575] width 272 height 32
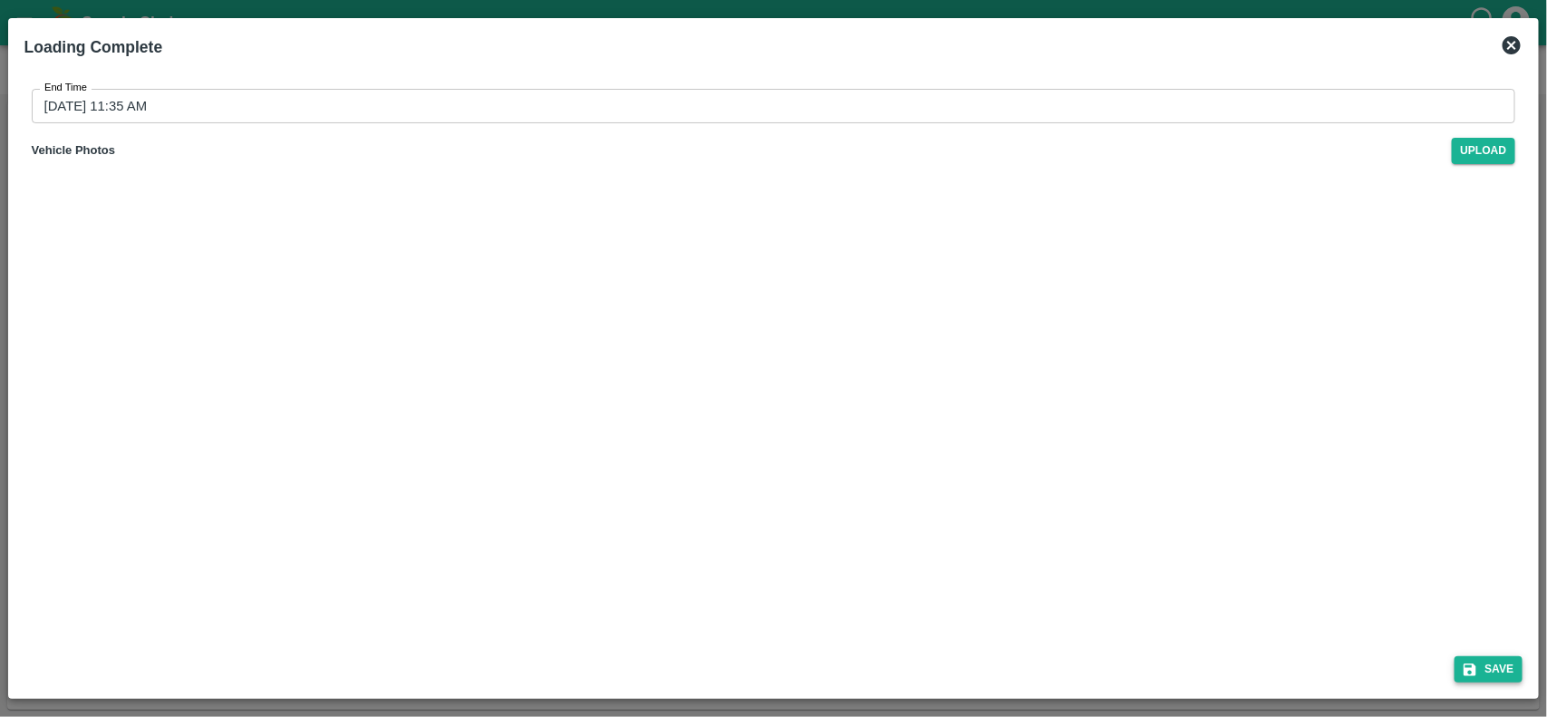
click at [1509, 667] on button "Save" at bounding box center [1489, 669] width 69 height 26
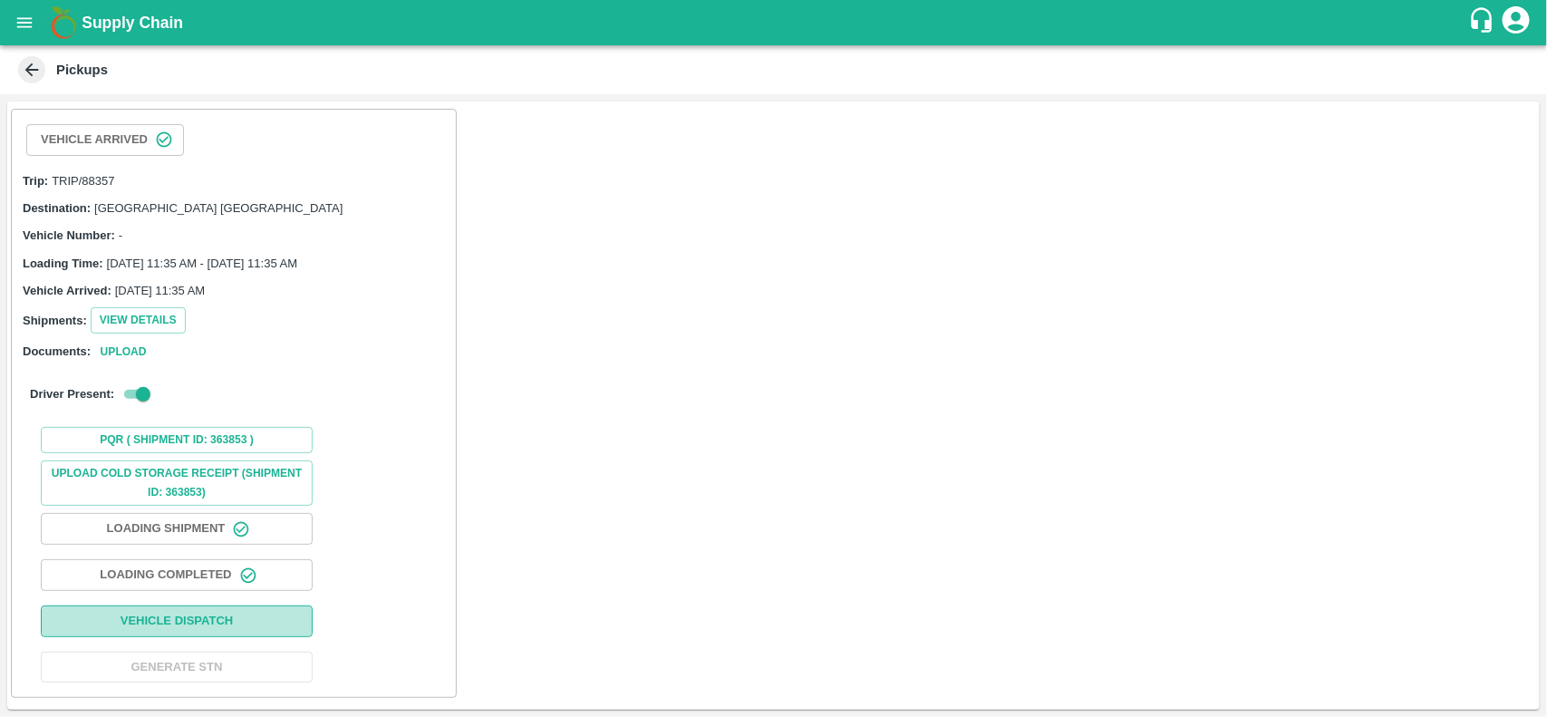
click at [168, 625] on button "Vehicle Dispatch" at bounding box center [177, 621] width 272 height 32
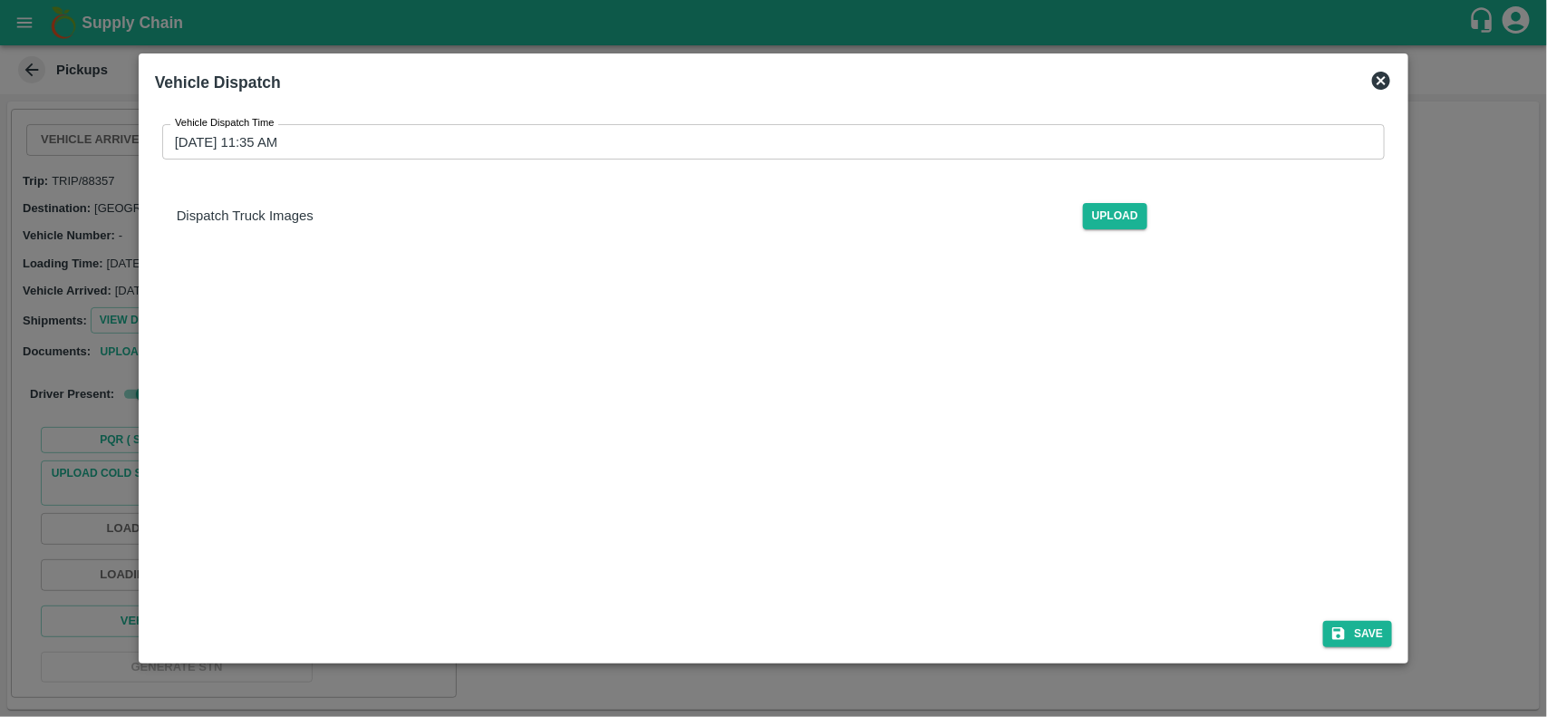
click at [268, 139] on input "[DATE] 11:35 AM" at bounding box center [767, 141] width 1211 height 34
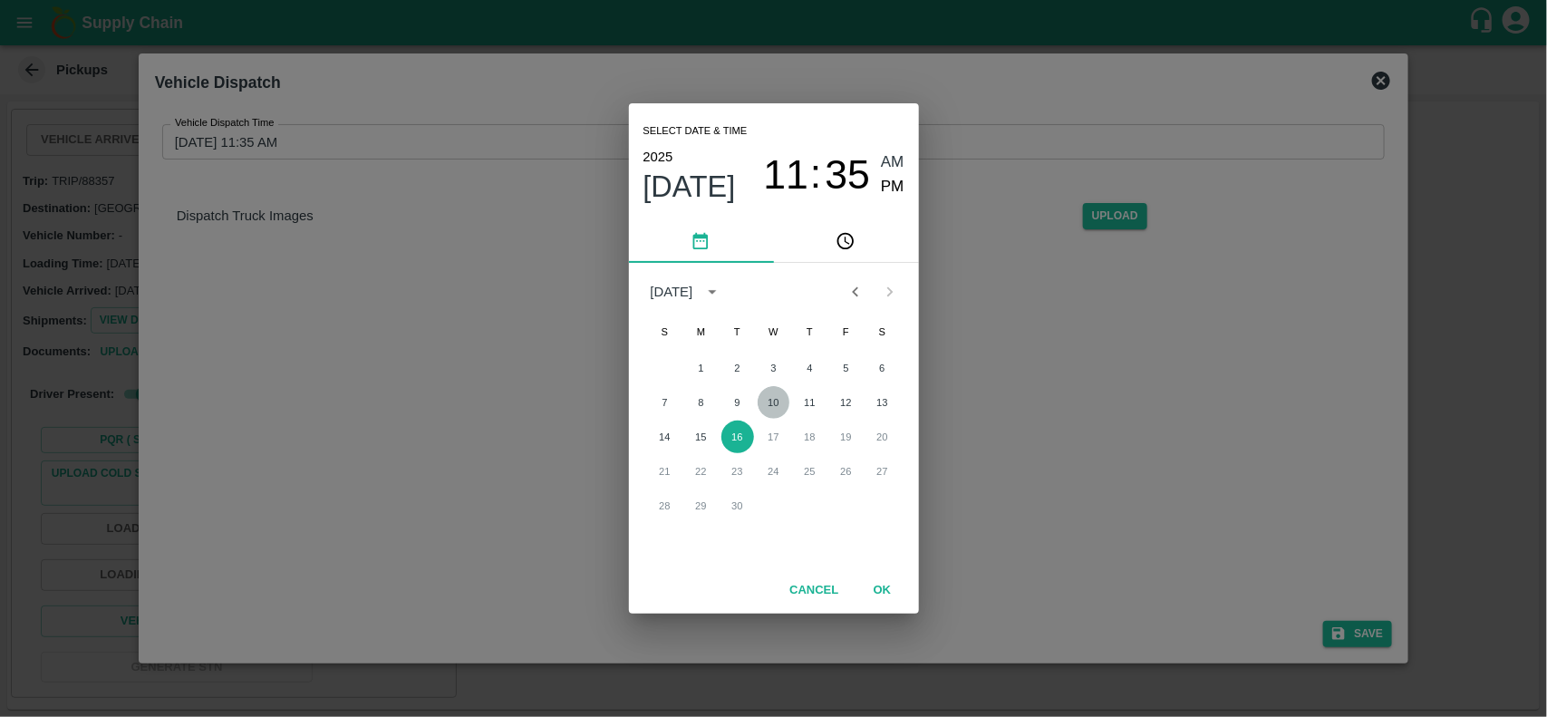
click at [780, 396] on button "10" at bounding box center [774, 402] width 33 height 33
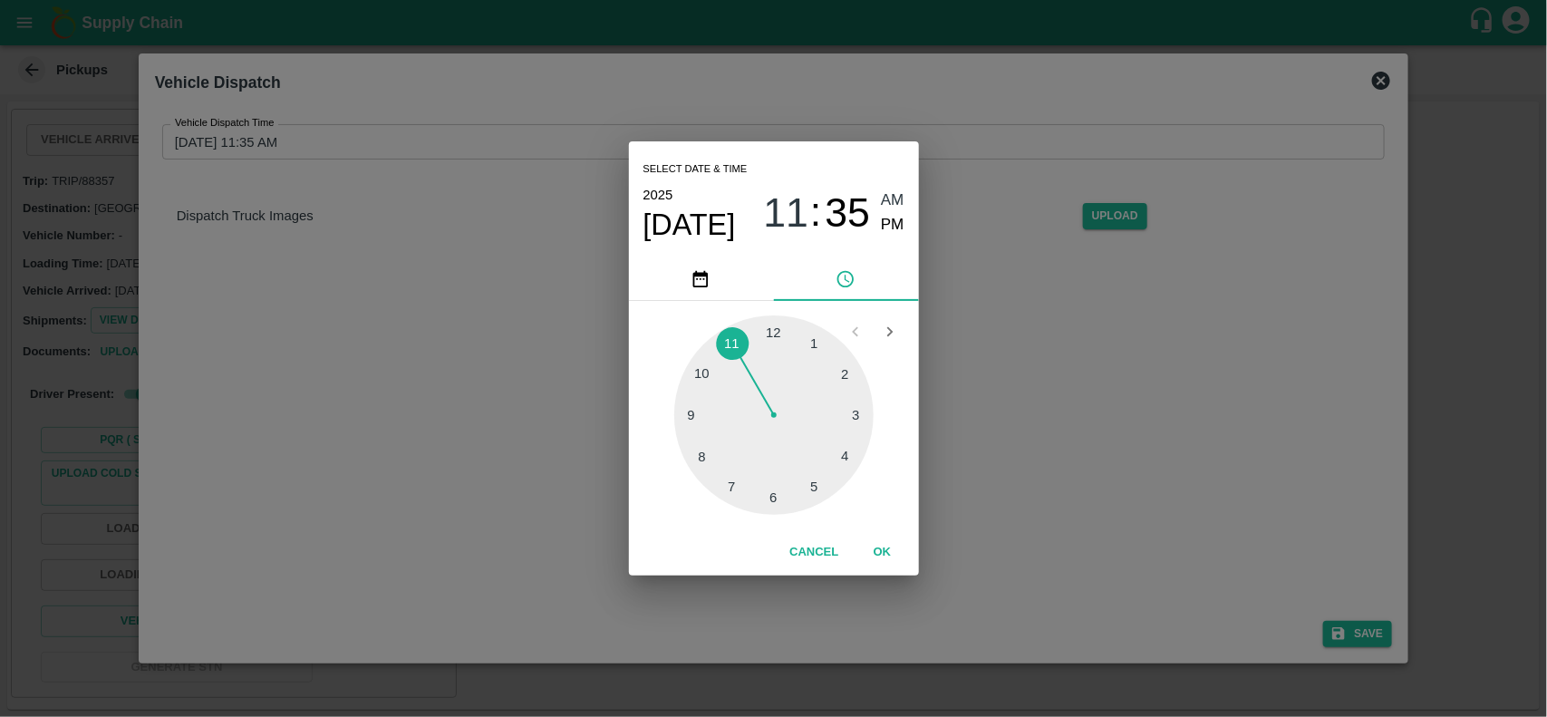
type input "[DATE] 11:35 AM"
click at [891, 537] on button "OK" at bounding box center [883, 553] width 58 height 32
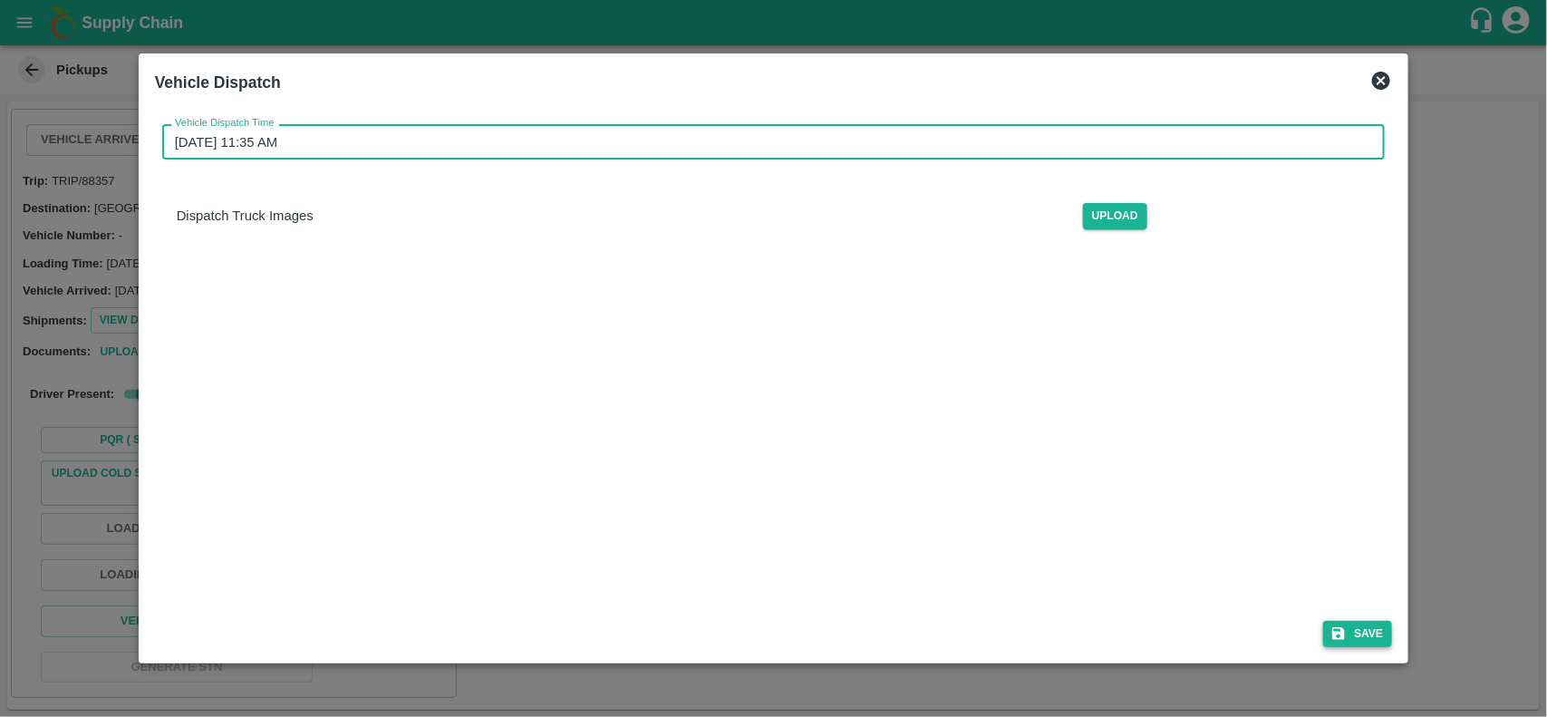
click at [1332, 624] on button "Save" at bounding box center [1357, 634] width 69 height 26
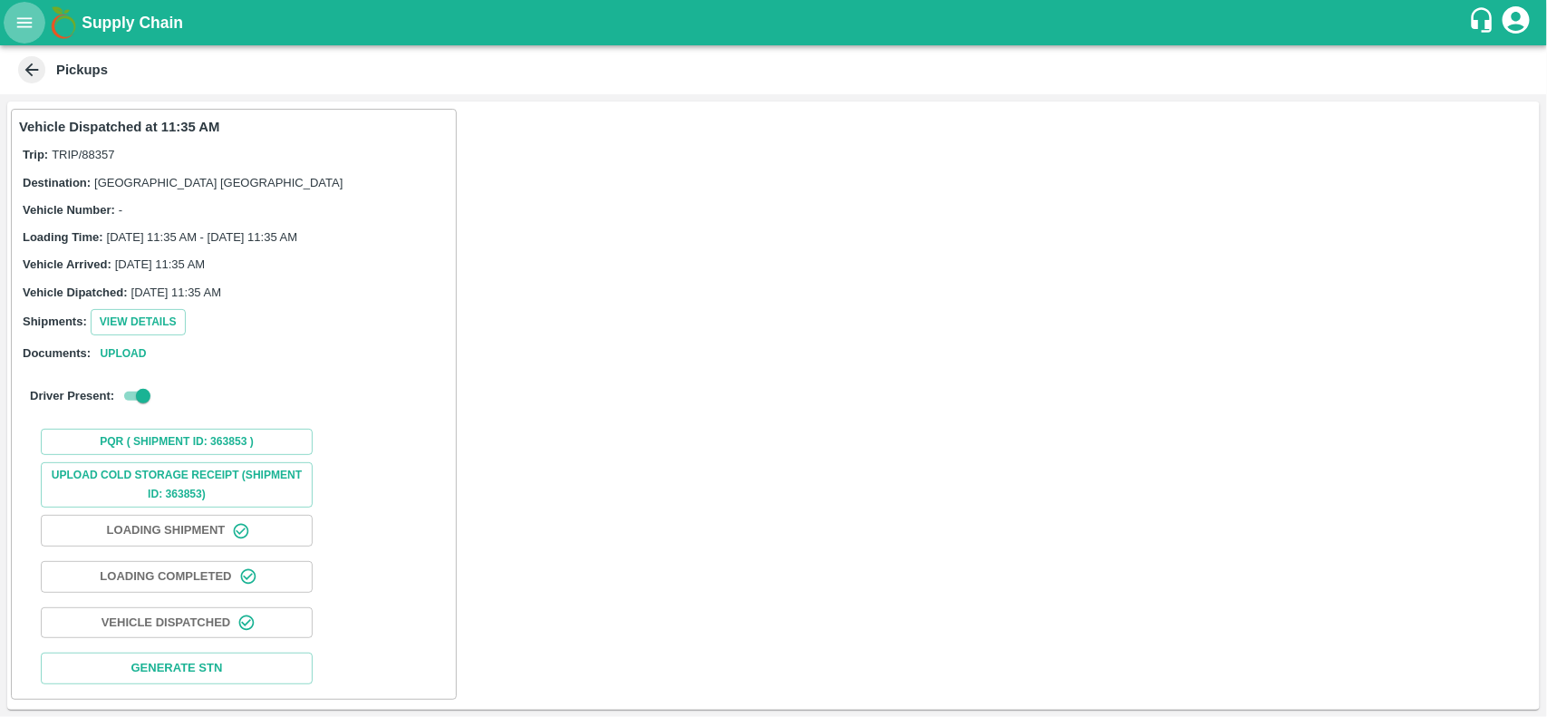
click at [27, 29] on icon "open drawer" at bounding box center [25, 23] width 20 height 20
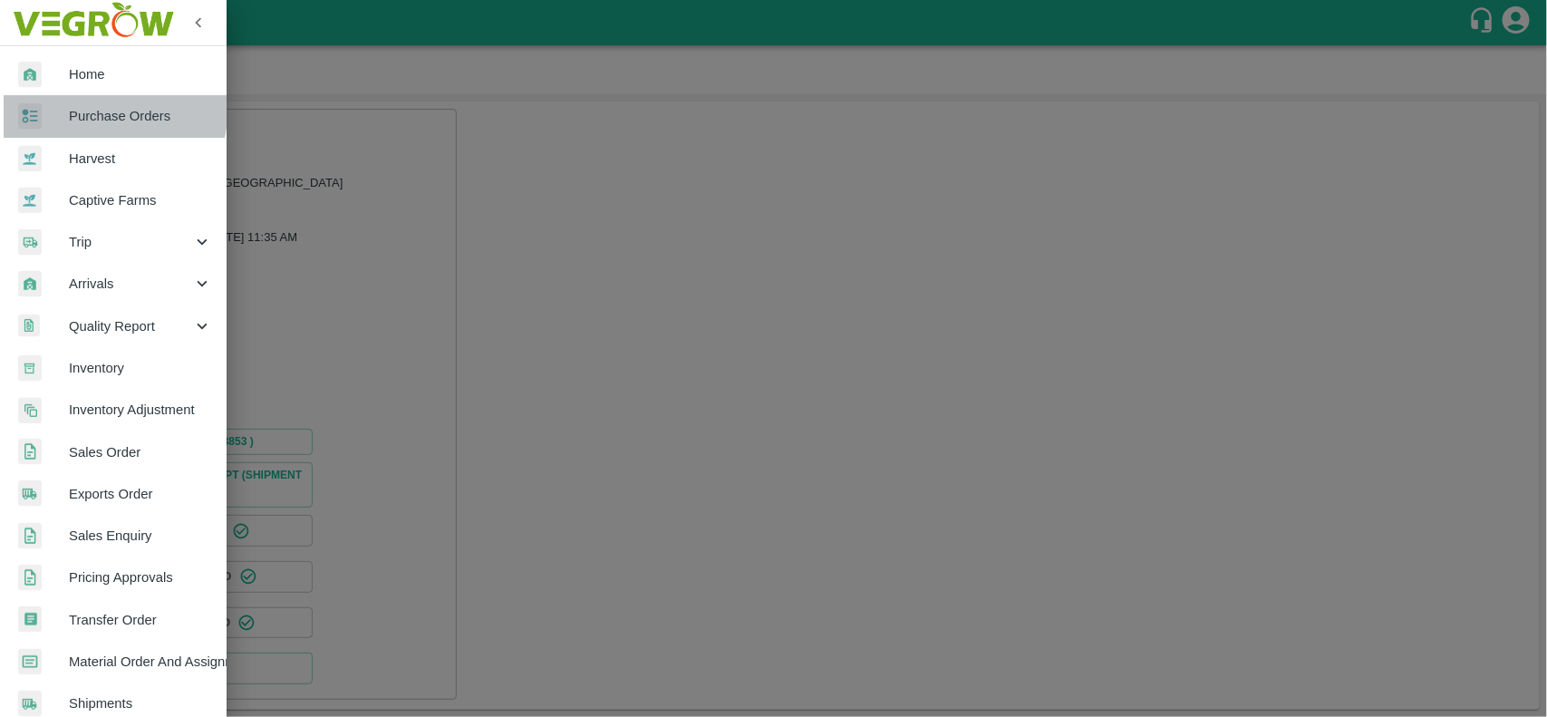
click at [39, 102] on link "Purchase Orders" at bounding box center [113, 116] width 227 height 42
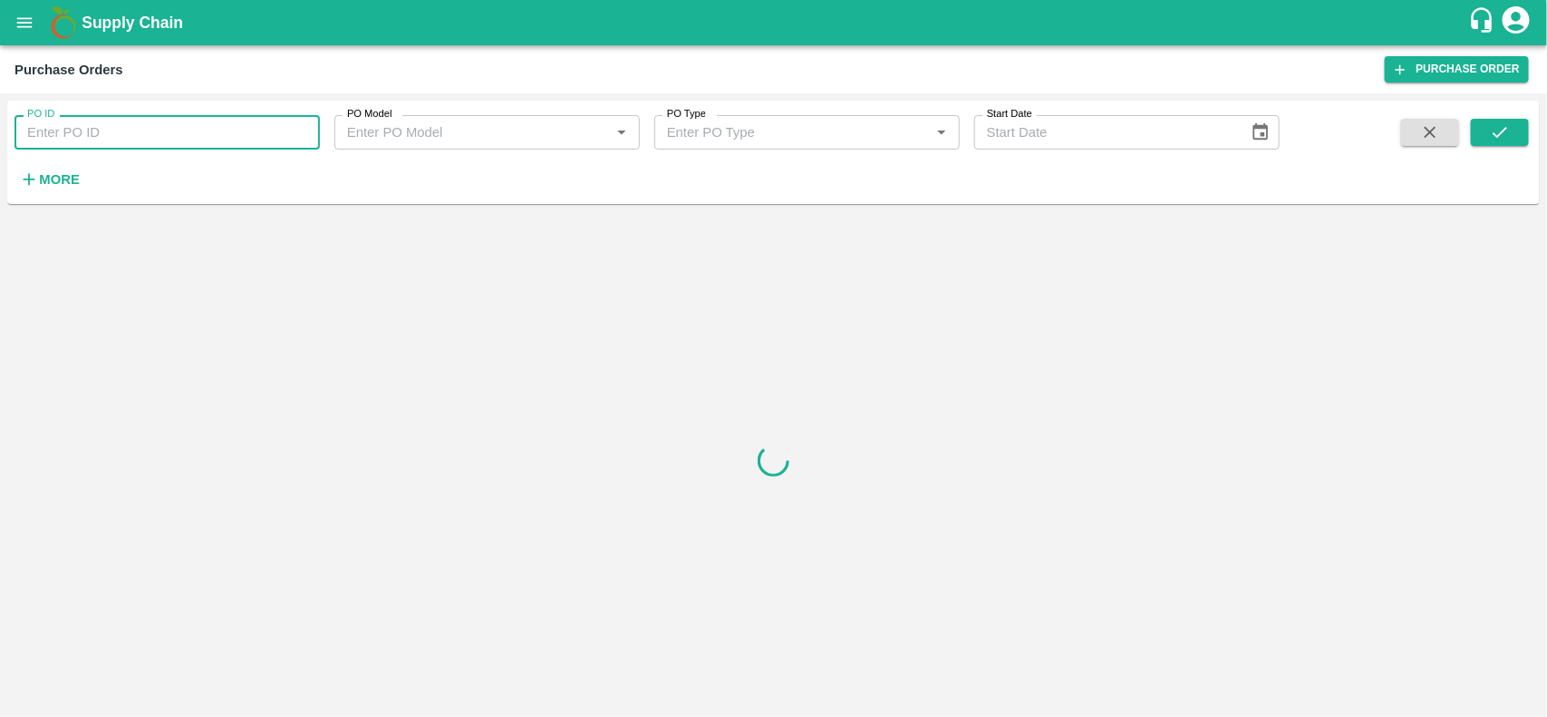
click at [55, 121] on input "PO ID" at bounding box center [167, 132] width 305 height 34
paste input "176552"
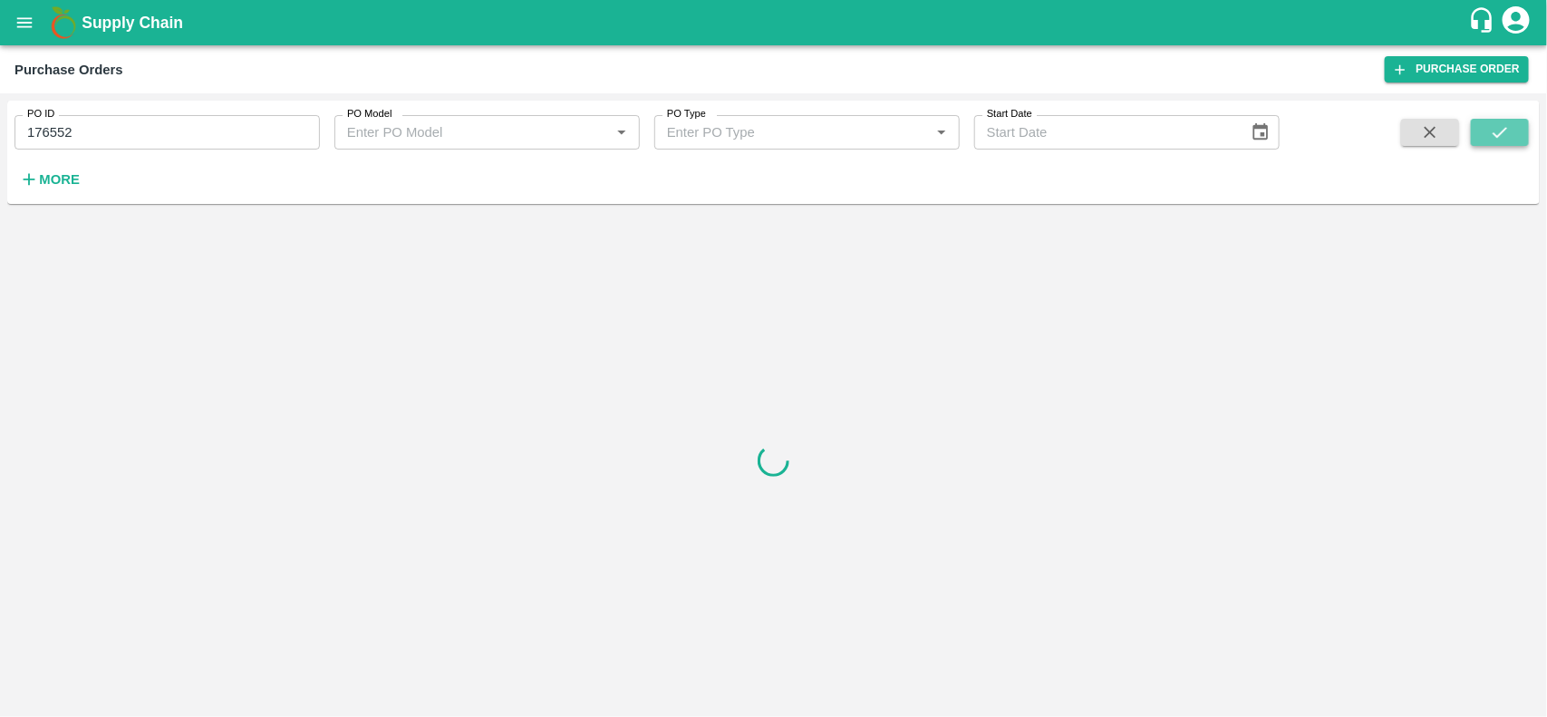
click at [1497, 120] on button "submit" at bounding box center [1500, 132] width 58 height 27
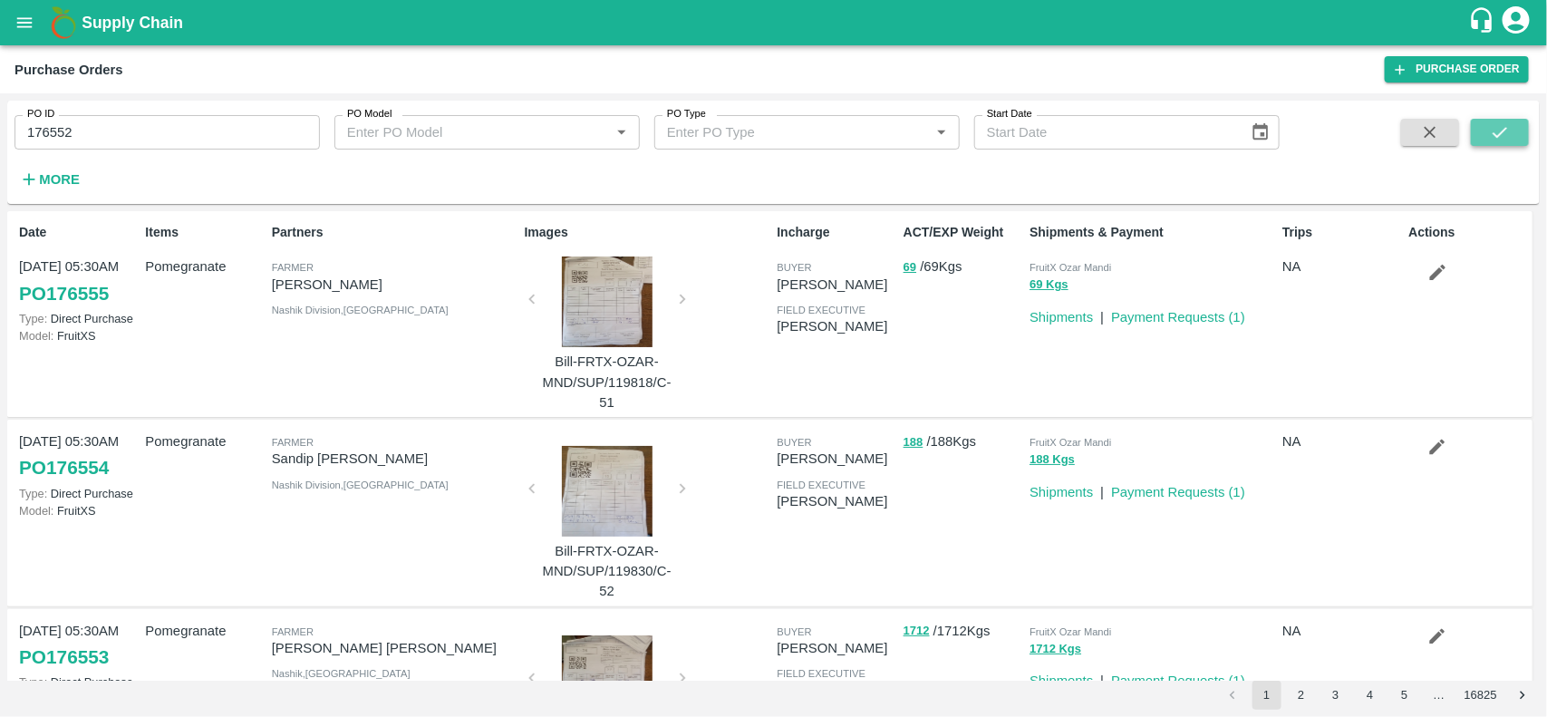
click at [1516, 132] on button "submit" at bounding box center [1500, 132] width 58 height 27
click at [1514, 139] on button "submit" at bounding box center [1500, 132] width 58 height 27
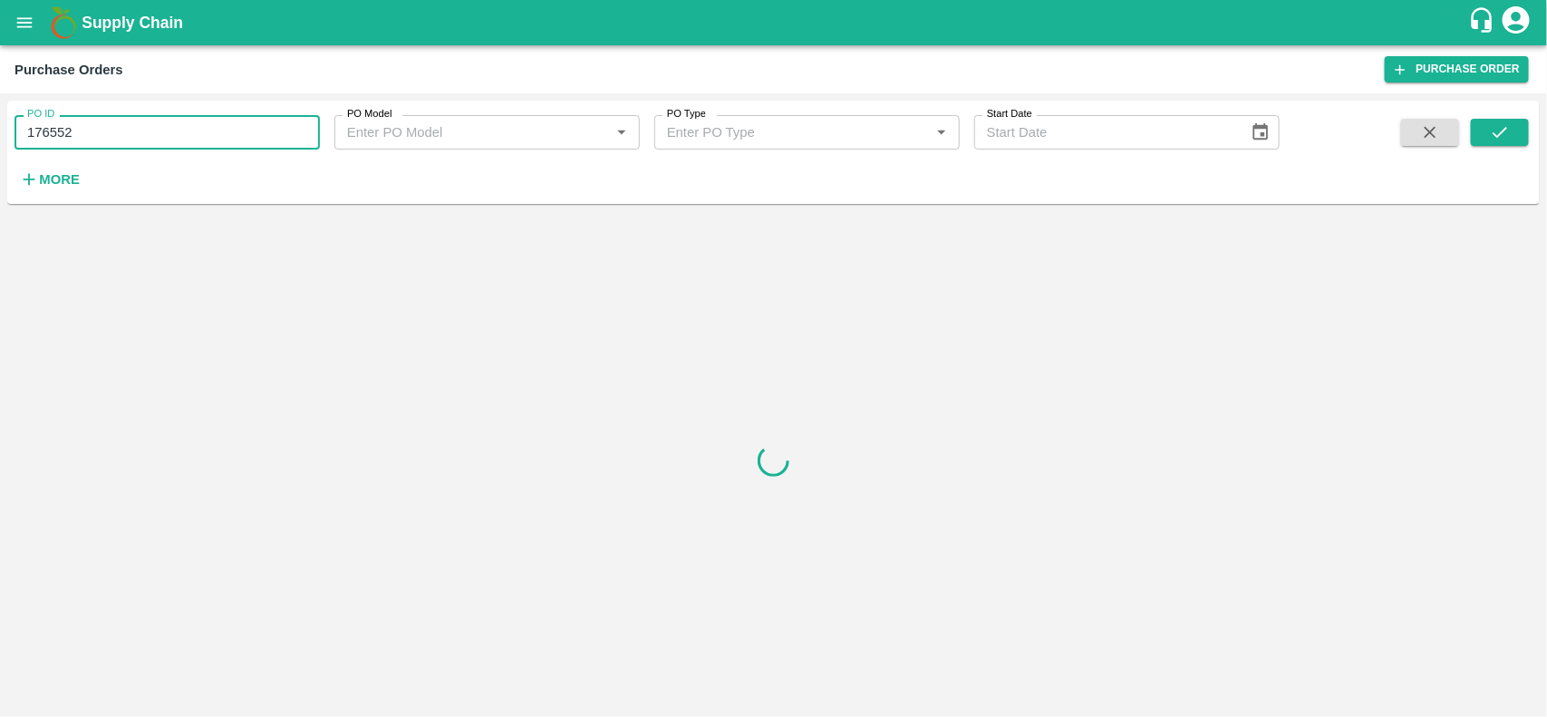
click at [165, 128] on input "176552" at bounding box center [167, 132] width 305 height 34
type input "176552"
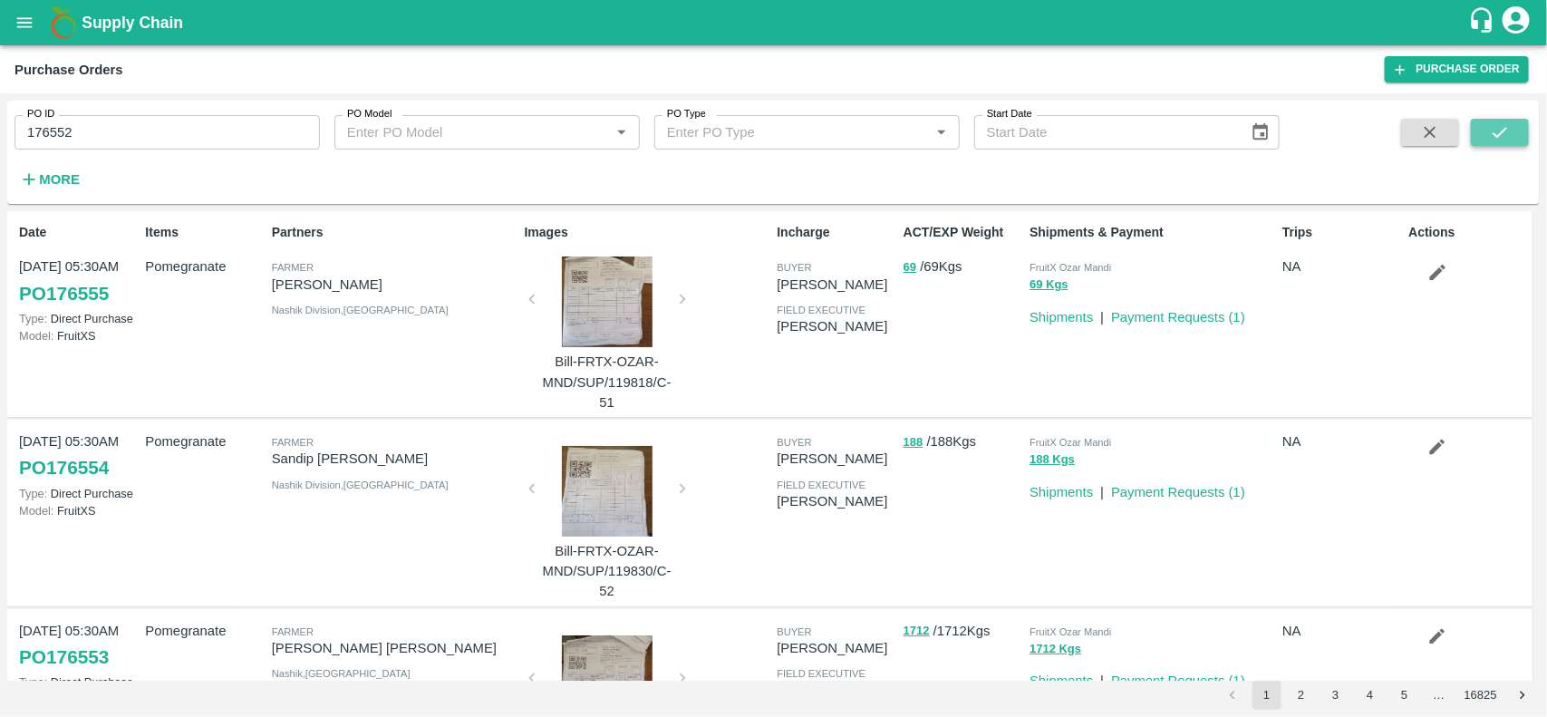
click at [1480, 138] on button "submit" at bounding box center [1500, 132] width 58 height 27
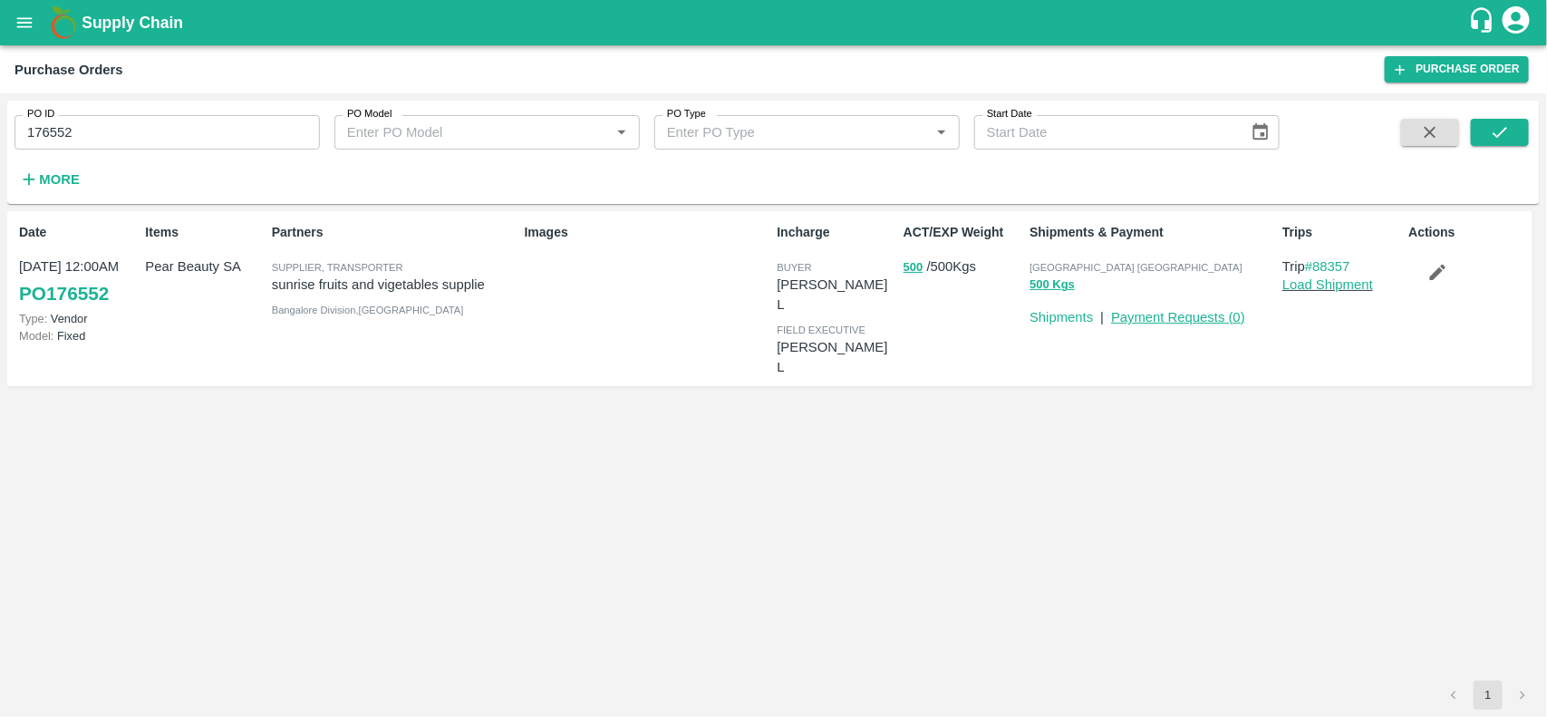
click at [1145, 313] on link "Payment Requests ( 0 )" at bounding box center [1178, 317] width 134 height 15
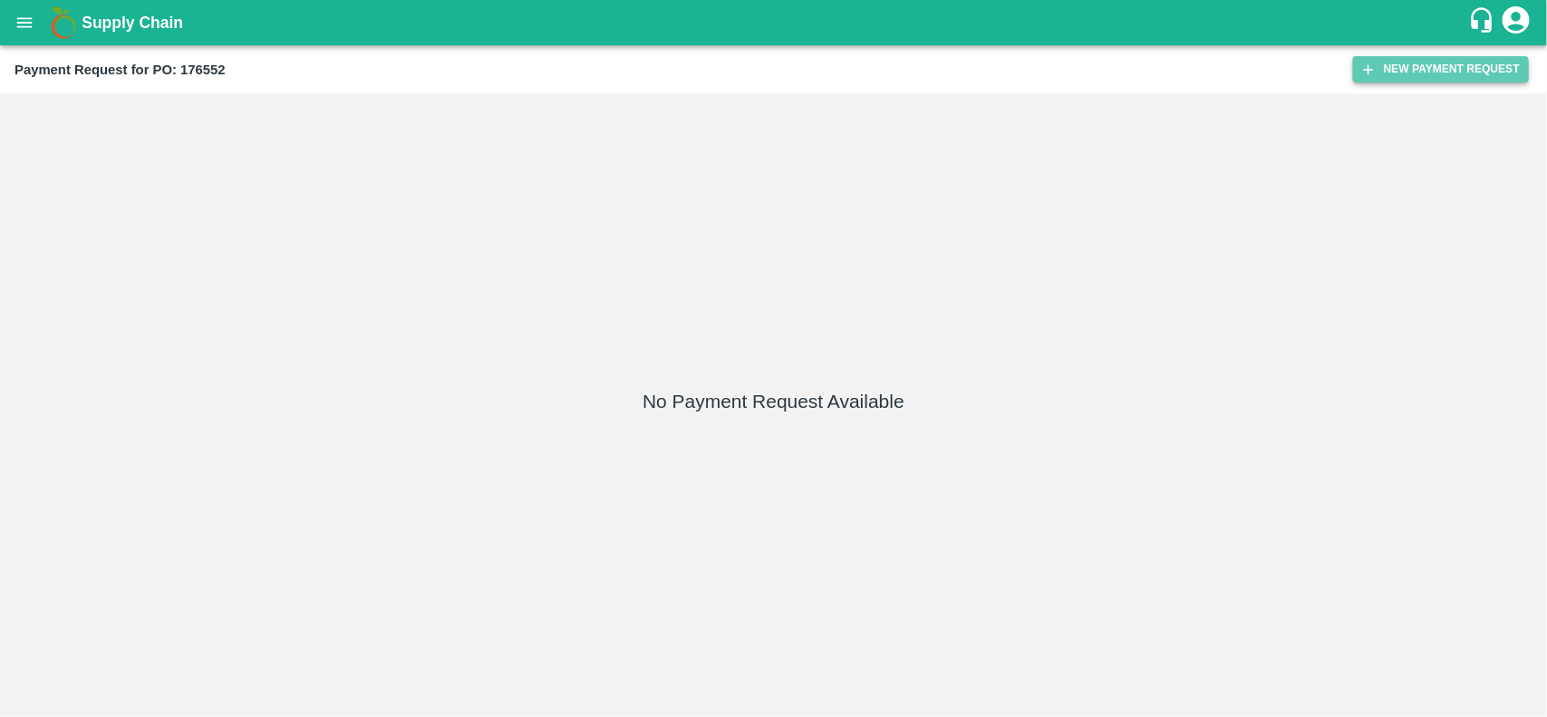
click at [1409, 80] on button "New Payment Request" at bounding box center [1441, 69] width 176 height 26
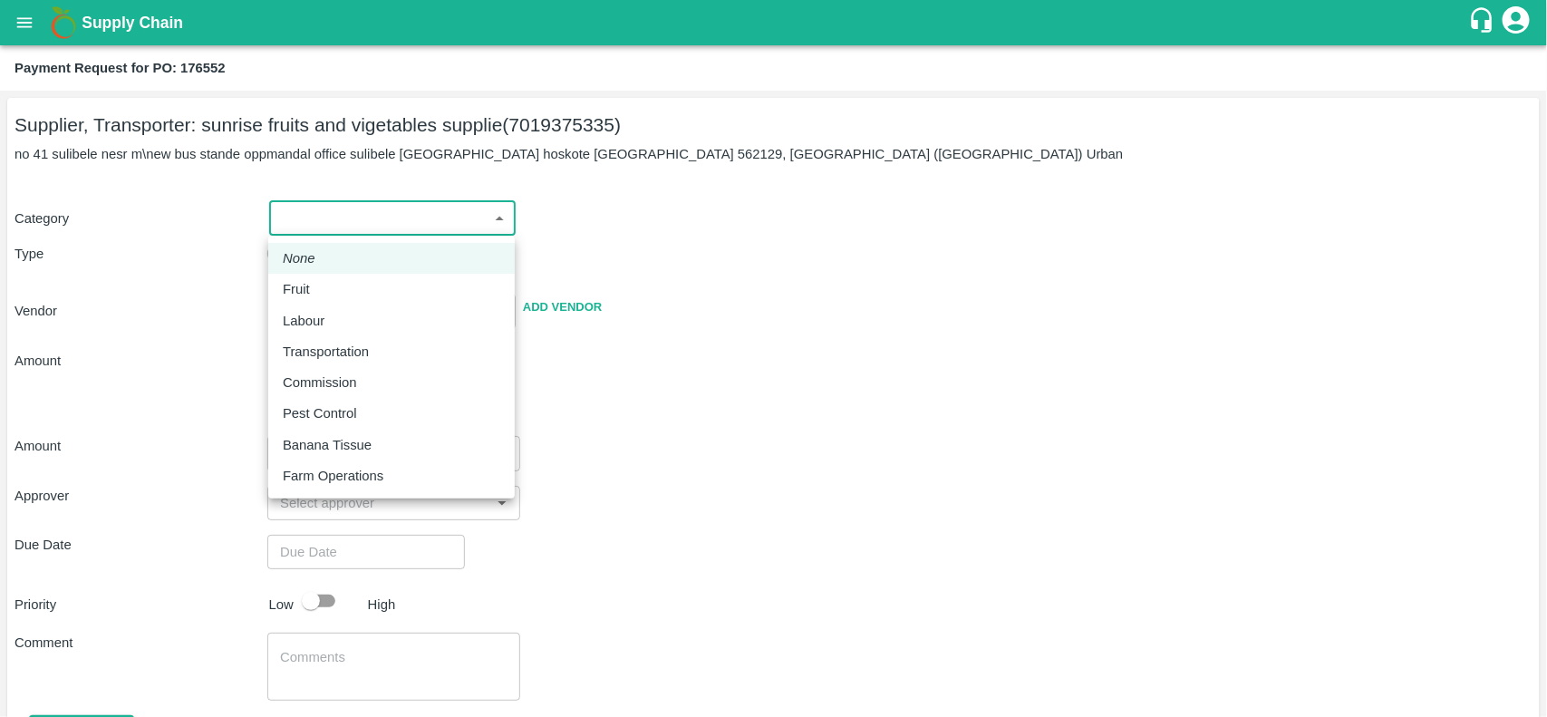
click at [344, 223] on body "Supply Chain Payment Request for PO: 176552 Supplier, Transporter: sunrise frui…" at bounding box center [773, 358] width 1547 height 717
click at [314, 277] on li "Fruit" at bounding box center [391, 289] width 247 height 31
type input "1"
type input "sunrise fruits and vigetables supplie - 7019375335(Supplier, Transporter)"
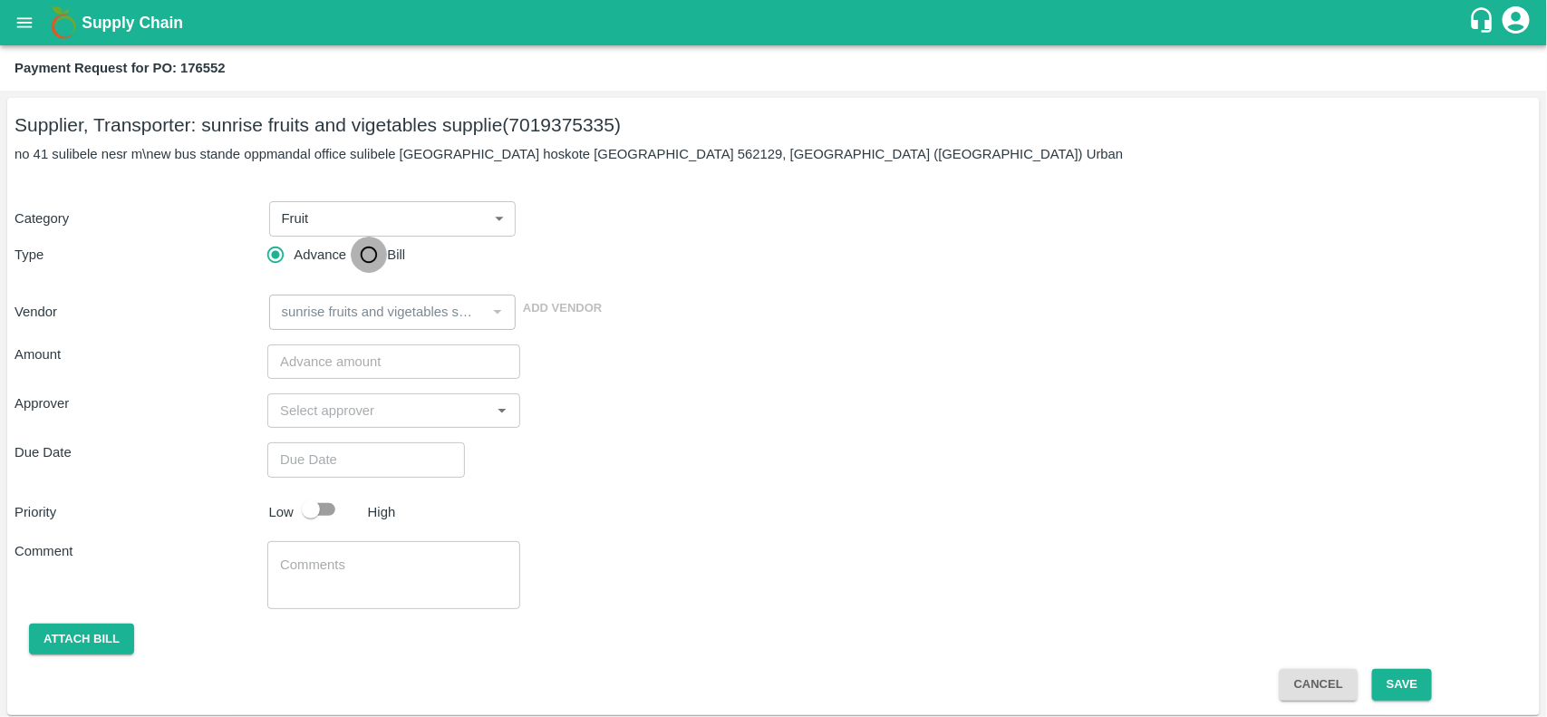
click at [373, 254] on input "Bill" at bounding box center [369, 255] width 36 height 36
radio input "true"
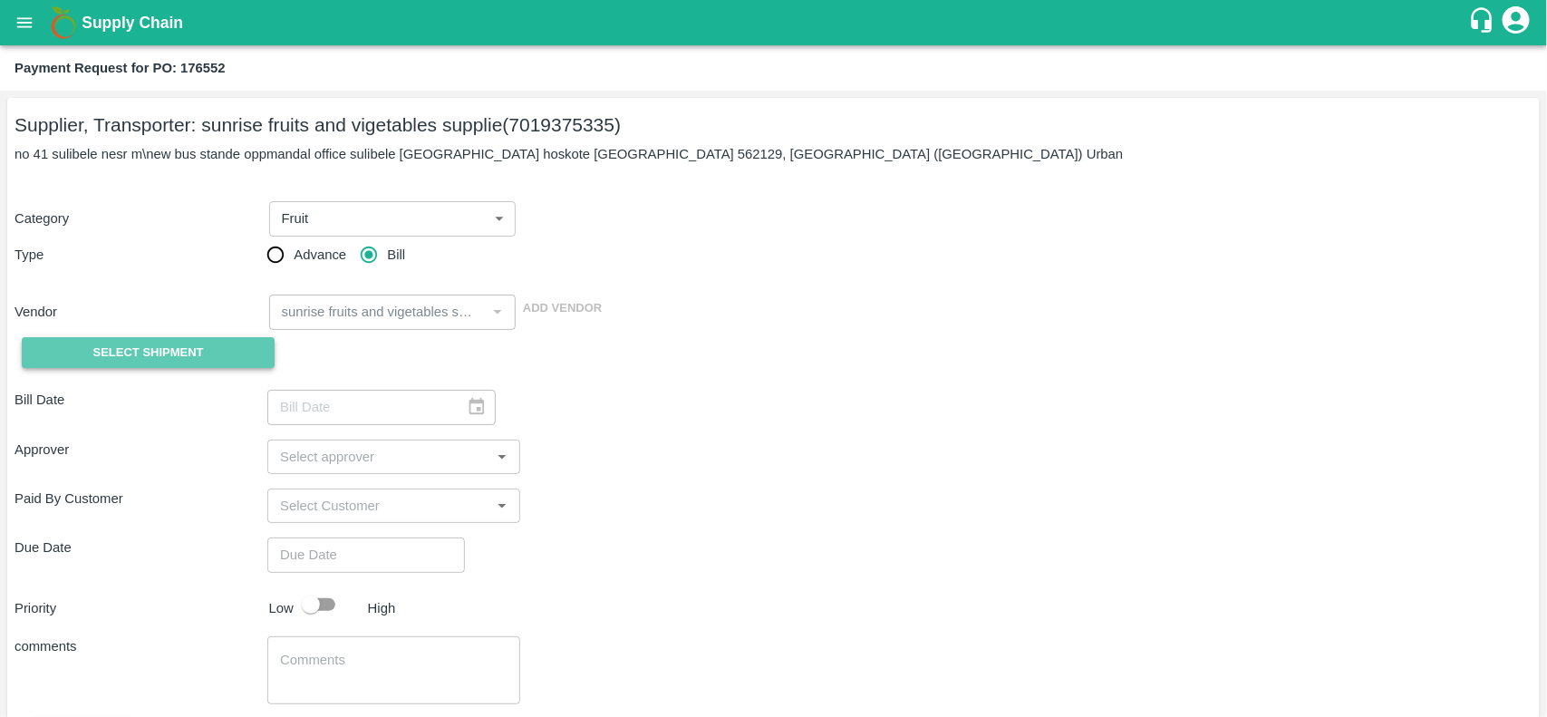
click at [142, 354] on span "Select Shipment" at bounding box center [148, 353] width 111 height 21
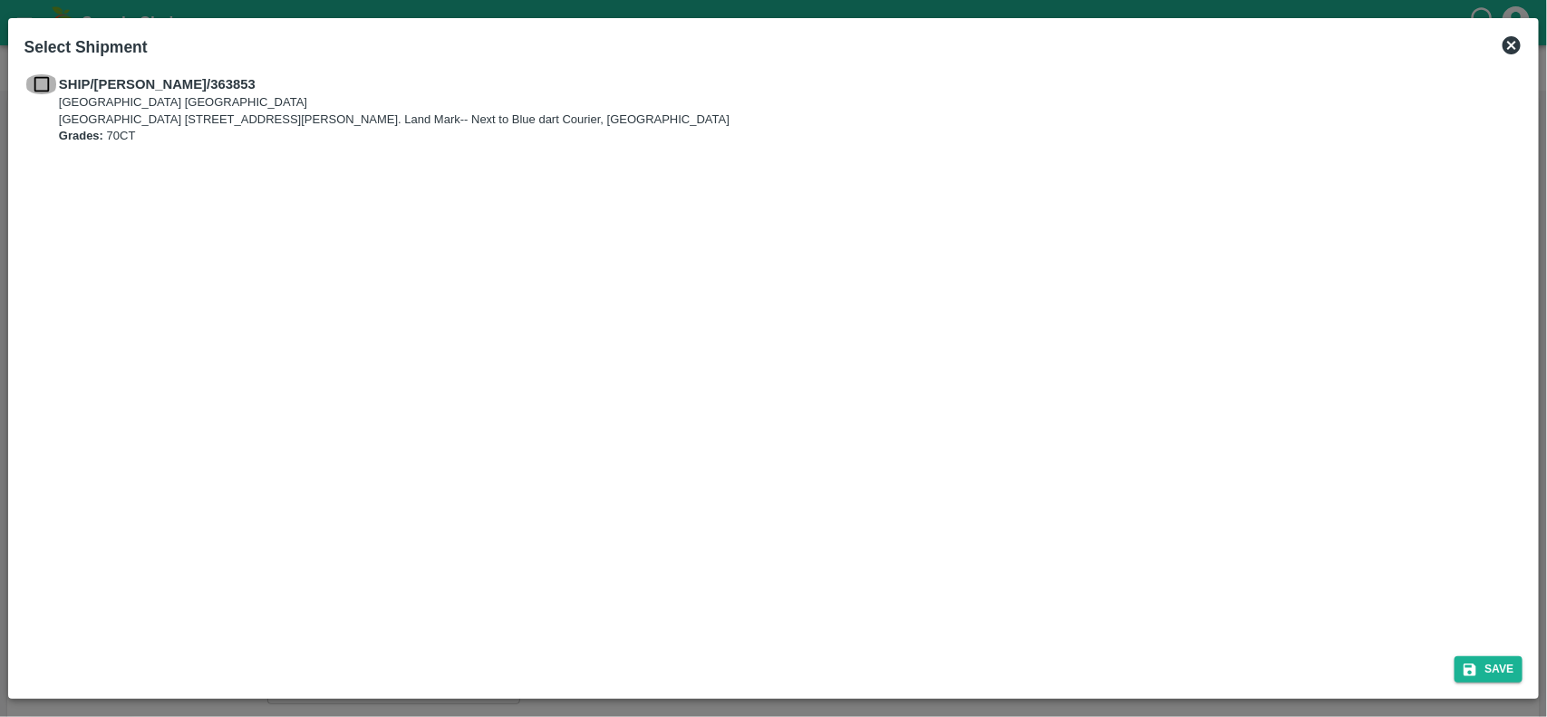
click at [33, 87] on input "checkbox" at bounding box center [41, 84] width 34 height 20
checkbox input "true"
click at [1494, 681] on button "Save" at bounding box center [1489, 669] width 69 height 26
type input "[DATE]"
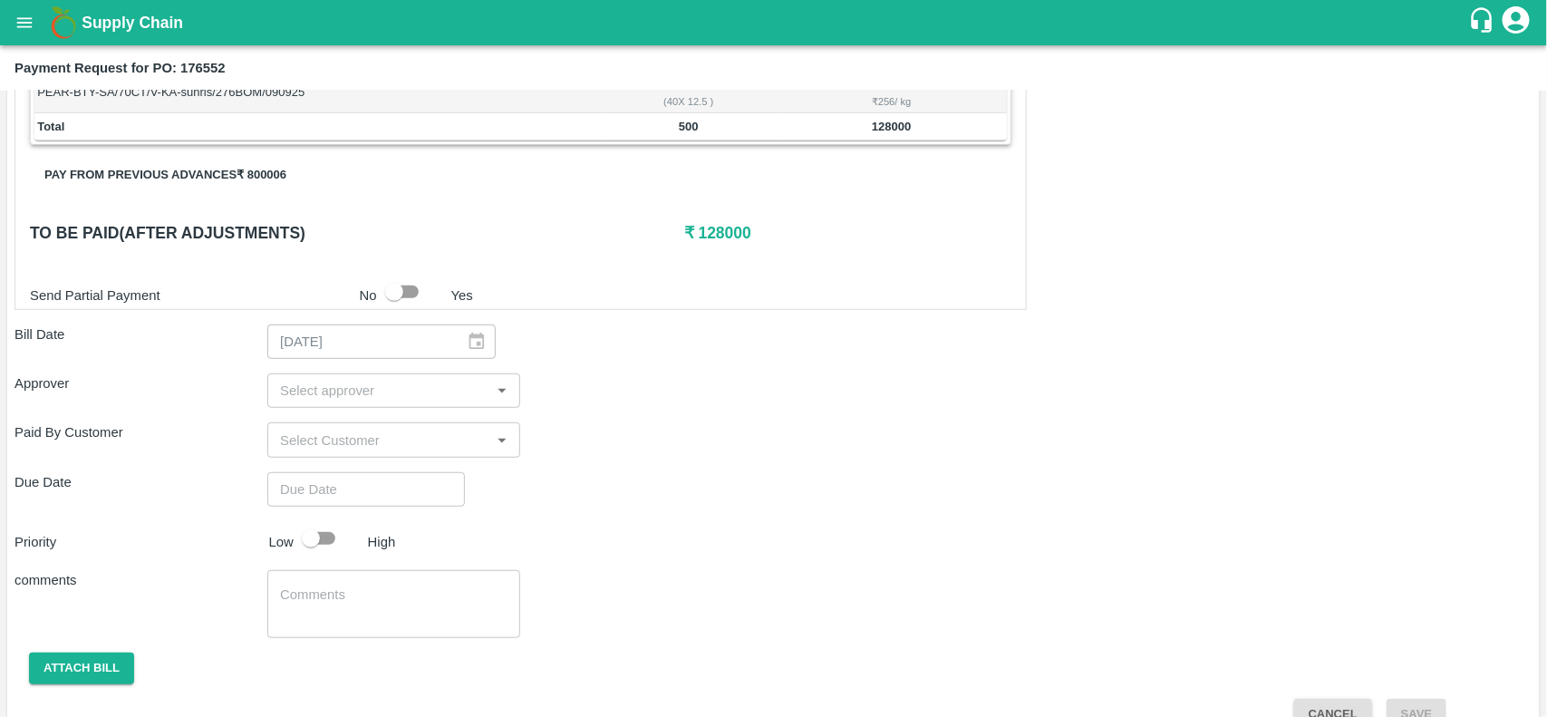
scroll to position [359, 0]
click at [352, 404] on div "​" at bounding box center [393, 389] width 253 height 34
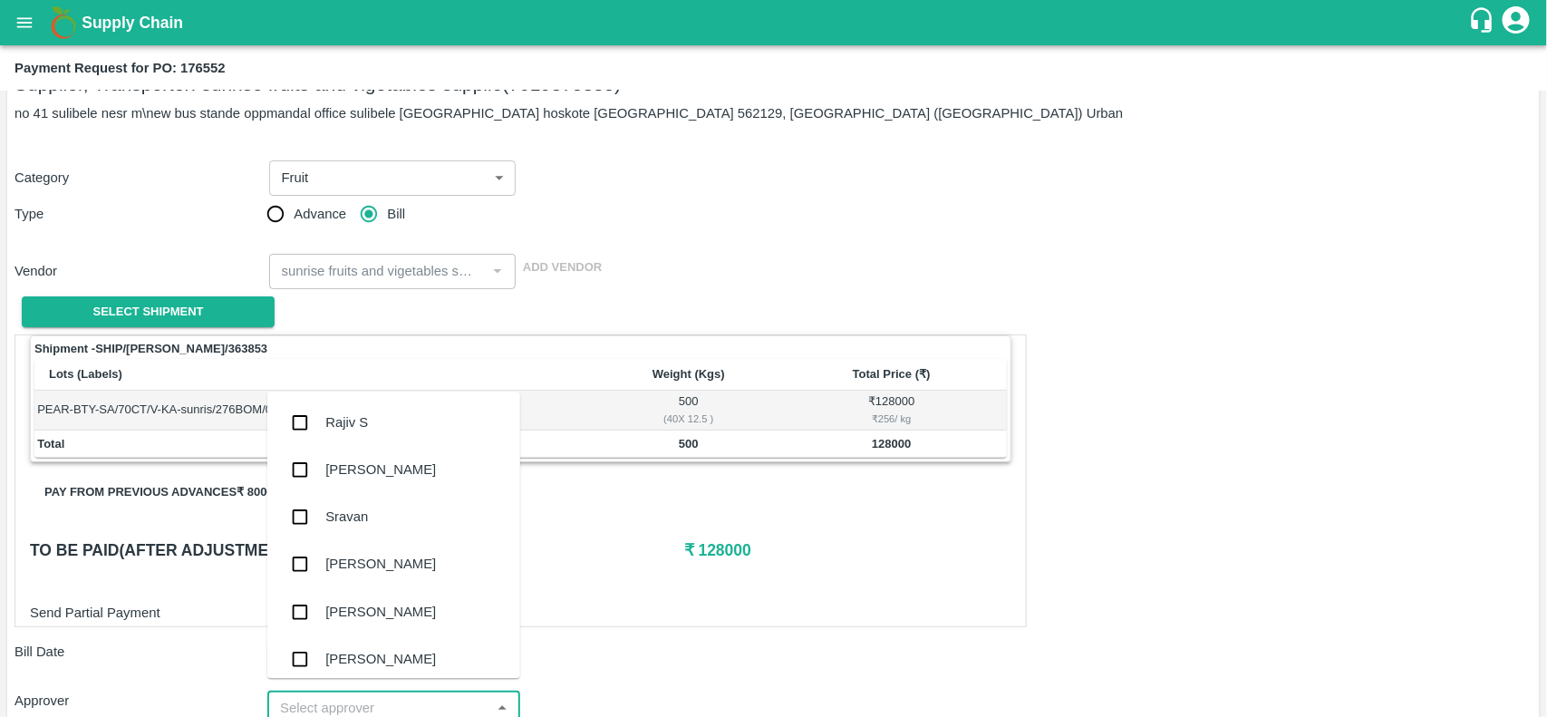
scroll to position [38, 0]
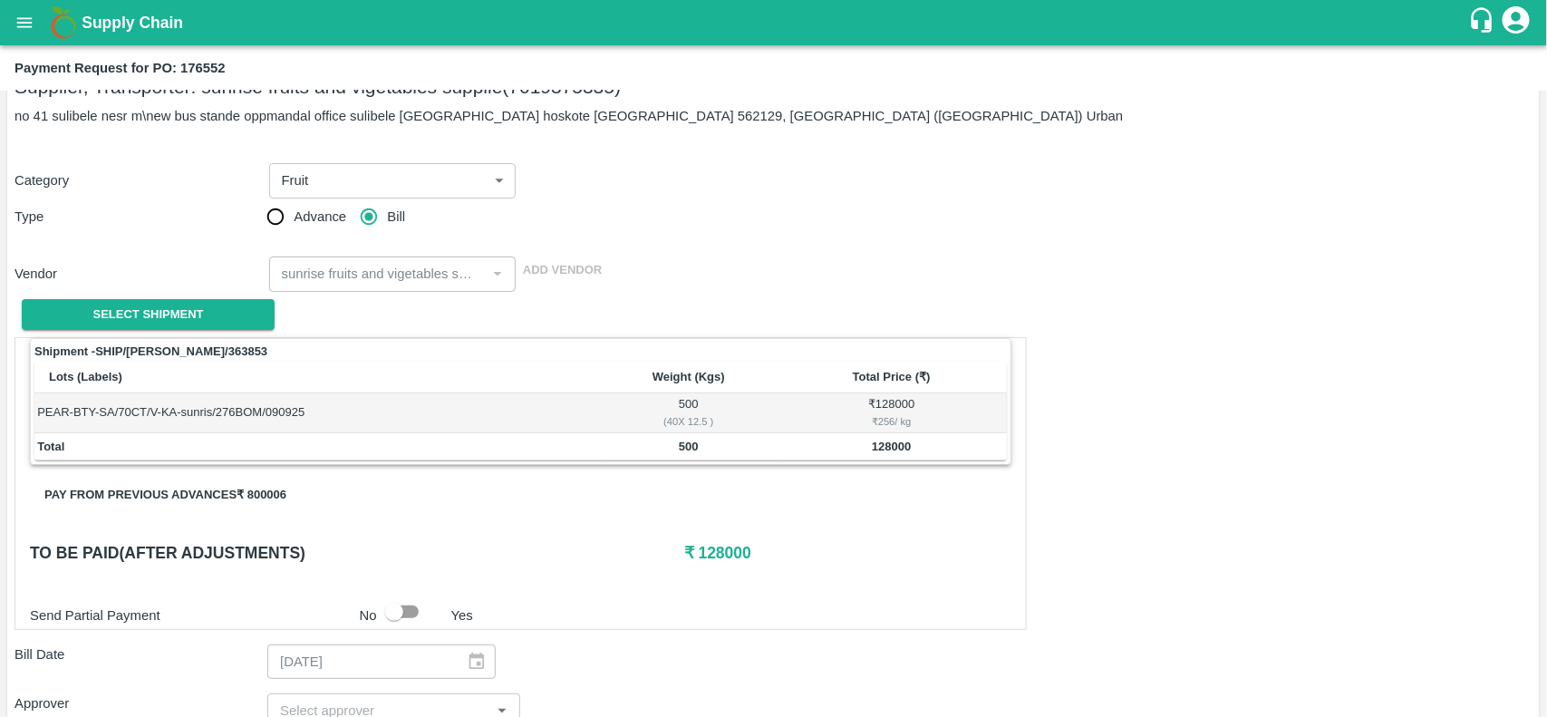
click at [731, 604] on div "Send Partial Payment No Yes" at bounding box center [517, 612] width 989 height 34
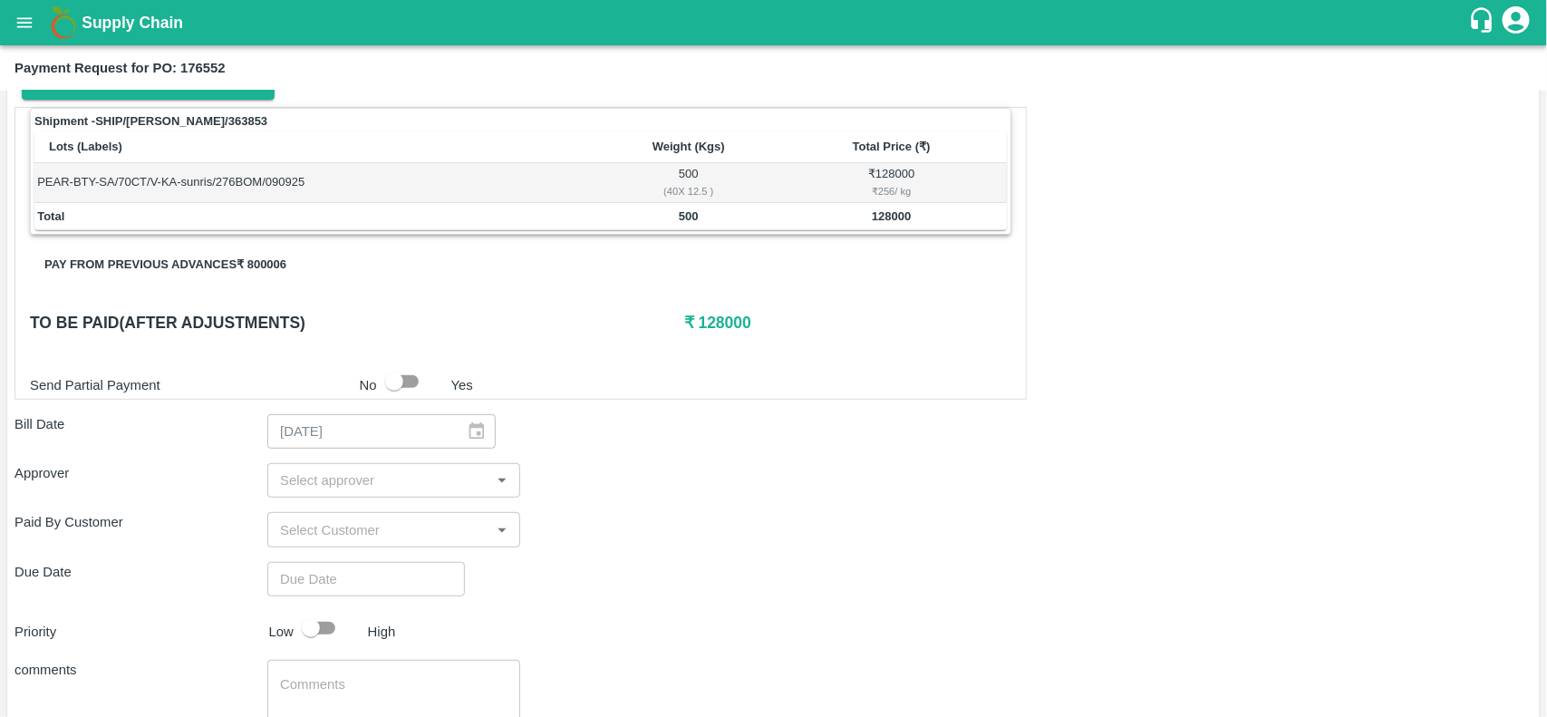
scroll to position [269, 0]
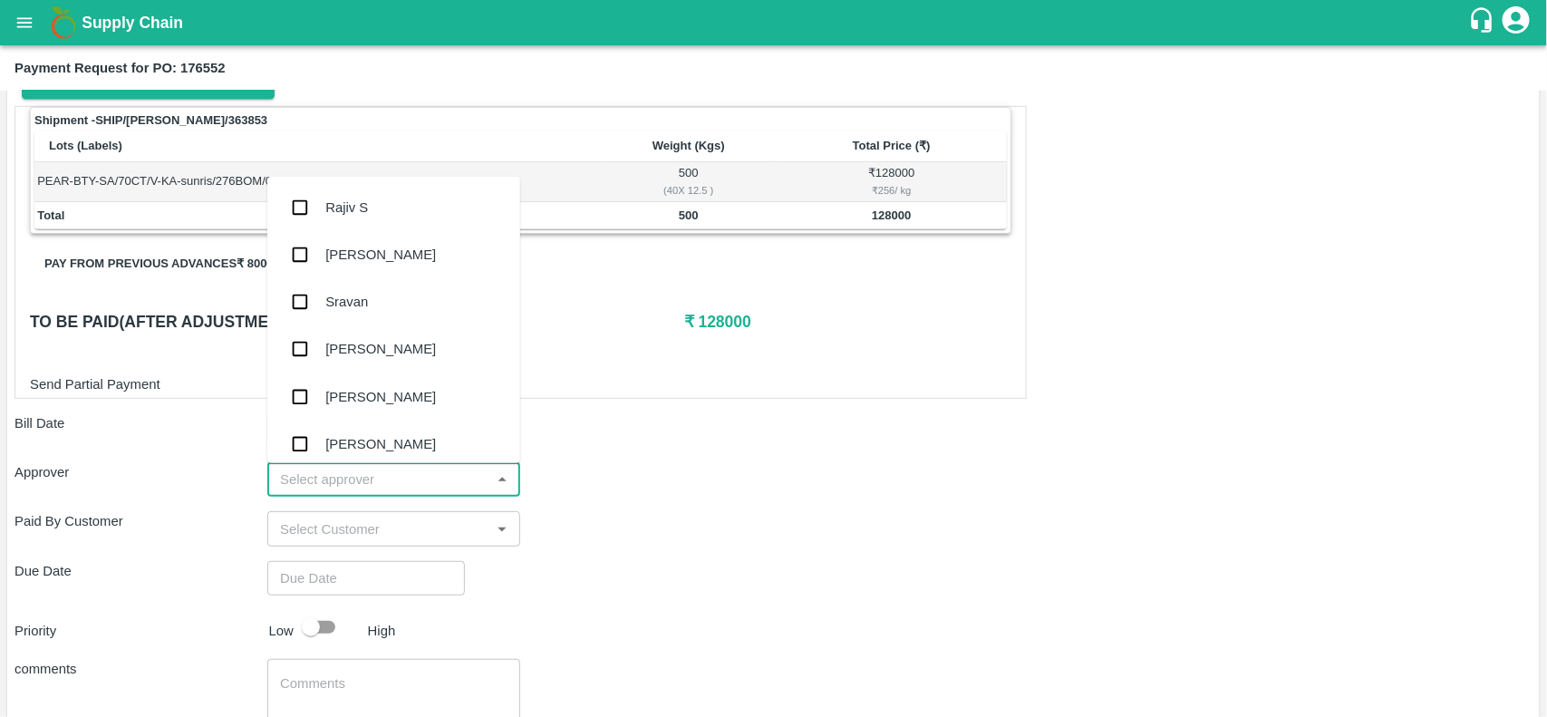
click at [314, 479] on input "input" at bounding box center [379, 480] width 212 height 24
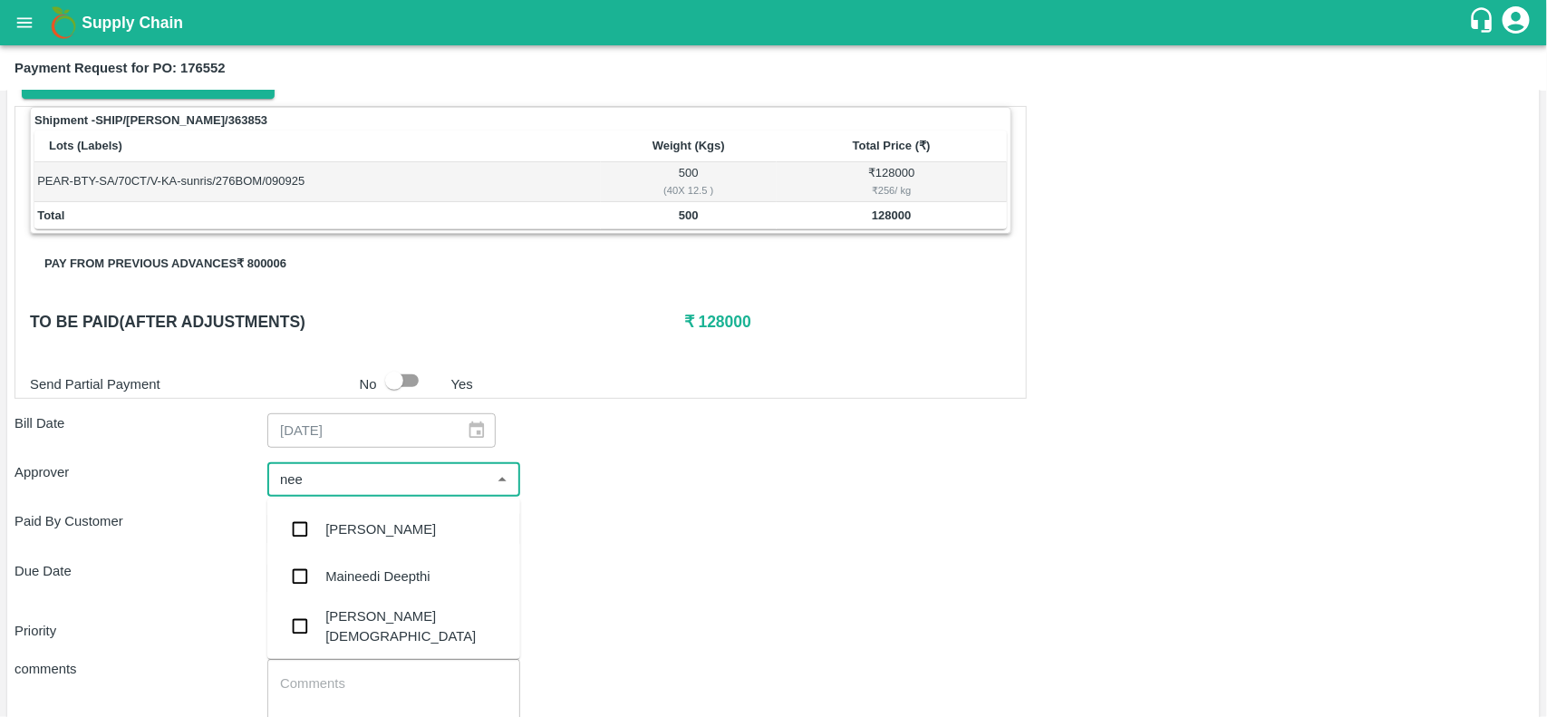
type input "neet"
click at [320, 591] on div "[PERSON_NAME][DEMOGRAPHIC_DATA]" at bounding box center [393, 579] width 253 height 52
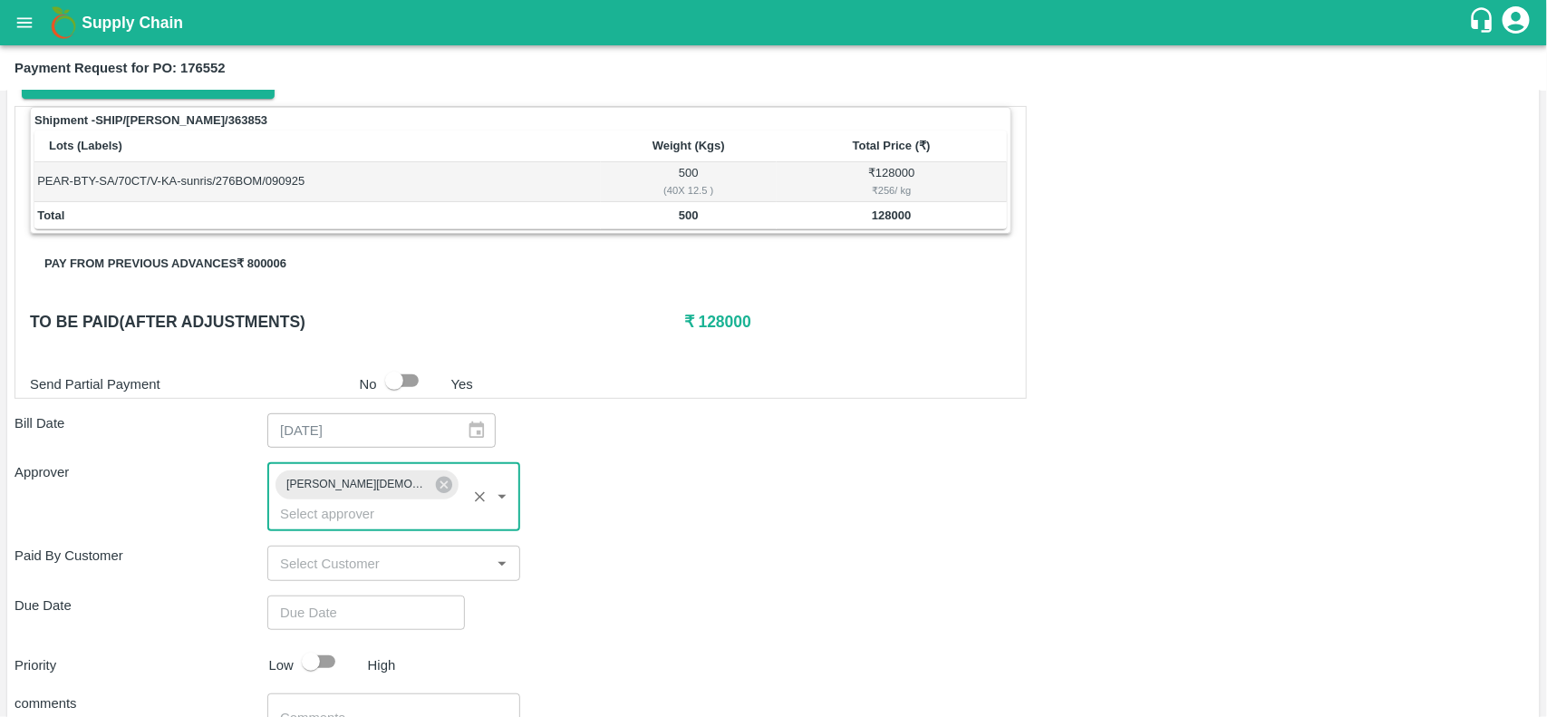
type input "DD/MM/YYYY hh:mm aa"
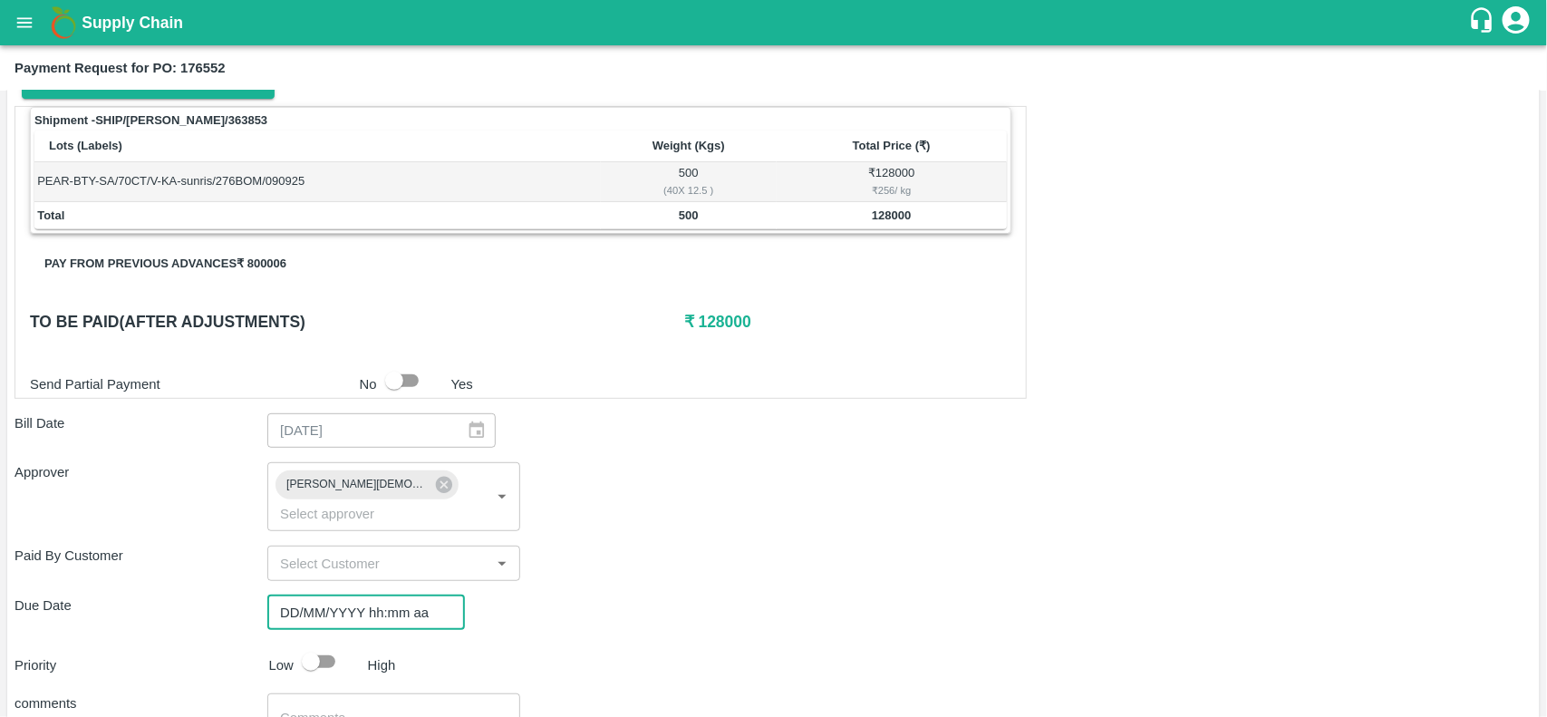
click at [350, 595] on input "DD/MM/YYYY hh:mm aa" at bounding box center [359, 612] width 185 height 34
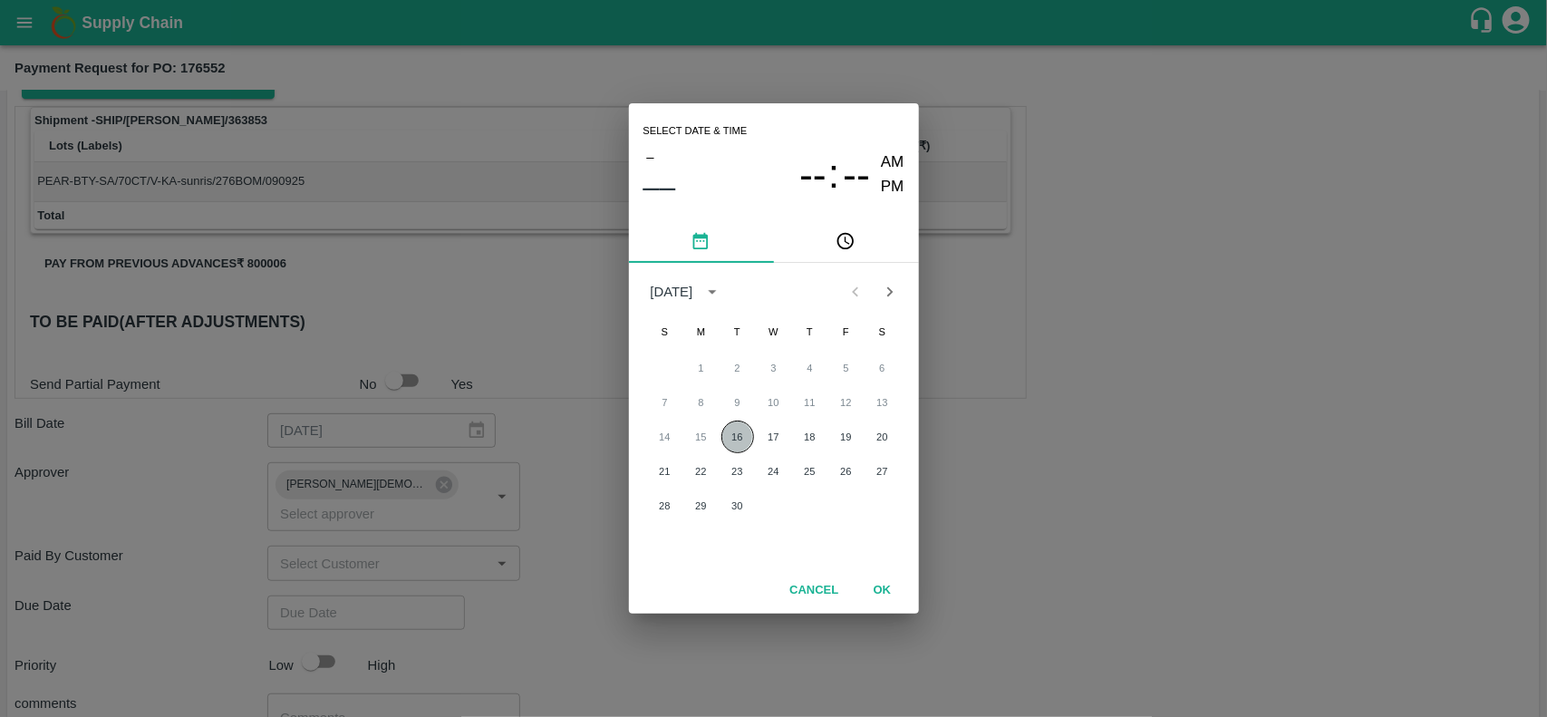
click at [741, 442] on button "16" at bounding box center [737, 437] width 33 height 33
type input "[DATE] 12:00 AM"
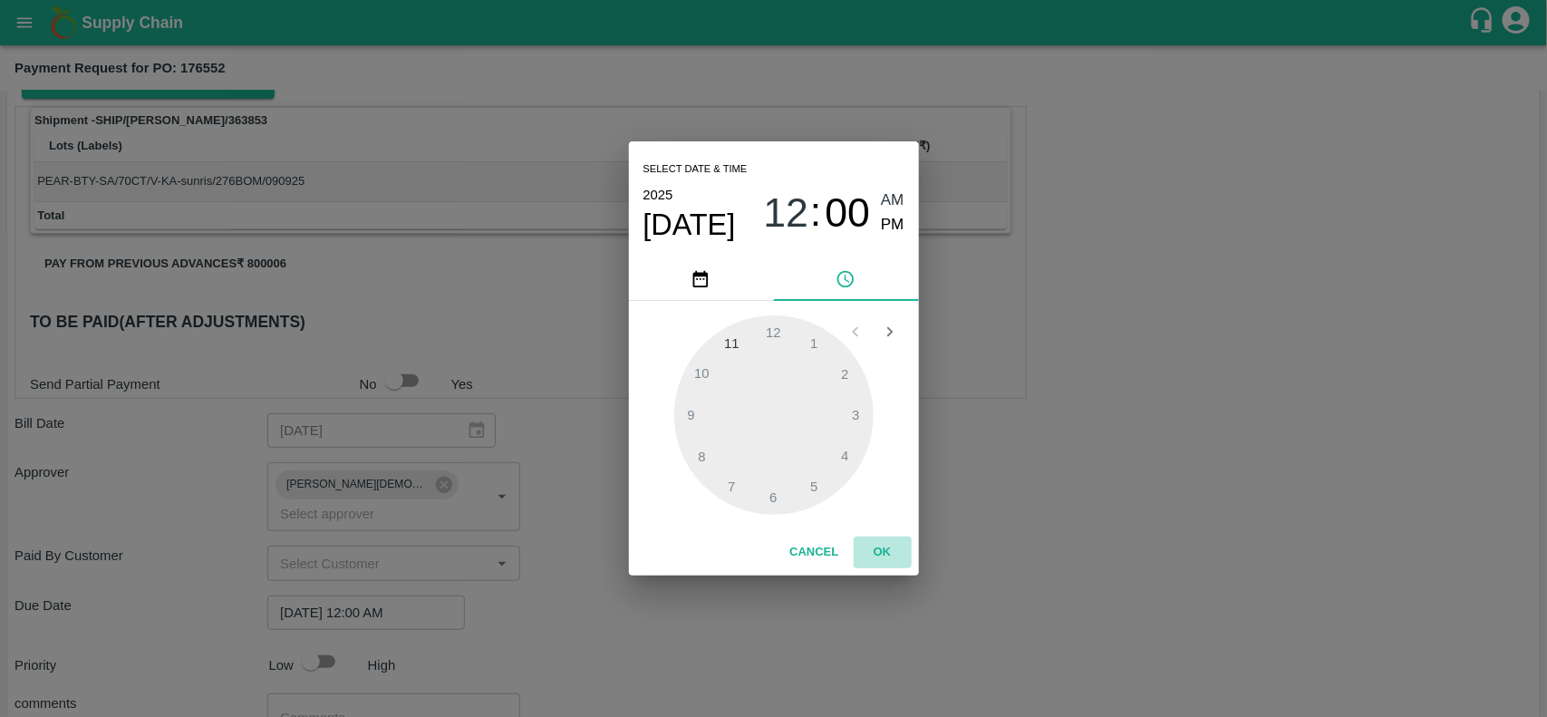
click at [877, 546] on button "OK" at bounding box center [883, 553] width 58 height 32
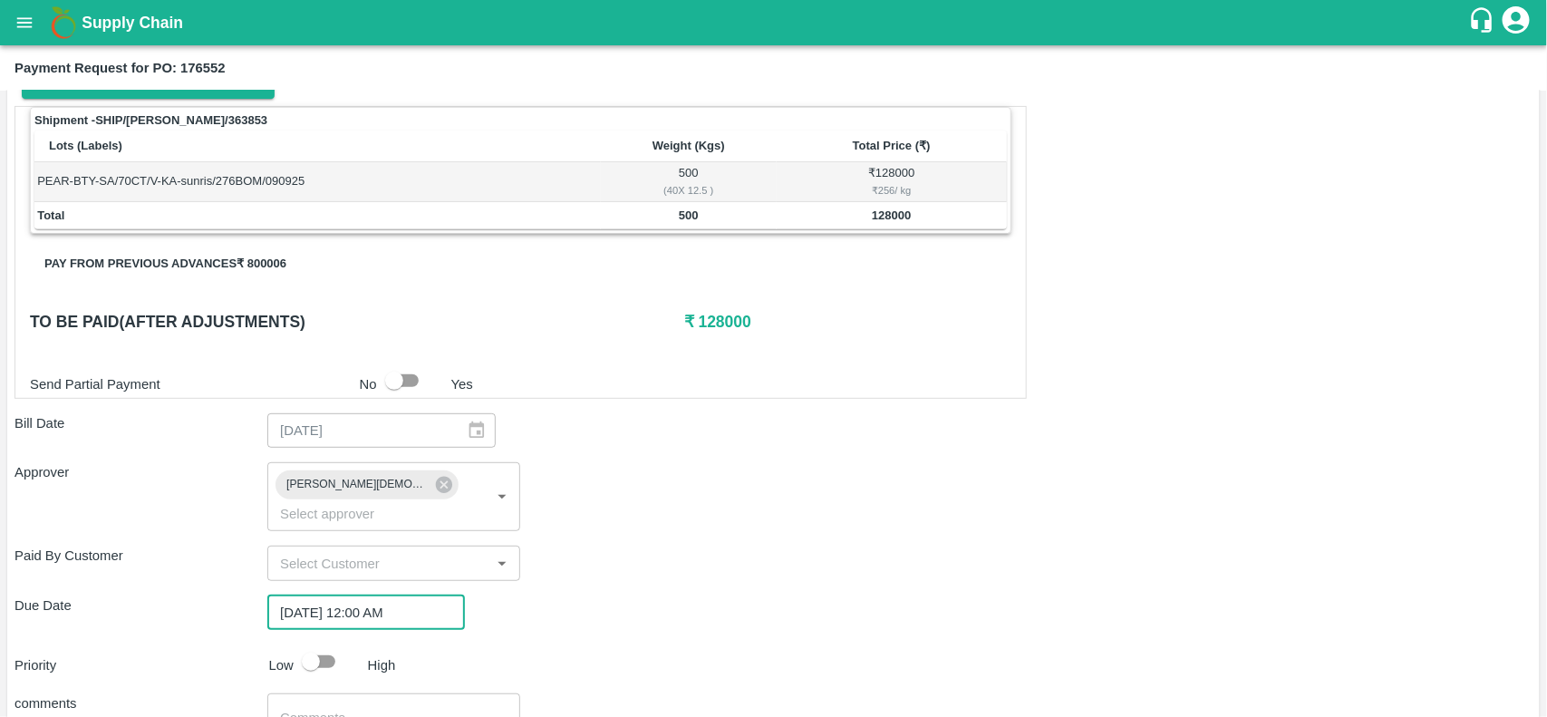
scroll to position [404, 0]
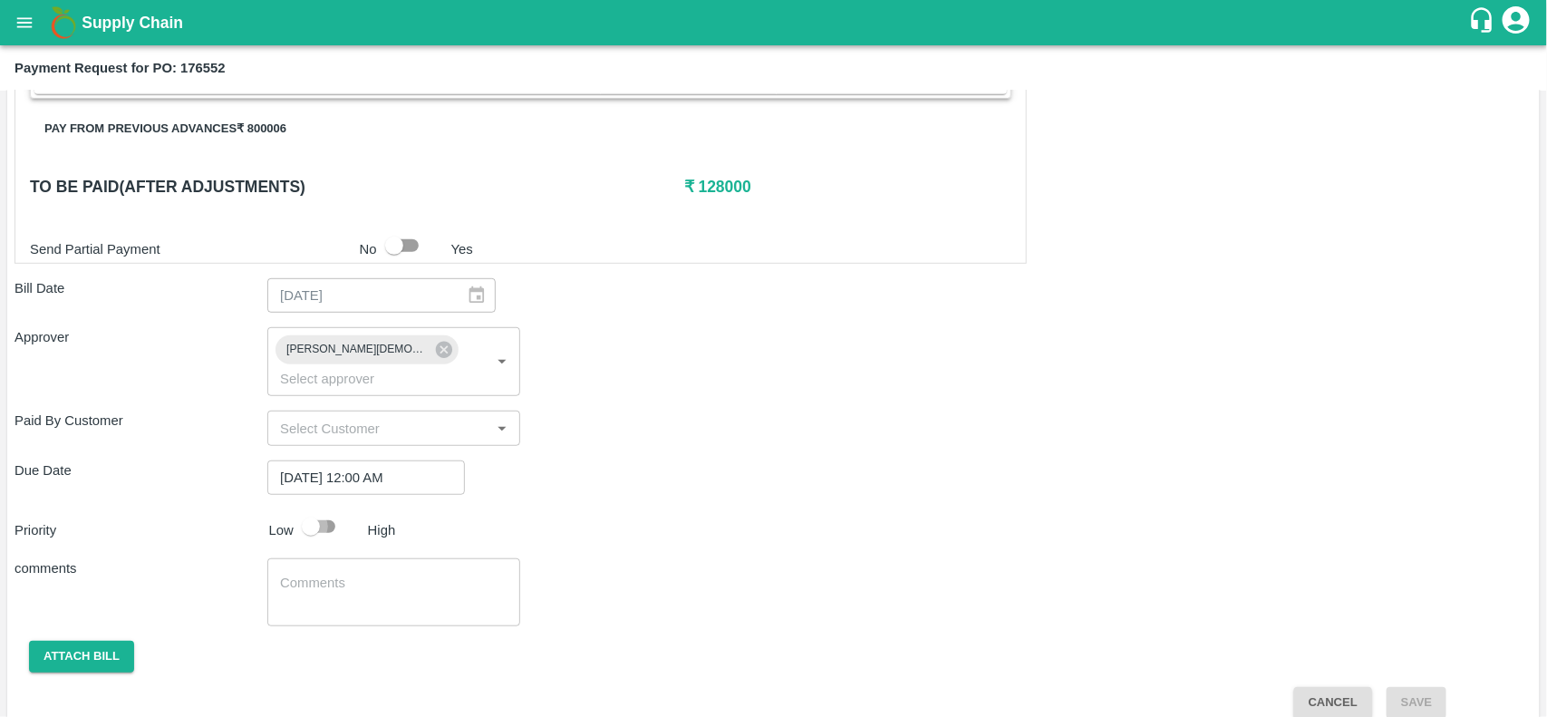
click at [302, 509] on input "checkbox" at bounding box center [310, 526] width 103 height 34
checkbox input "true"
click at [86, 641] on button "Attach bill" at bounding box center [81, 657] width 105 height 32
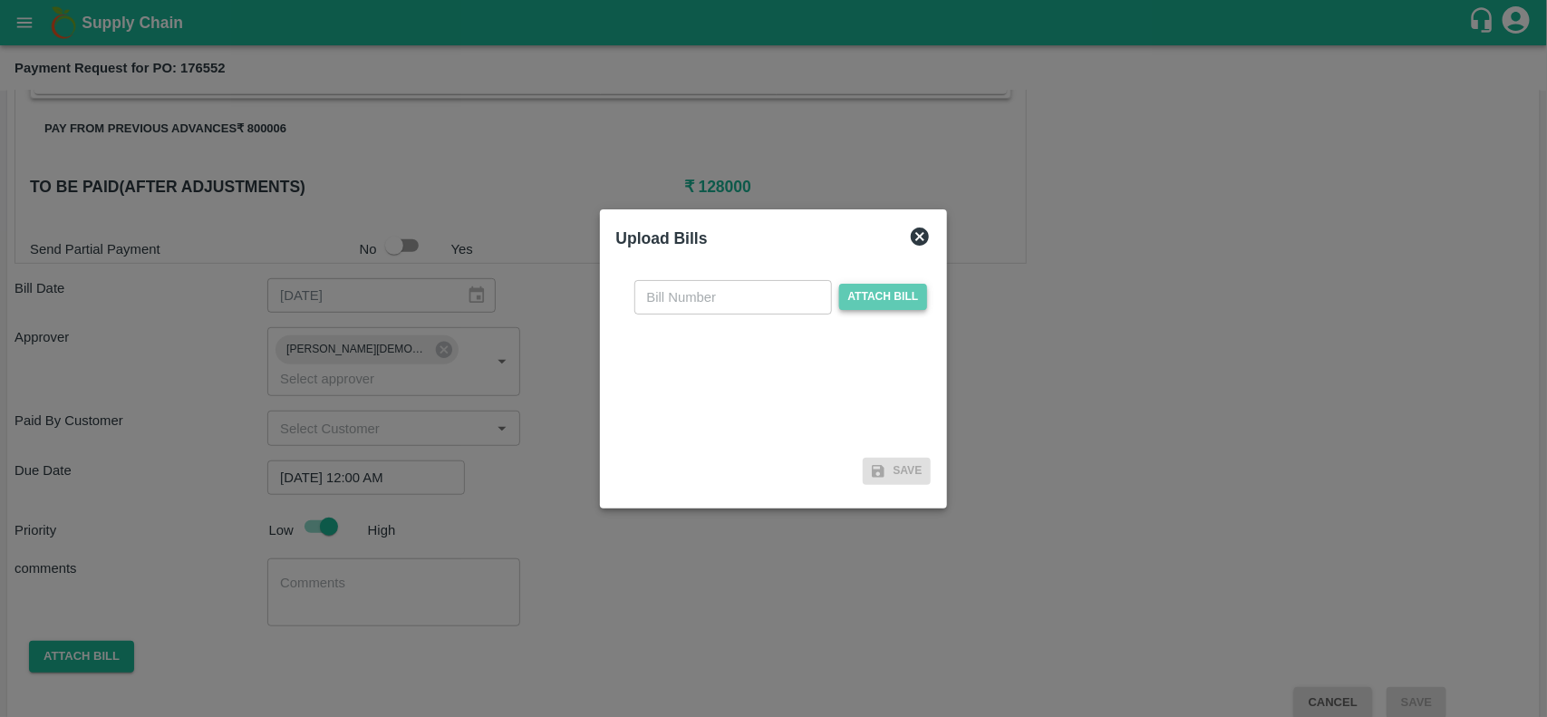
click at [900, 304] on span "Attach bill" at bounding box center [883, 297] width 89 height 26
click at [0, 0] on input "Attach bill" at bounding box center [0, 0] width 0 height 0
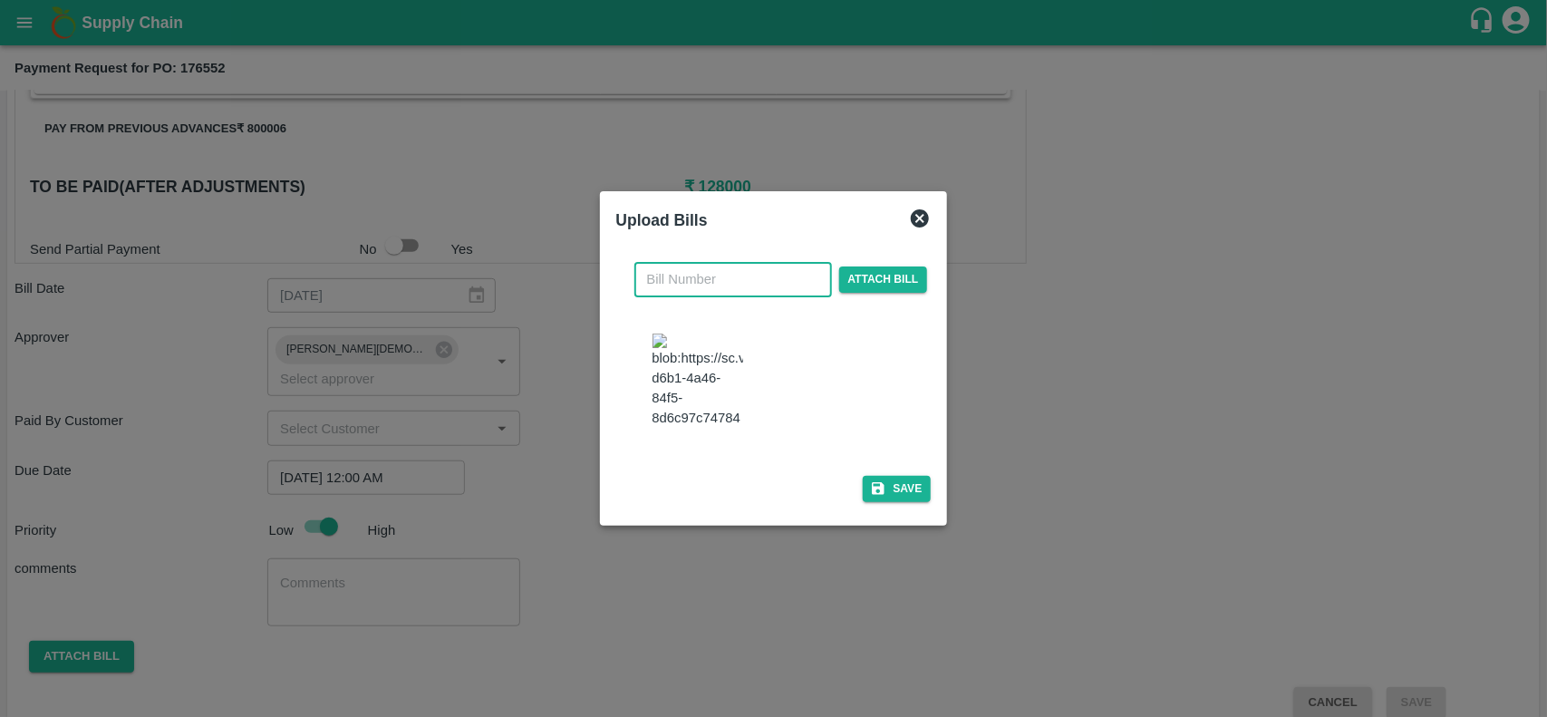
click at [675, 272] on input "text" at bounding box center [733, 279] width 198 height 34
type input "166"
click at [906, 494] on button "Save" at bounding box center [897, 489] width 69 height 26
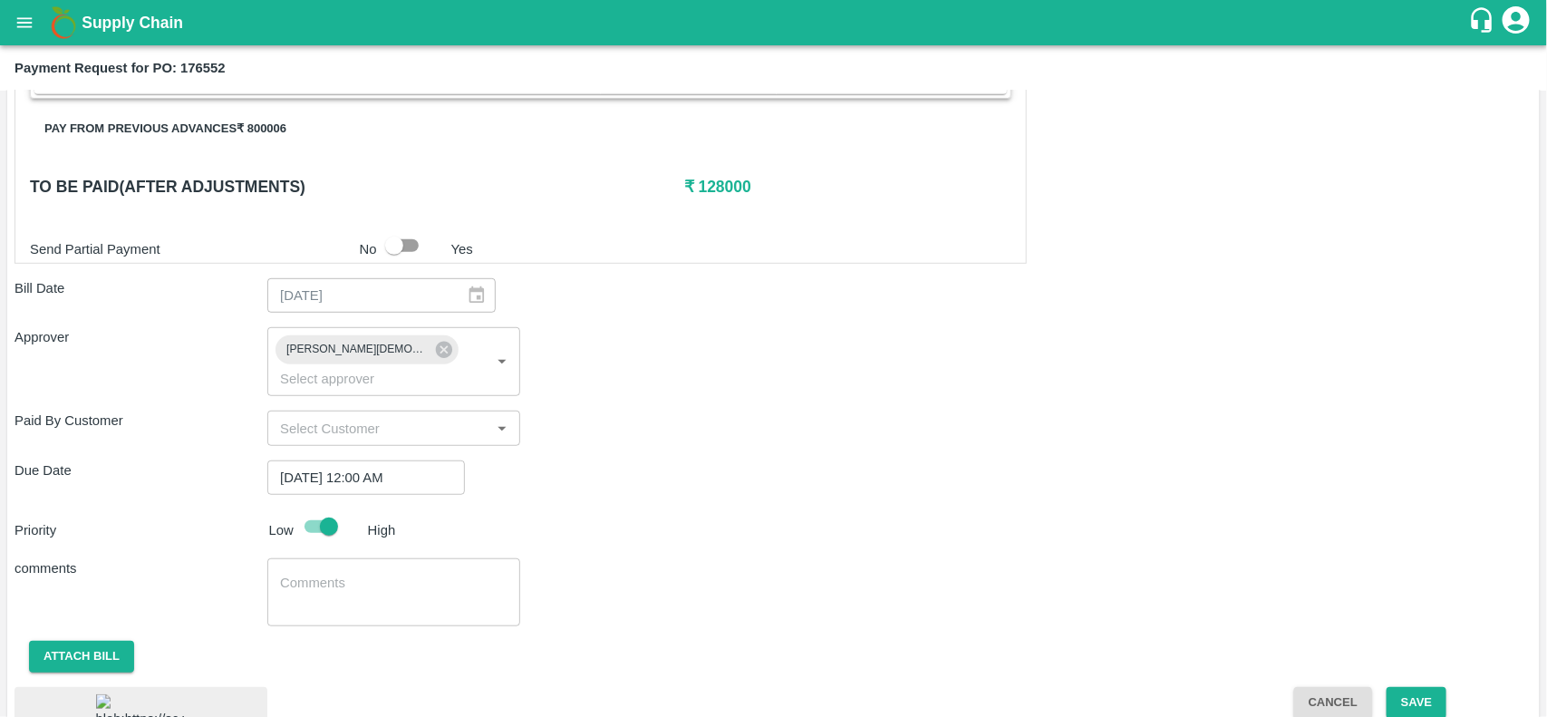
scroll to position [513, 0]
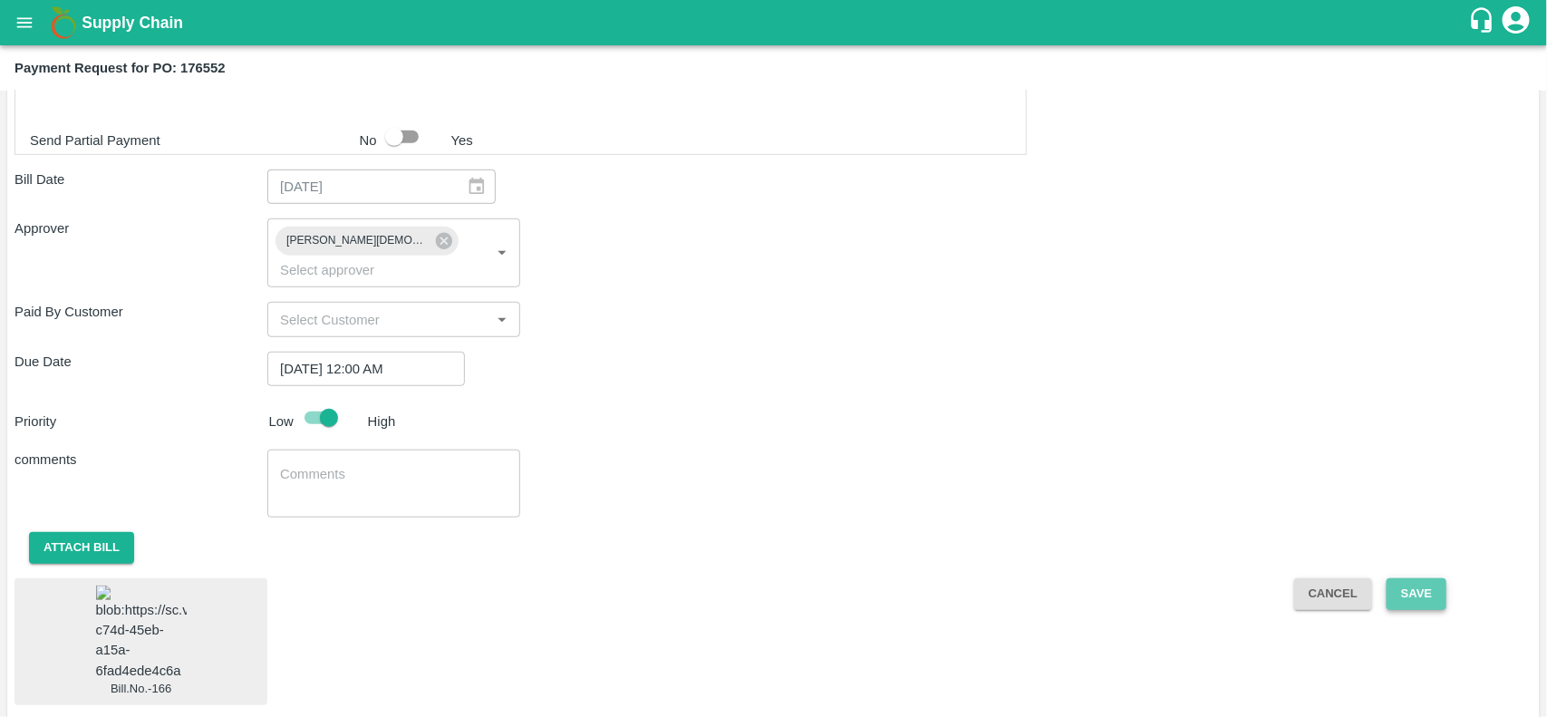
click at [1428, 578] on button "Save" at bounding box center [1417, 594] width 60 height 32
